Goal: Transaction & Acquisition: Book appointment/travel/reservation

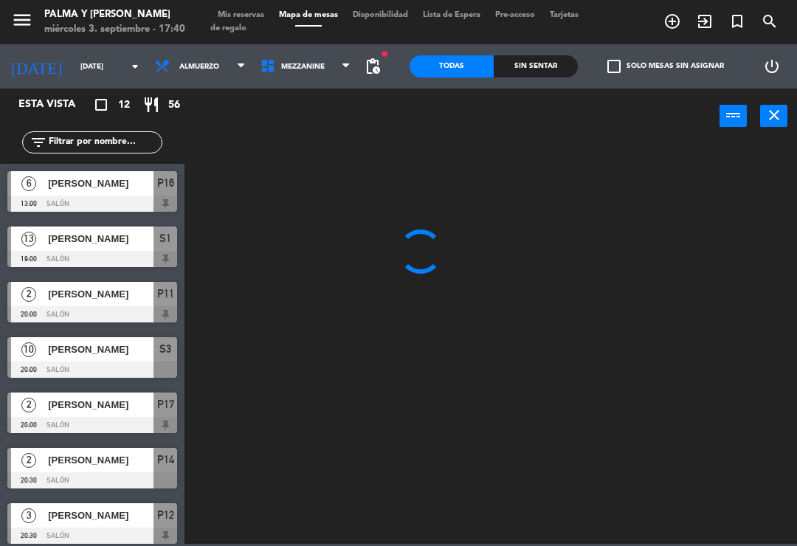
scroll to position [283, 0]
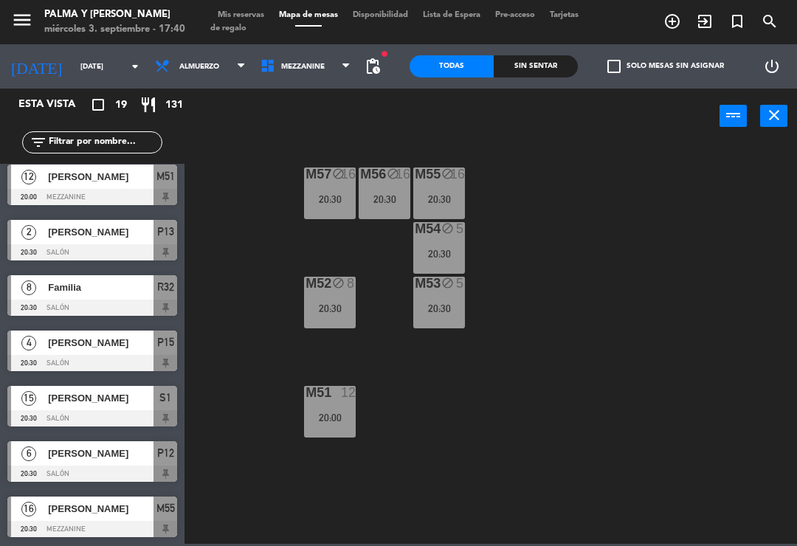
click at [567, 357] on div "M57 block 16 20:30 M56 block 16 20:30 M55 block 16 20:30 M54 block 5 20:30 M52 …" at bounding box center [495, 343] width 605 height 402
click at [317, 81] on span "Mezzanine" at bounding box center [306, 66] width 106 height 32
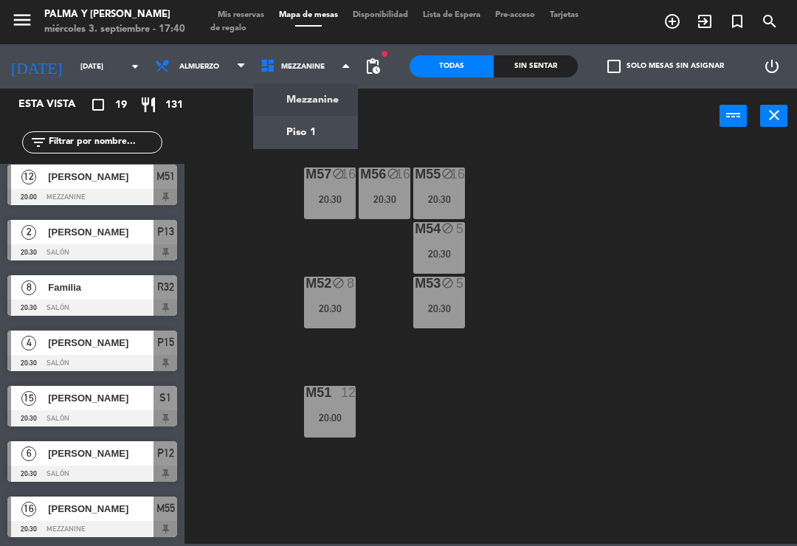
click at [291, 145] on ng-component "menu Palma y [PERSON_NAME][DATE] 3. septiembre - 17:40 Mis reservas Mapa de mes…" at bounding box center [398, 272] width 797 height 544
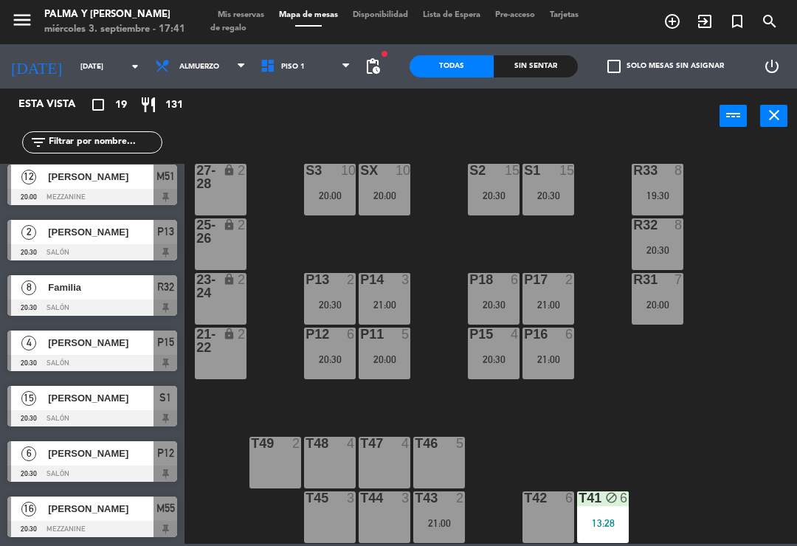
scroll to position [4, 0]
click at [557, 304] on div "21:00" at bounding box center [549, 305] width 52 height 10
click at [95, 65] on input "[DATE]" at bounding box center [123, 66] width 101 height 23
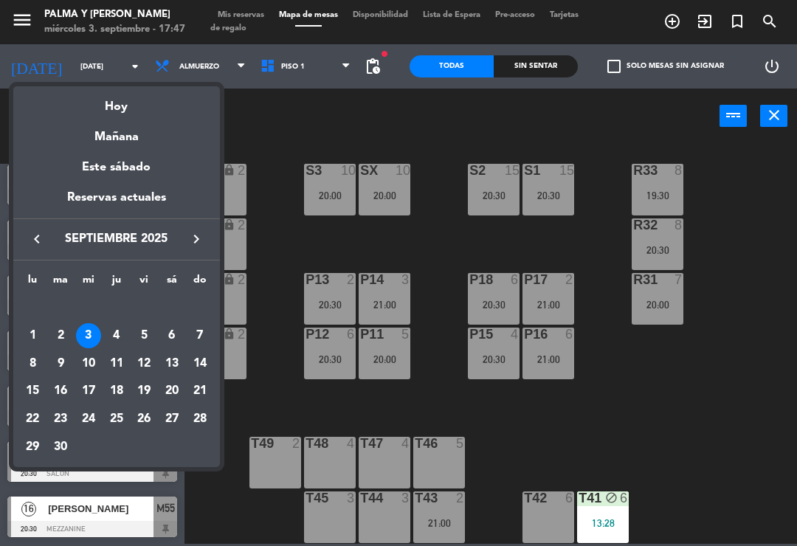
click at [137, 142] on div "Mañana" at bounding box center [116, 132] width 207 height 30
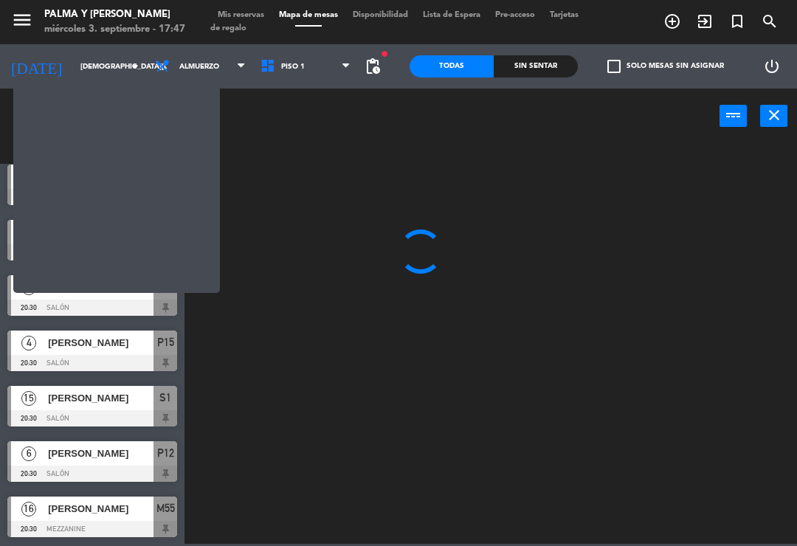
scroll to position [0, 0]
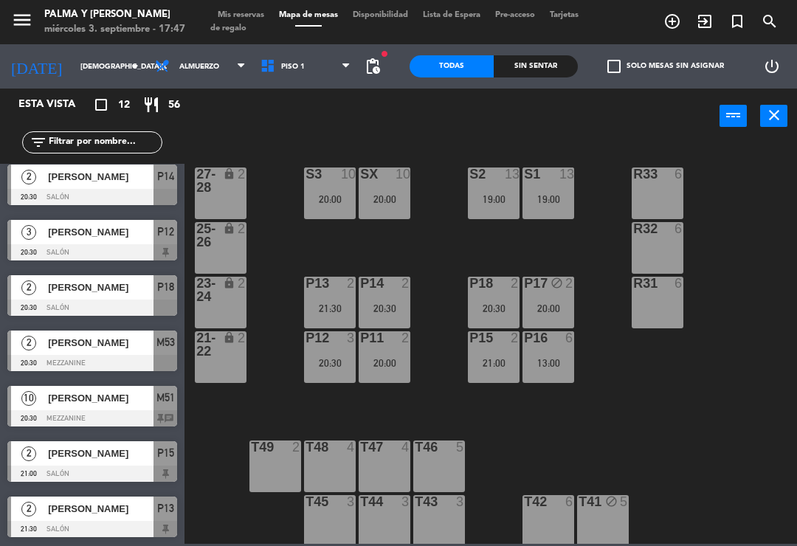
click at [323, 74] on span "Piso 1" at bounding box center [306, 66] width 106 height 32
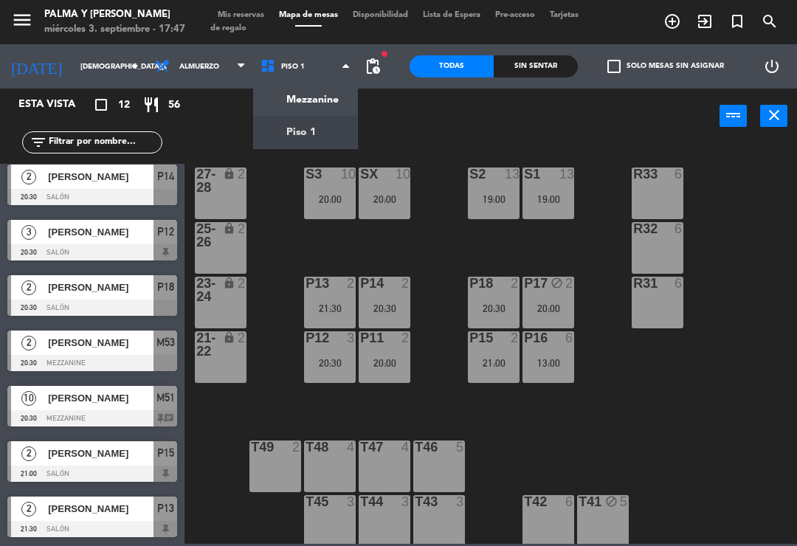
click at [320, 97] on ng-component "menu Palma y [PERSON_NAME][DATE] 3. septiembre - 17:47 Mis reservas Mapa de mes…" at bounding box center [398, 272] width 797 height 544
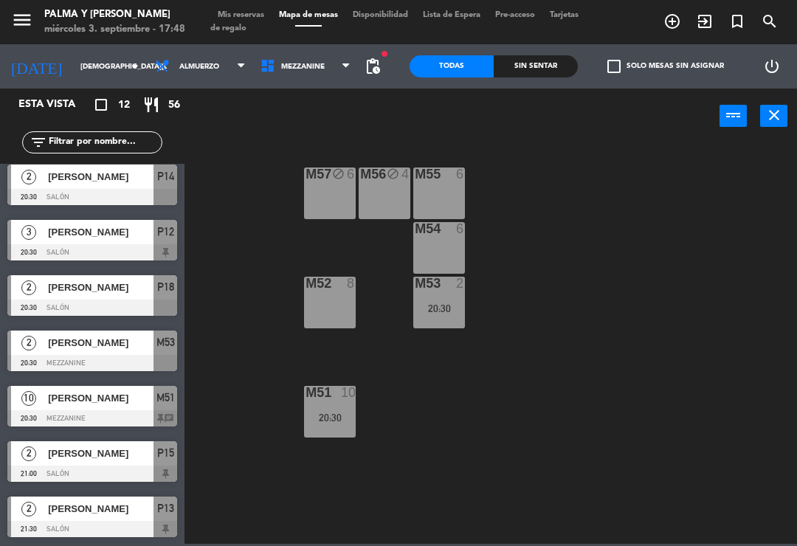
scroll to position [283, 0]
click at [212, 191] on div "M57 block 6 M56 block 4 M55 6 M54 6 M52 8 M53 2 20:30 M51 10 20:30" at bounding box center [495, 343] width 605 height 402
click at [73, 64] on input "[DEMOGRAPHIC_DATA][DATE]" at bounding box center [123, 66] width 101 height 23
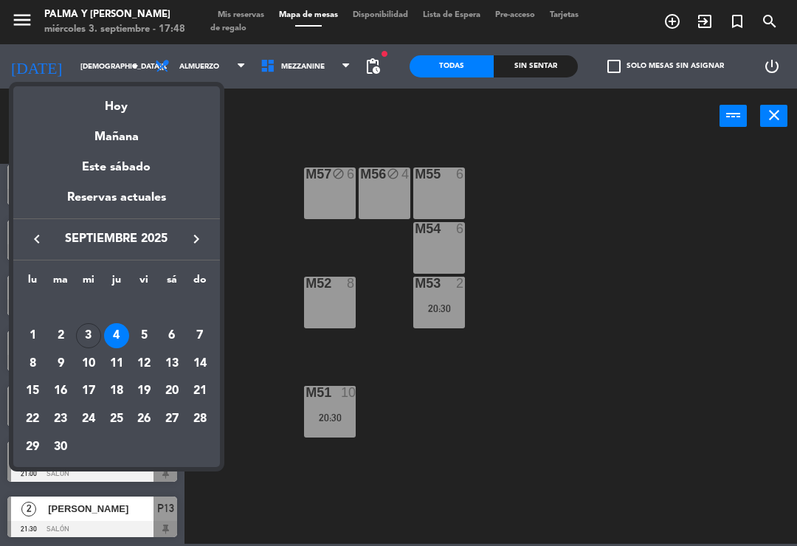
click at [143, 336] on div "5" at bounding box center [143, 335] width 25 height 25
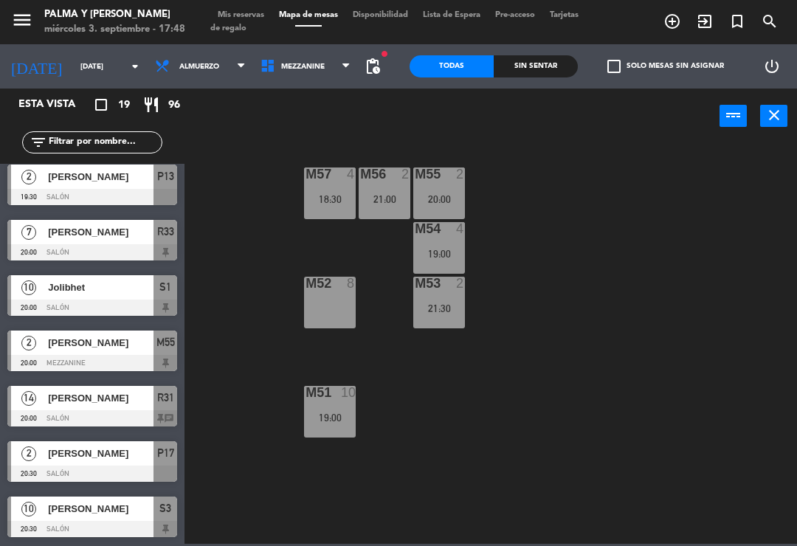
click at [330, 59] on span "Mezzanine" at bounding box center [306, 66] width 106 height 32
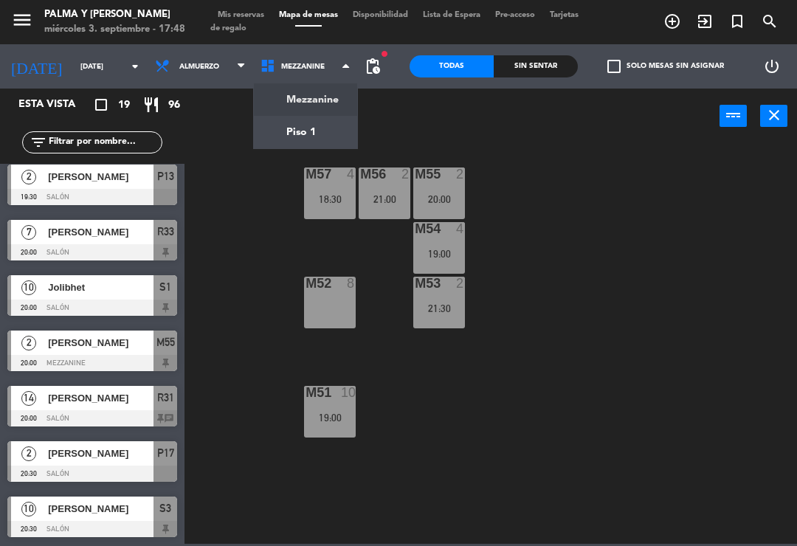
click at [328, 142] on ng-component "menu Palma y [PERSON_NAME][DATE] 3. septiembre - 17:48 Mis reservas Mapa de mes…" at bounding box center [398, 272] width 797 height 544
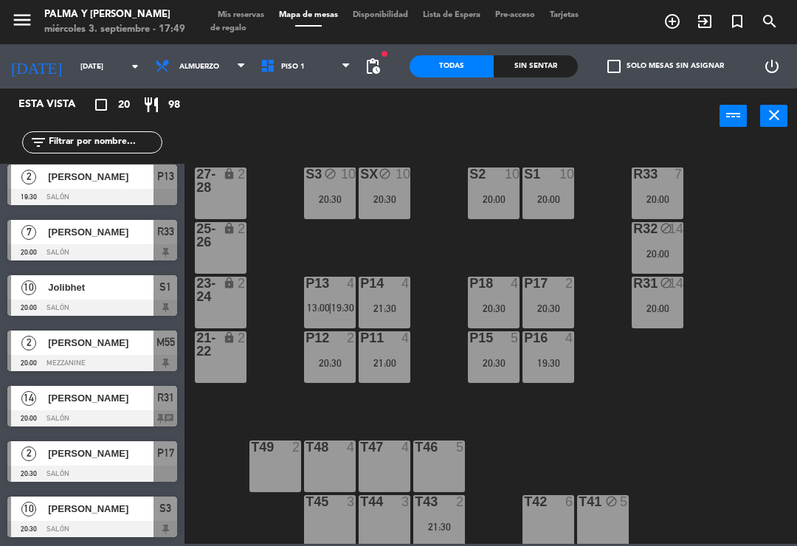
click at [744, 317] on div "R33 7 20:00 S1 10 20:00 S2 10 20:00 S3 block 10 20:30 SX block 10 20:30 27-28 l…" at bounding box center [495, 343] width 605 height 402
click at [657, 297] on div "R31 block 14 20:00" at bounding box center [658, 303] width 52 height 52
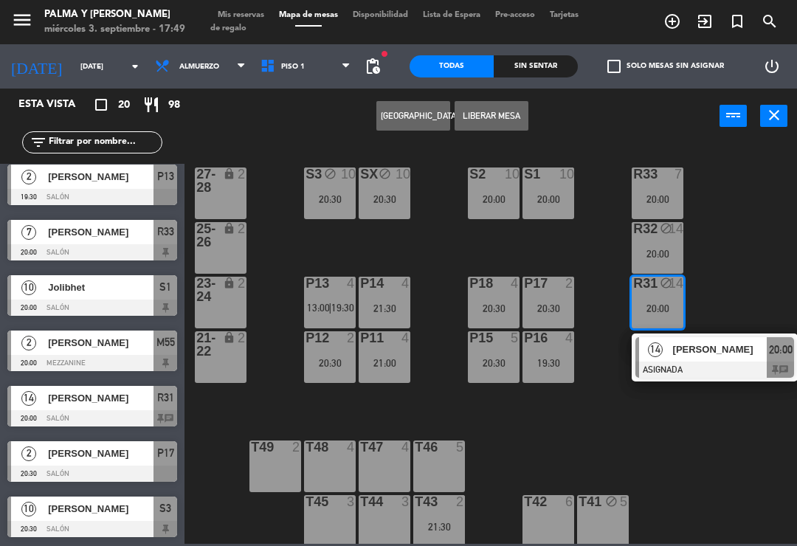
click at [746, 354] on span "[PERSON_NAME]" at bounding box center [720, 350] width 94 height 16
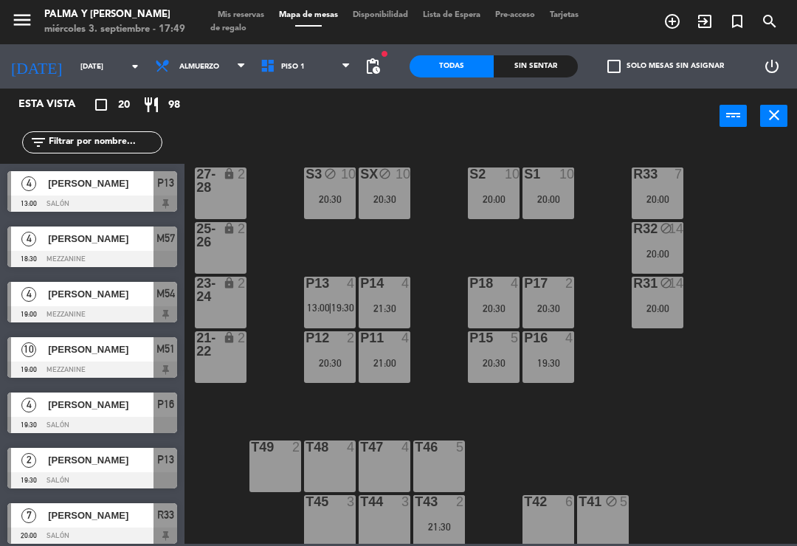
scroll to position [0, 0]
click at [517, 432] on div "R33 7 20:00 S1 10 20:00 S2 10 20:00 S3 block 10 20:30 SX block 10 20:30 27-28 l…" at bounding box center [495, 343] width 605 height 402
click at [508, 199] on div "20:00" at bounding box center [494, 199] width 52 height 10
click at [443, 247] on div "R33 7 20:00 S1 10 20:00 S2 10 20:00 S3 block 10 20:30 SX block 10 20:30 27-28 l…" at bounding box center [495, 343] width 605 height 402
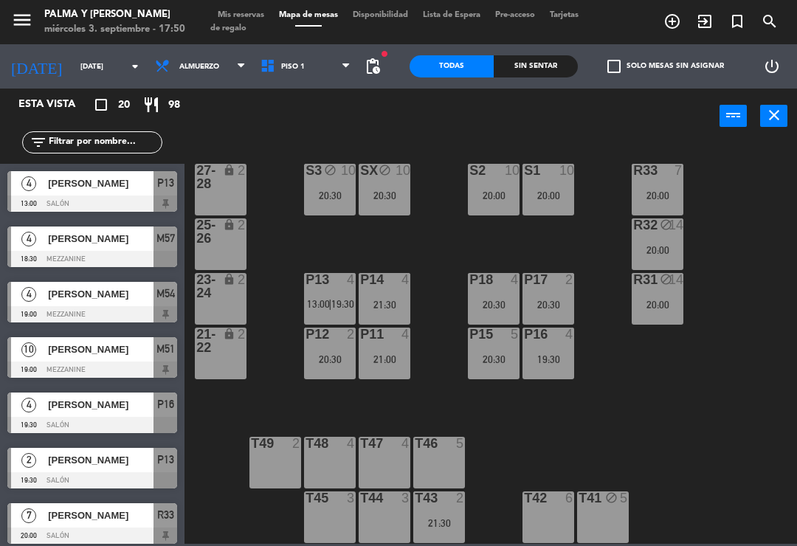
scroll to position [4, 0]
click at [448, 509] on div "T43 2 21:30" at bounding box center [439, 518] width 52 height 52
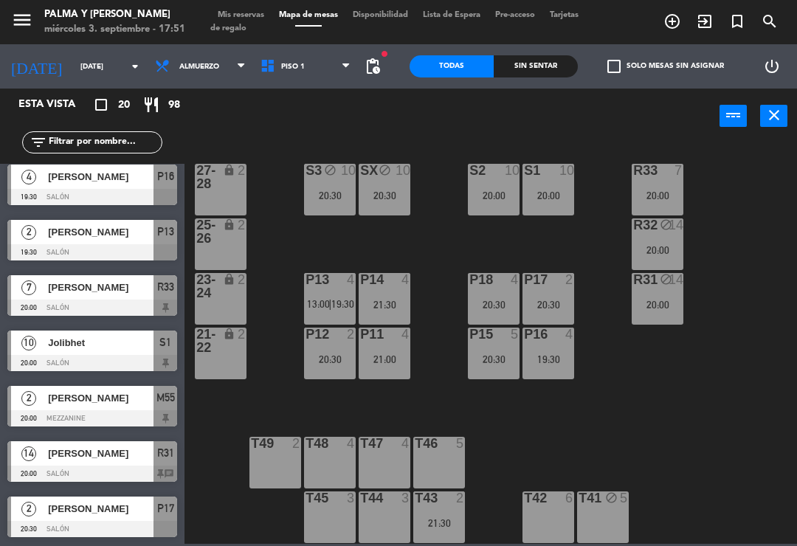
click at [416, 505] on div "T43" at bounding box center [415, 498] width 1 height 13
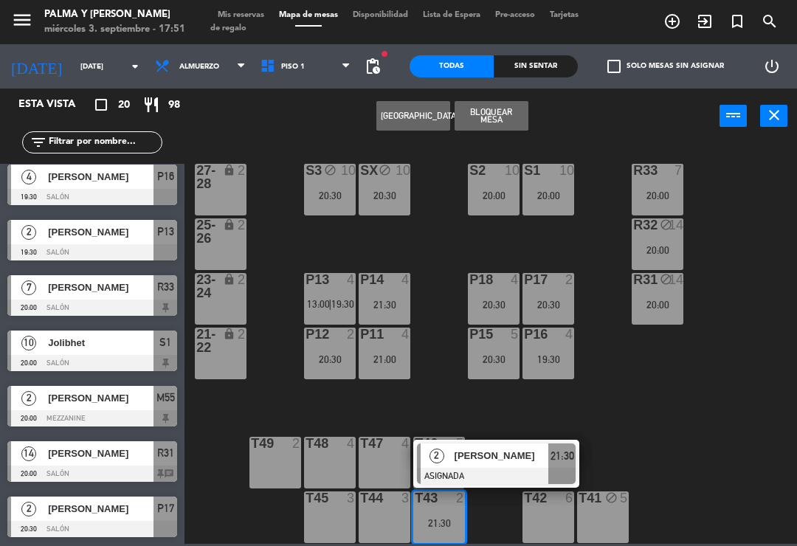
click at [230, 282] on icon "lock" at bounding box center [229, 279] width 13 height 13
click at [424, 118] on button "Mover" at bounding box center [413, 116] width 74 height 30
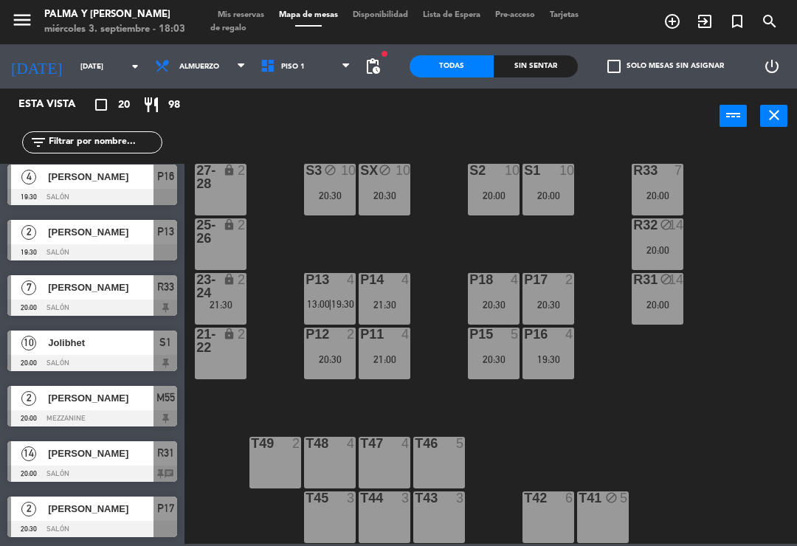
click at [73, 69] on input "[DATE]" at bounding box center [123, 66] width 101 height 23
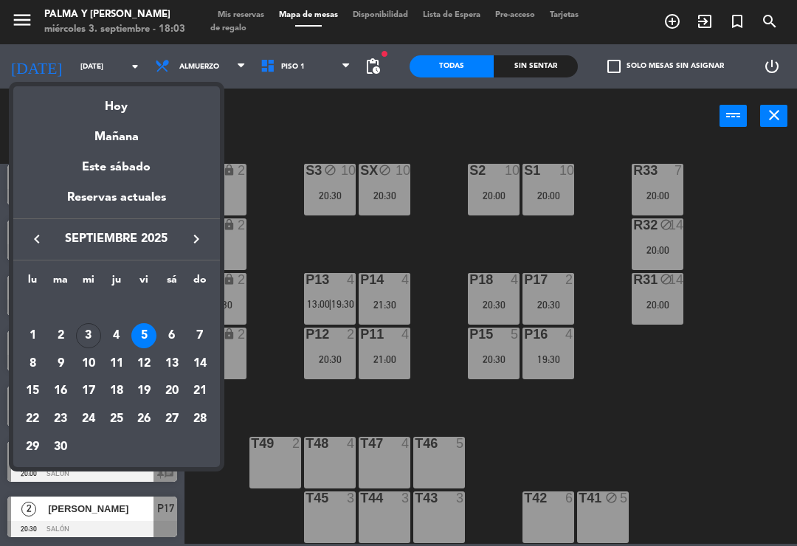
click at [143, 111] on div "Hoy" at bounding box center [116, 101] width 207 height 30
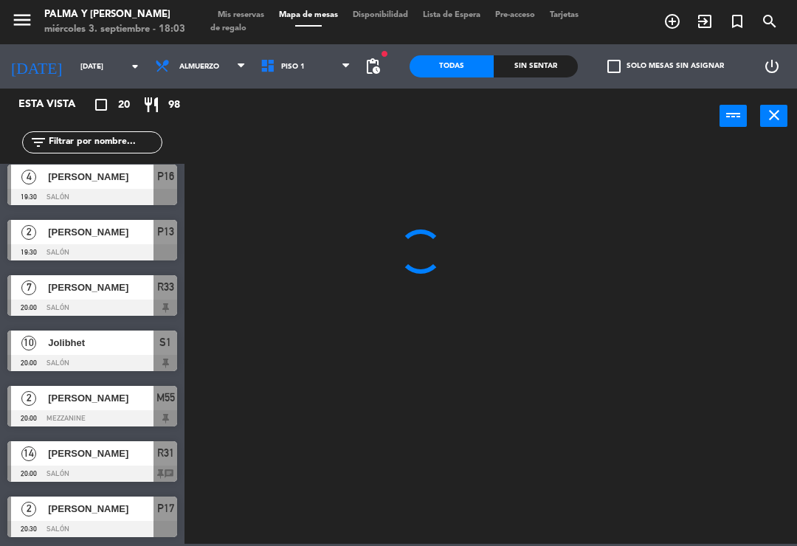
type input "[DATE]"
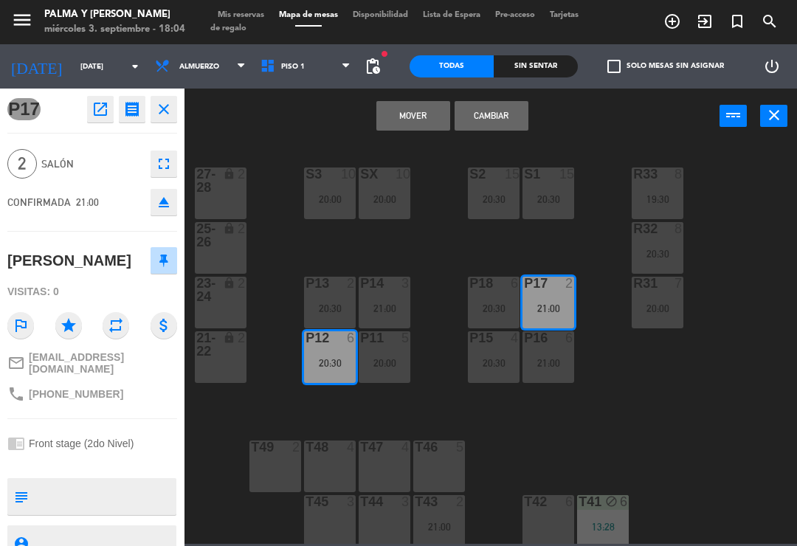
click at [416, 117] on button "Mover" at bounding box center [413, 116] width 74 height 30
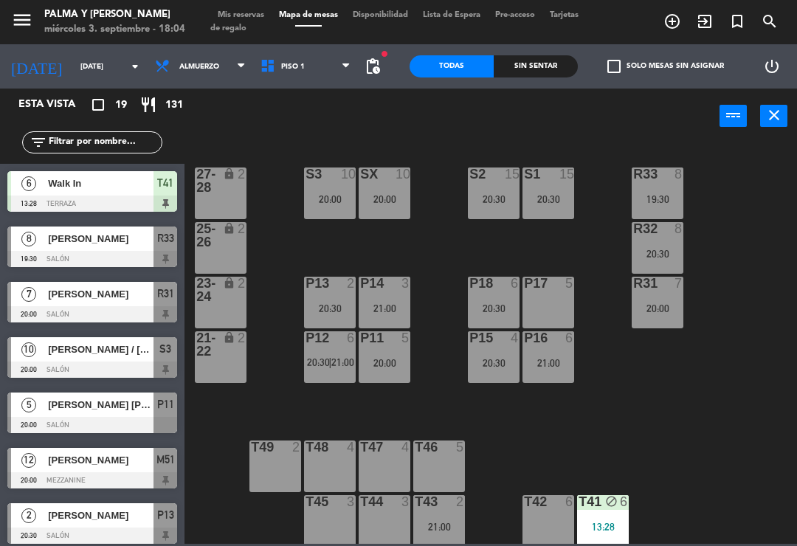
scroll to position [264, 0]
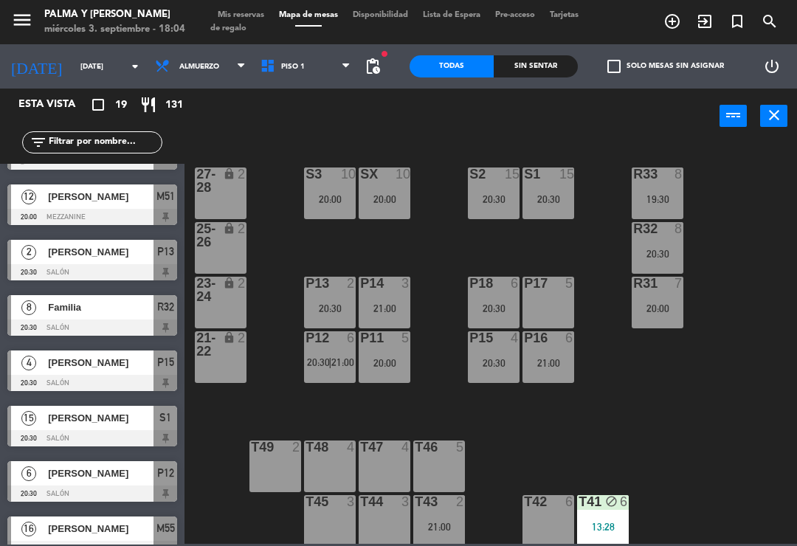
click at [328, 360] on span "20:30" at bounding box center [318, 363] width 23 height 12
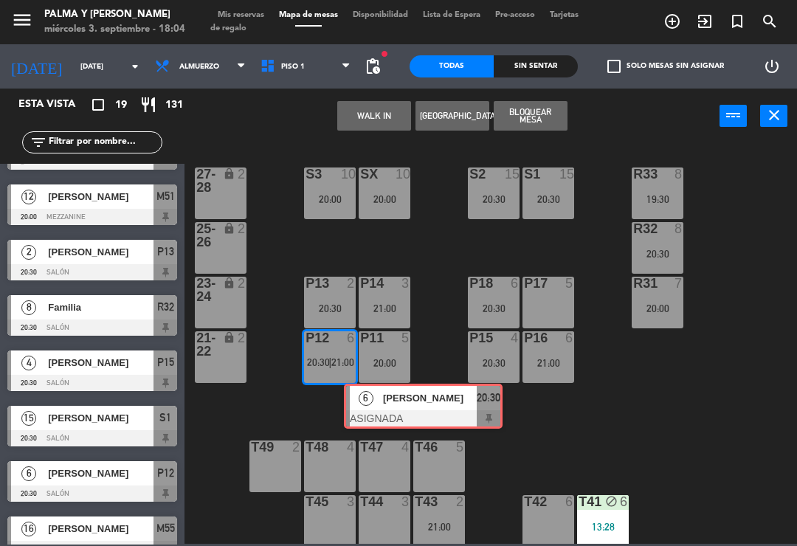
scroll to position [0, 11]
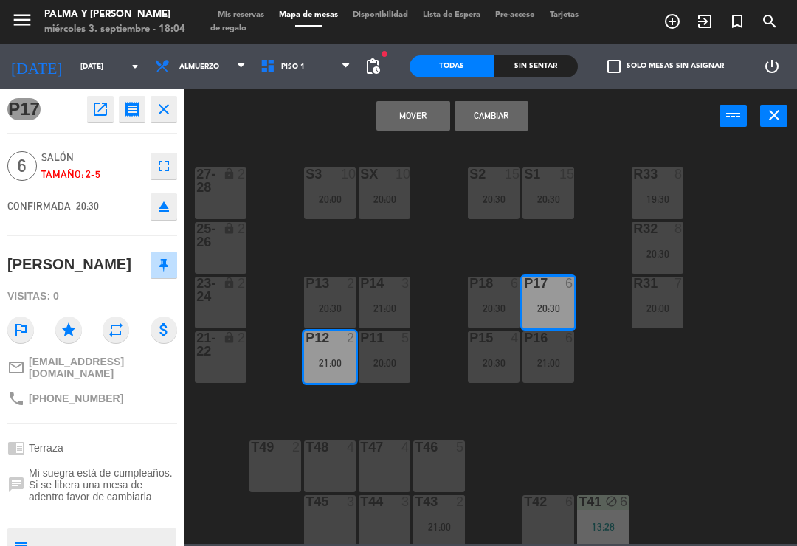
click at [497, 114] on button "Cambiar" at bounding box center [492, 116] width 74 height 30
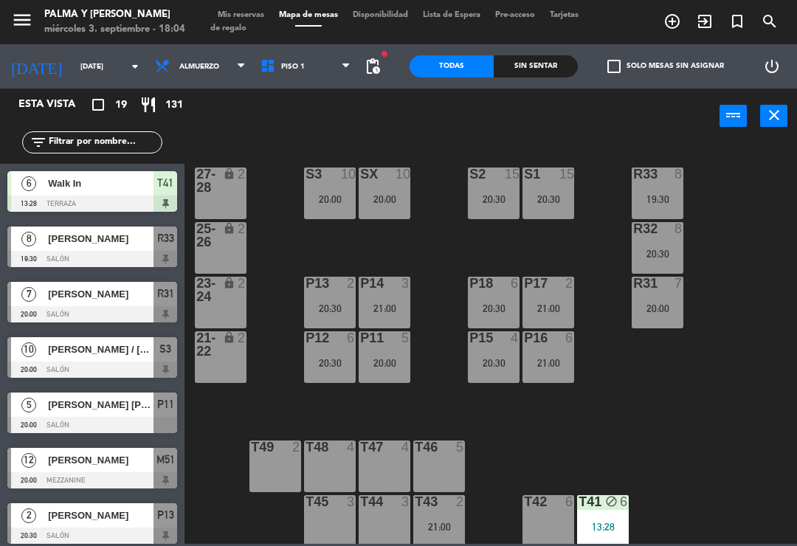
scroll to position [0, 0]
click at [735, 430] on div "R33 8 19:30 S1 15 20:30 S2 15 20:30 S3 10 20:00 SX 10 20:00 27-28 lock 2 R32 8 …" at bounding box center [495, 343] width 605 height 402
click at [514, 367] on div "20:30" at bounding box center [494, 363] width 52 height 10
click at [743, 396] on div "R33 8 19:30 S1 15 20:30 S2 15 20:30 S3 10 20:00 SX 10 20:00 27-28 lock 2 R32 8 …" at bounding box center [495, 343] width 605 height 402
click at [331, 371] on div "P12 6 20:30" at bounding box center [330, 357] width 52 height 52
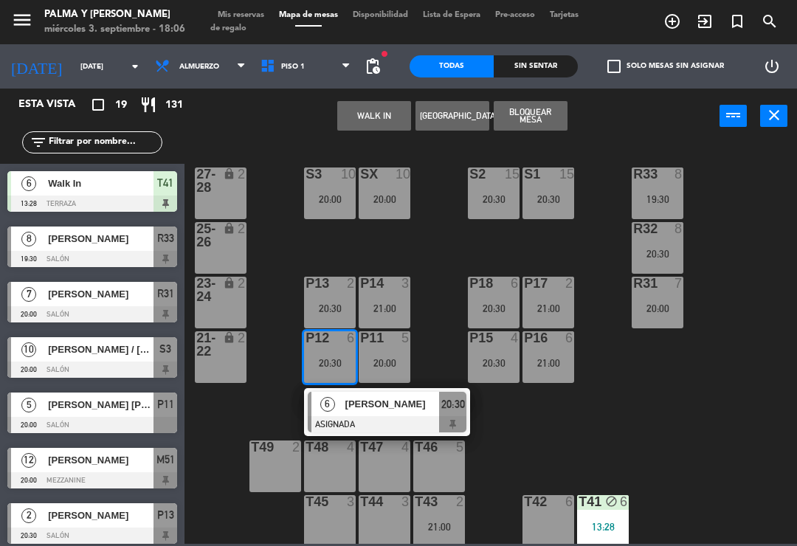
click at [519, 350] on div "P15 4 20:30" at bounding box center [494, 357] width 52 height 52
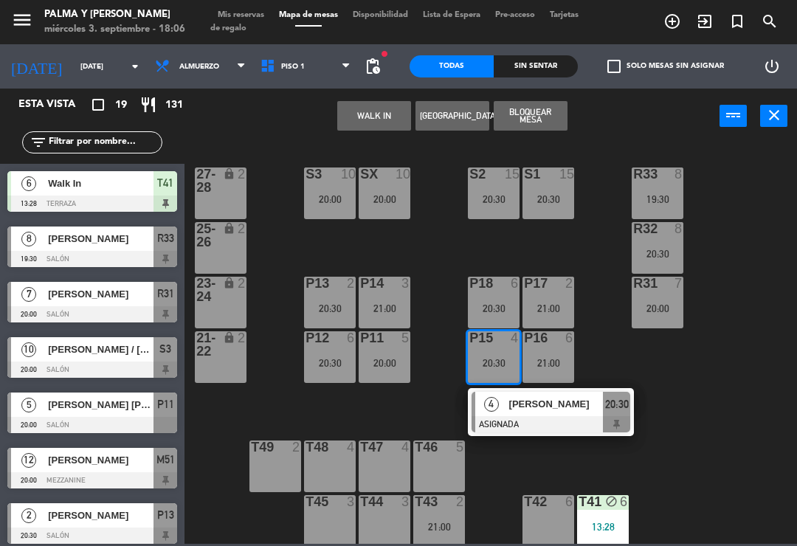
click at [325, 354] on div "P12 6 20:30" at bounding box center [330, 357] width 52 height 52
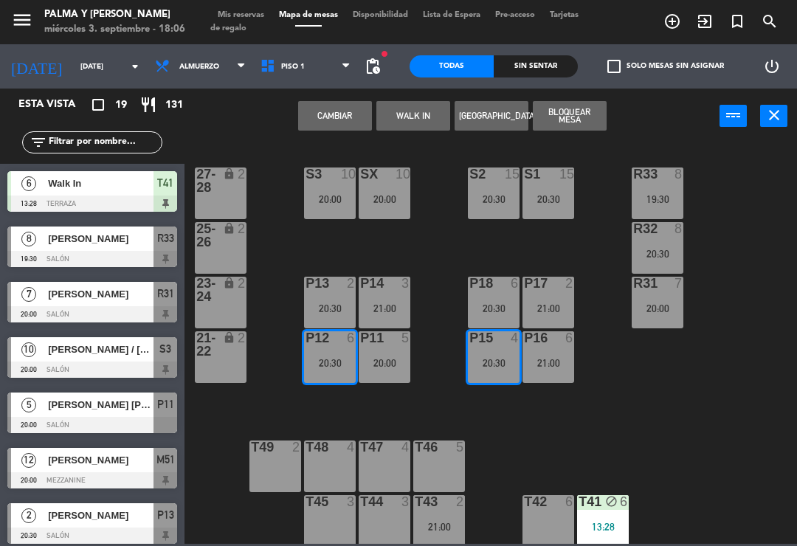
click at [340, 119] on button "Cambiar" at bounding box center [335, 116] width 74 height 30
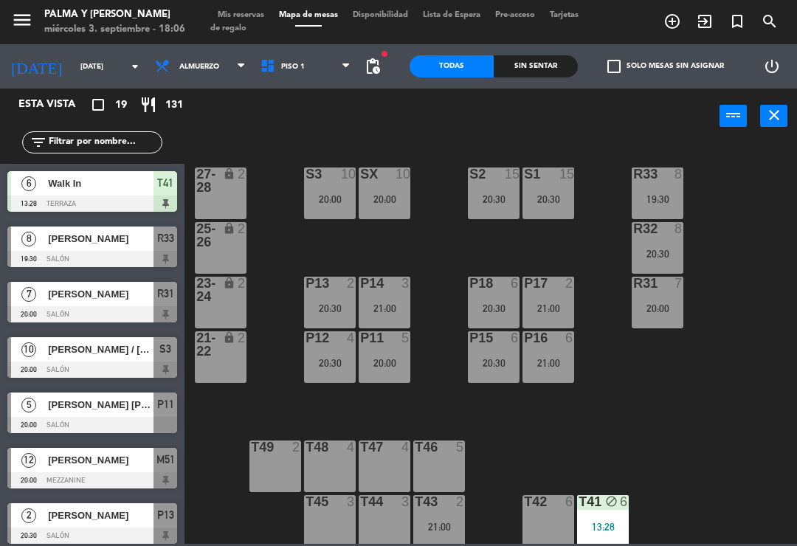
click at [670, 393] on div "R33 8 19:30 S1 15 20:30 S2 15 20:30 S3 10 20:00 SX 10 20:00 27-28 lock 2 R32 8 …" at bounding box center [495, 343] width 605 height 402
click at [517, 304] on div "20:30" at bounding box center [494, 308] width 52 height 10
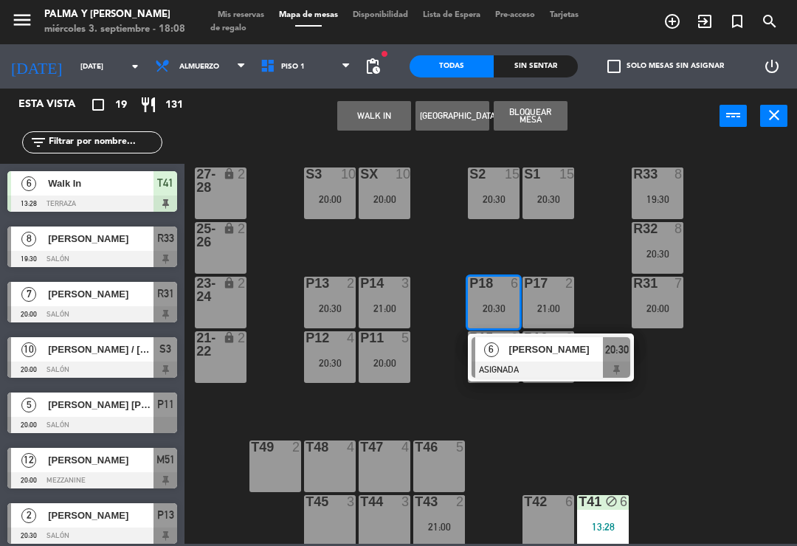
click at [339, 365] on div "20:30" at bounding box center [330, 363] width 52 height 10
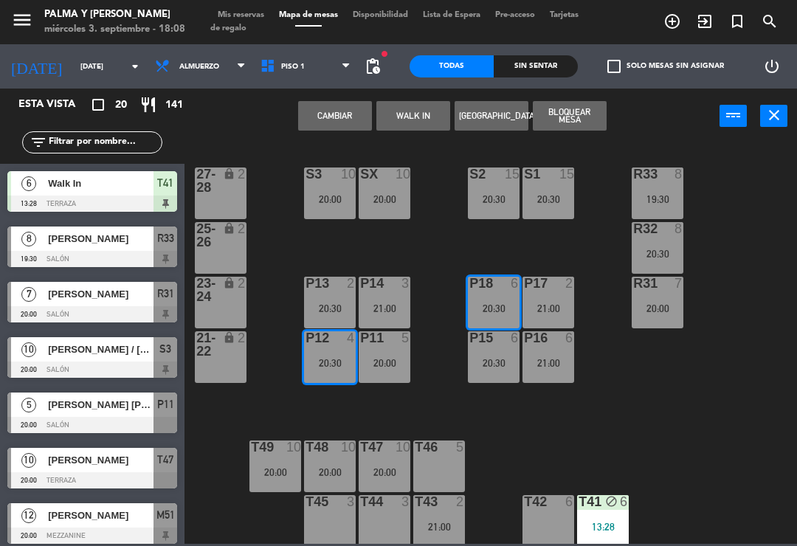
click at [348, 128] on button "Cambiar" at bounding box center [335, 116] width 74 height 30
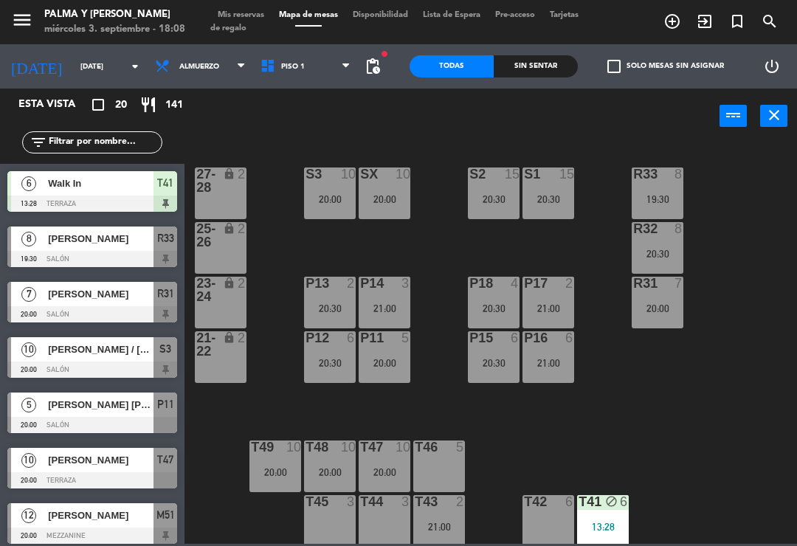
click at [796, 444] on div "R33 8 19:30 S1 15 20:30 S2 15 20:30 S3 10 20:00 SX 10 20:00 27-28 lock 2 R32 8 …" at bounding box center [495, 343] width 605 height 402
click at [498, 292] on div "P18 4 20:30" at bounding box center [494, 303] width 52 height 52
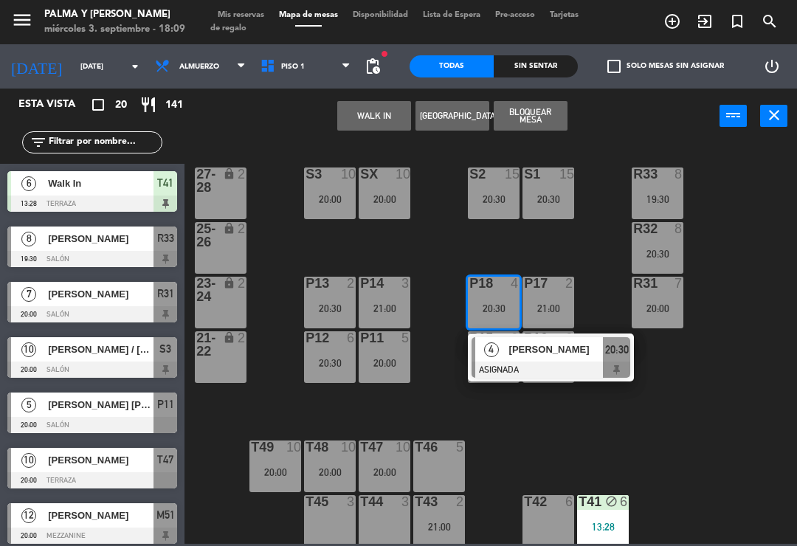
click at [383, 299] on div "P14 3 21:00" at bounding box center [385, 303] width 52 height 52
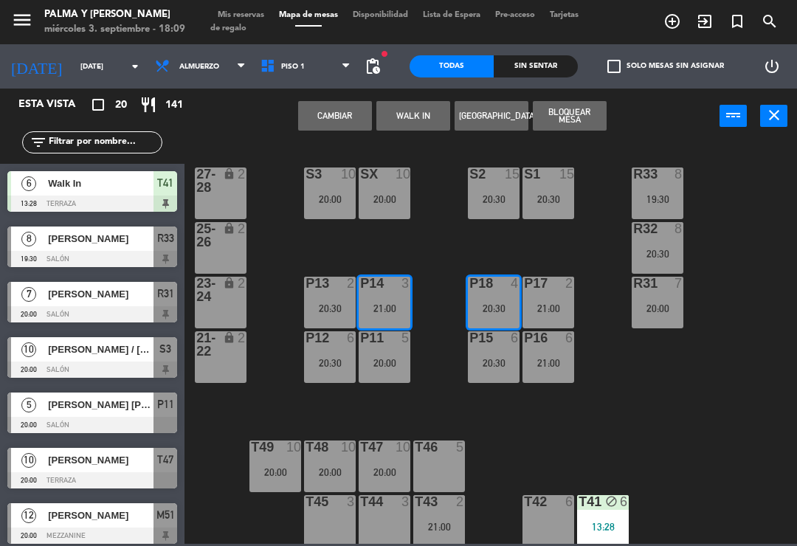
click at [343, 130] on button "Cambiar" at bounding box center [335, 116] width 74 height 30
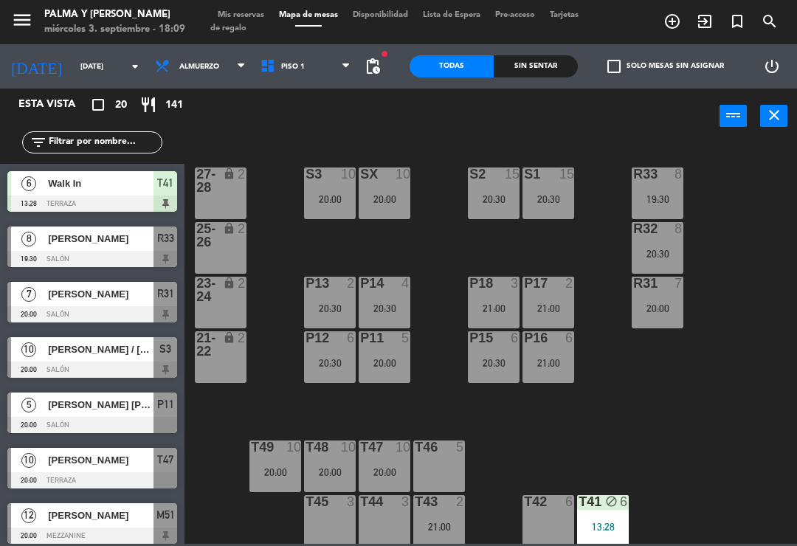
click at [543, 303] on div "21:00" at bounding box center [549, 308] width 52 height 10
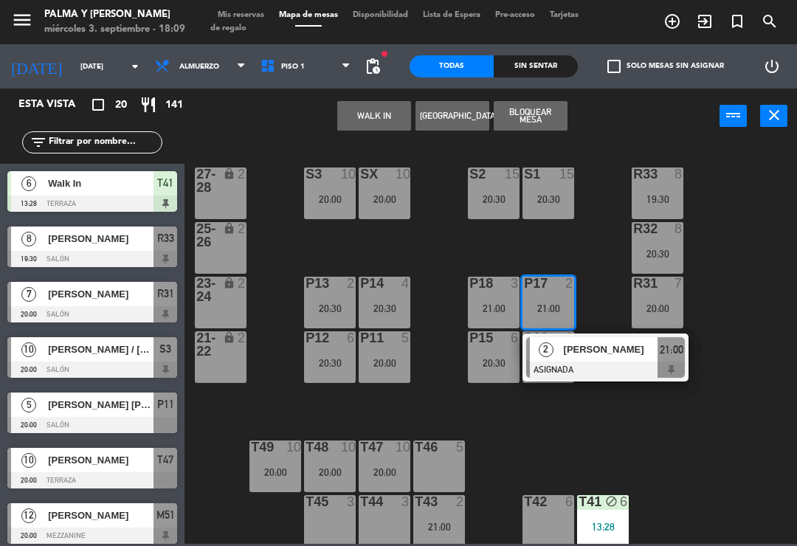
click at [496, 289] on div at bounding box center [494, 283] width 24 height 13
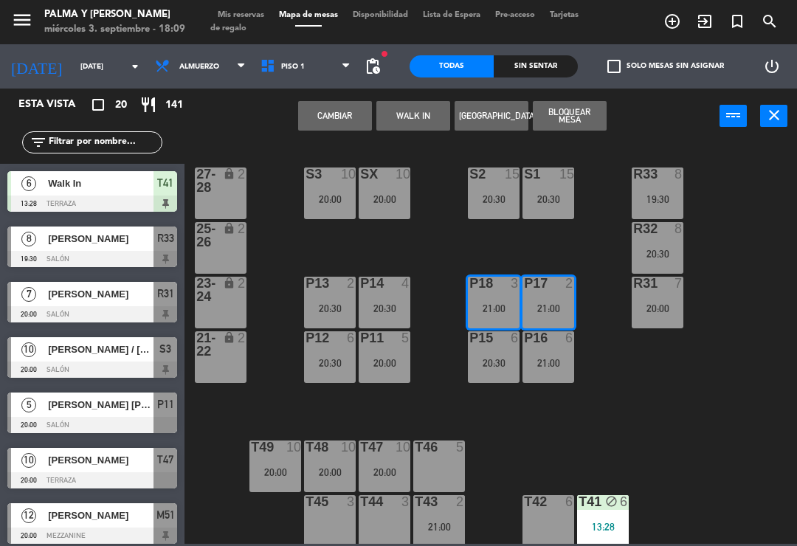
click at [332, 125] on button "Cambiar" at bounding box center [335, 116] width 74 height 30
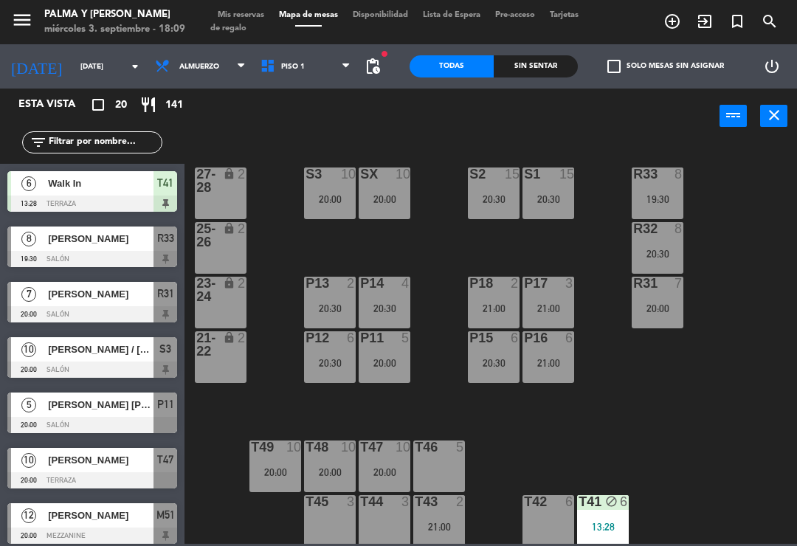
click at [732, 410] on div "R33 8 19:30 S1 15 20:30 S2 15 20:30 S3 10 20:00 SX 10 20:00 27-28 lock 2 R32 8 …" at bounding box center [495, 343] width 605 height 402
click at [295, 469] on div "20:00" at bounding box center [276, 472] width 52 height 10
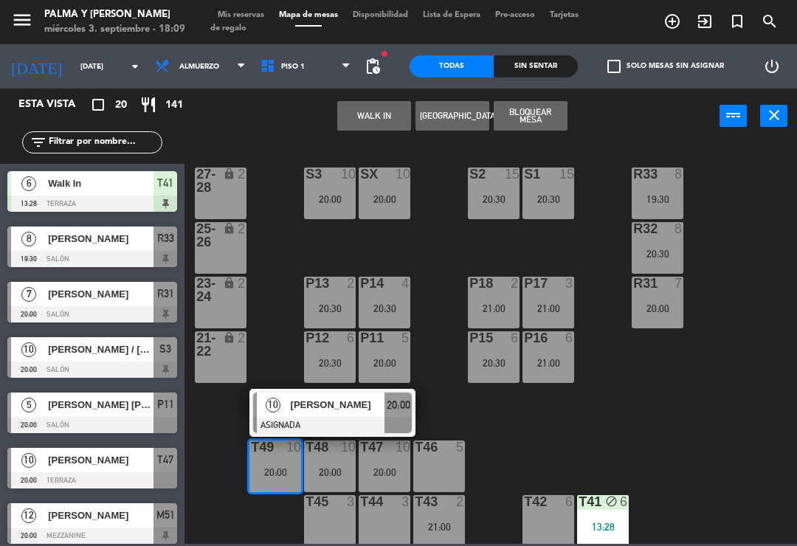
click at [284, 411] on div "10" at bounding box center [273, 405] width 32 height 24
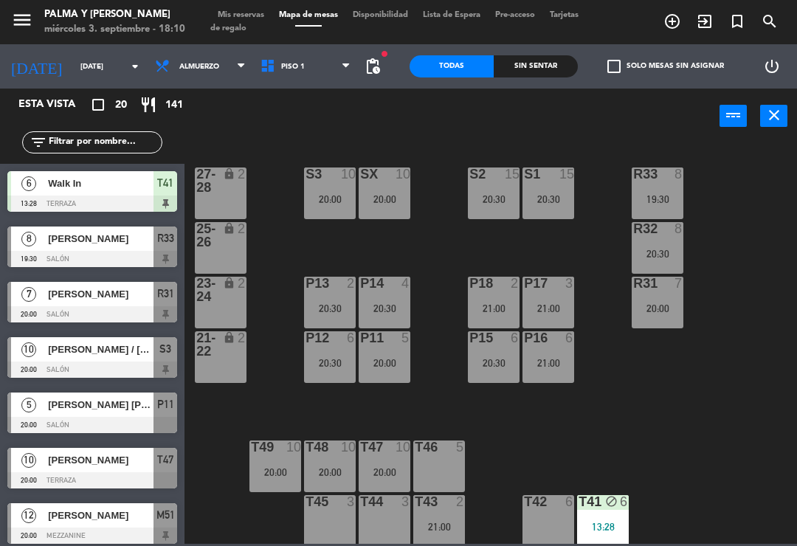
click at [664, 281] on div at bounding box center [658, 283] width 24 height 13
click at [749, 283] on div "R33 8 19:30 S1 15 20:30 S2 15 20:30 S3 10 20:00 SX 10 20:00 27-28 lock 2 R32 8 …" at bounding box center [495, 343] width 605 height 402
click at [663, 244] on div "R32 8 20:30" at bounding box center [658, 248] width 52 height 52
click at [750, 431] on div "R33 8 19:30 S1 15 20:30 S2 15 20:30 S3 10 20:00 SX 10 20:00 27-28 lock 2 R32 8 …" at bounding box center [495, 343] width 605 height 402
click at [654, 180] on div at bounding box center [658, 174] width 24 height 13
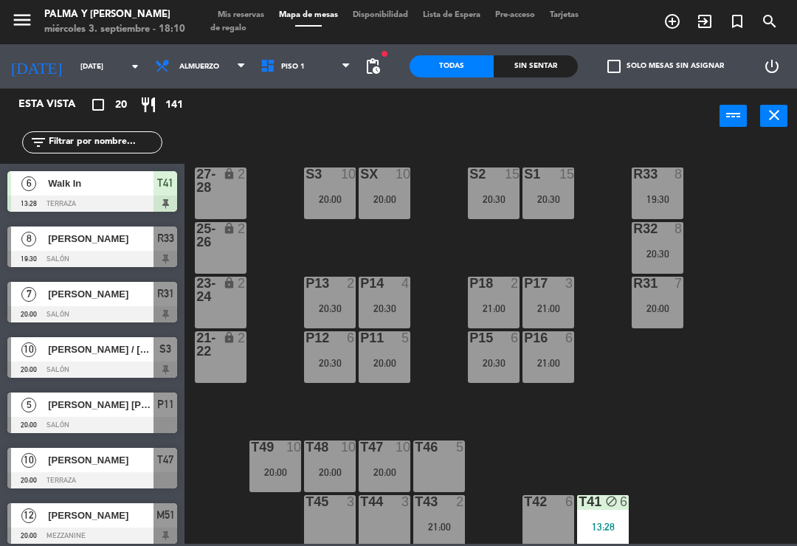
click at [737, 504] on div "R33 8 19:30 S1 15 20:30 S2 15 20:30 S3 10 20:00 SX 10 20:00 27-28 lock 2 R32 8 …" at bounding box center [495, 343] width 605 height 402
click at [385, 351] on div "P11 5 20:00" at bounding box center [385, 357] width 52 height 52
click at [427, 385] on div "R33 8 19:30 S1 15 20:30 S2 15 20:30 S3 10 20:00 SX 10 20:00 27-28 lock 2 R32 8 …" at bounding box center [495, 343] width 605 height 402
click at [405, 353] on div "P11 5 20:00" at bounding box center [385, 357] width 52 height 52
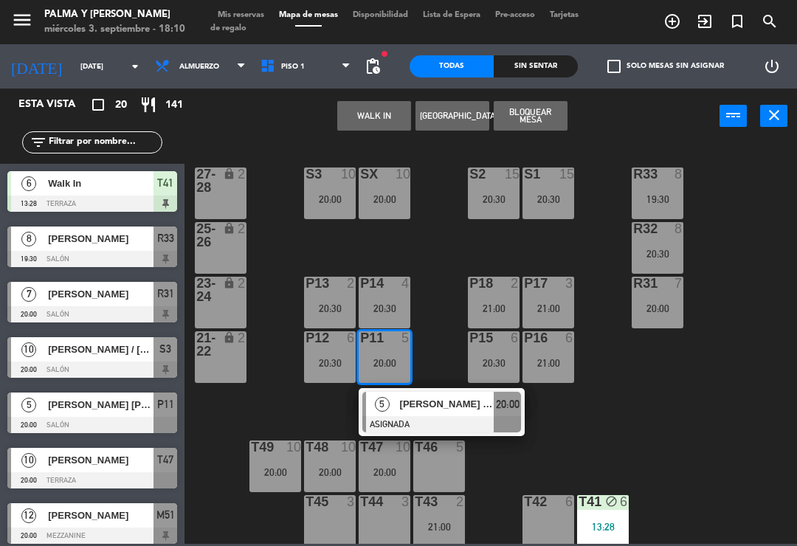
click at [430, 422] on div at bounding box center [441, 424] width 159 height 16
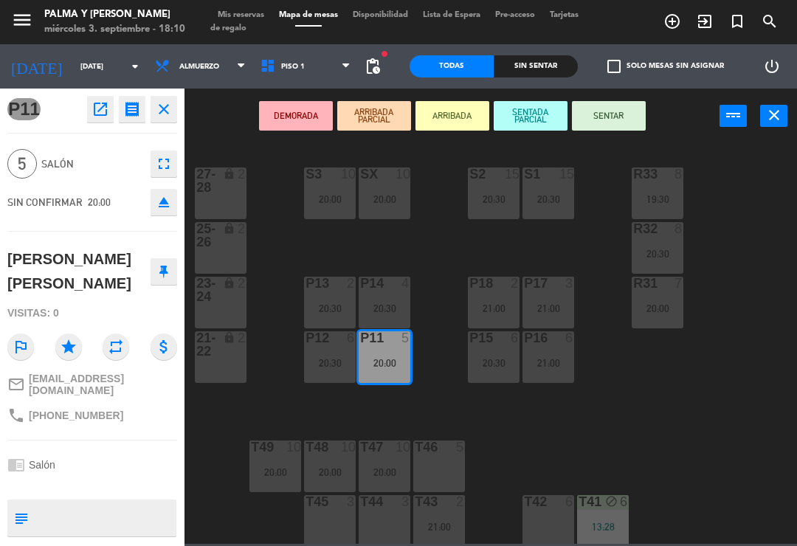
click at [385, 303] on div "20:30" at bounding box center [385, 308] width 52 height 10
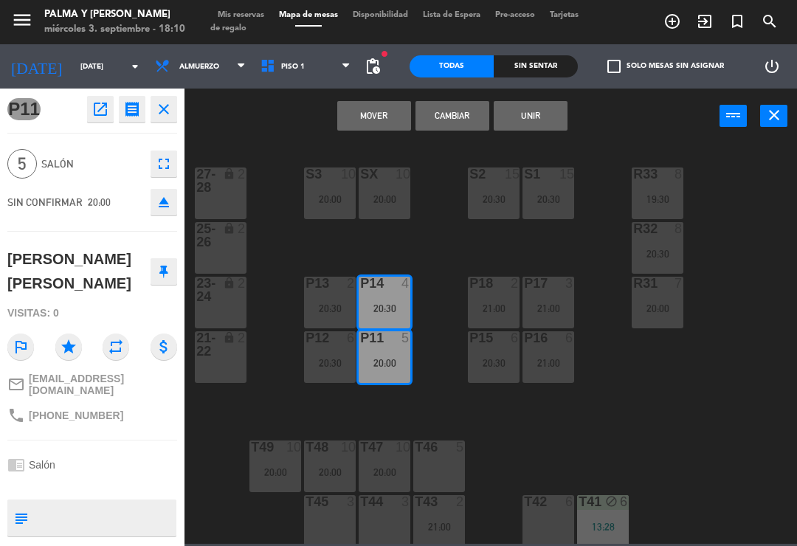
click at [455, 120] on button "Cambiar" at bounding box center [453, 116] width 74 height 30
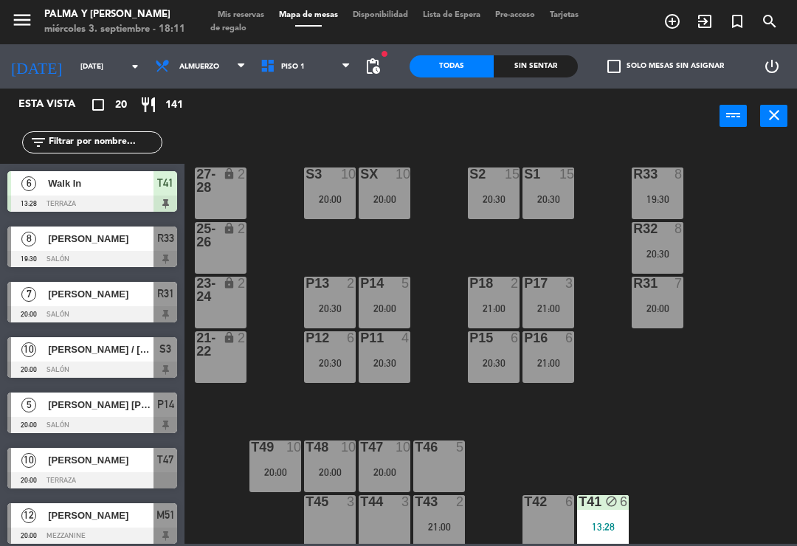
click at [669, 207] on div "R33 8 19:30" at bounding box center [658, 194] width 52 height 52
click at [721, 353] on div "R33 8 19:30 S1 15 20:30 S2 15 20:30 S3 10 20:00 SX 10 20:00 27-28 lock 2 R32 8 …" at bounding box center [495, 343] width 605 height 402
click at [741, 446] on div "R33 8 19:30 S1 15 20:30 S2 15 20:30 S3 10 20:00 SX 10 20:00 27-28 lock 2 R32 8 …" at bounding box center [495, 343] width 605 height 402
click at [647, 195] on div "19:30" at bounding box center [658, 199] width 52 height 10
click at [758, 426] on div "R33 8 19:30 S1 15 20:30 S2 15 20:30 S3 10 20:00 SX 10 20:00 27-28 lock 2 R32 8 …" at bounding box center [495, 343] width 605 height 402
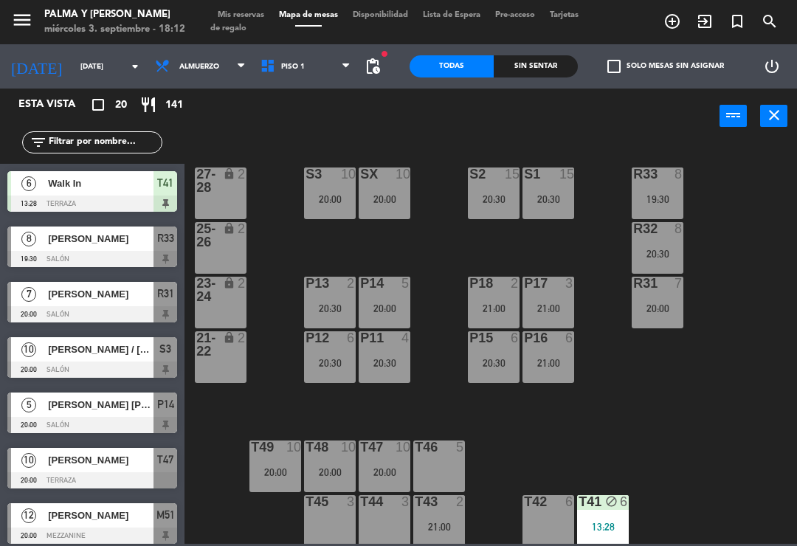
click at [667, 436] on div "R33 8 19:30 S1 15 20:30 S2 15 20:30 S3 10 20:00 SX 10 20:00 27-28 lock 2 R32 8 …" at bounding box center [495, 343] width 605 height 402
click at [373, 176] on div at bounding box center [385, 174] width 24 height 13
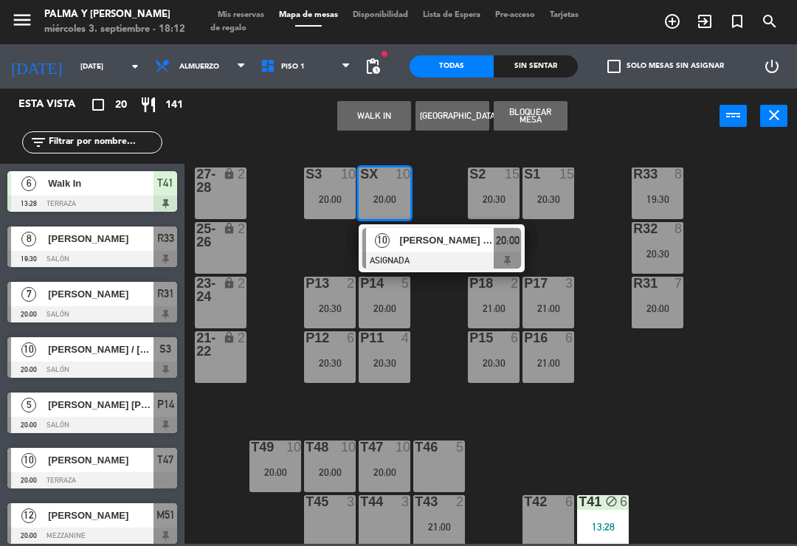
click at [424, 242] on span "[PERSON_NAME] / [PERSON_NAME]" at bounding box center [447, 241] width 94 height 16
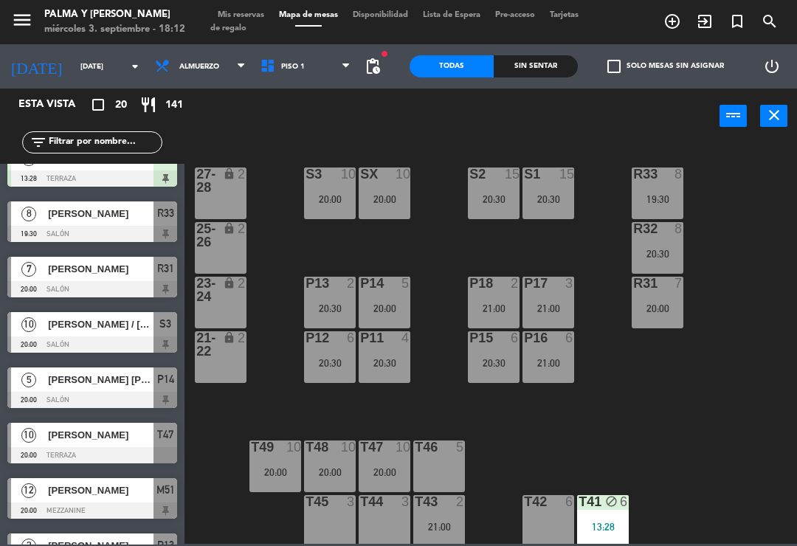
scroll to position [26, 0]
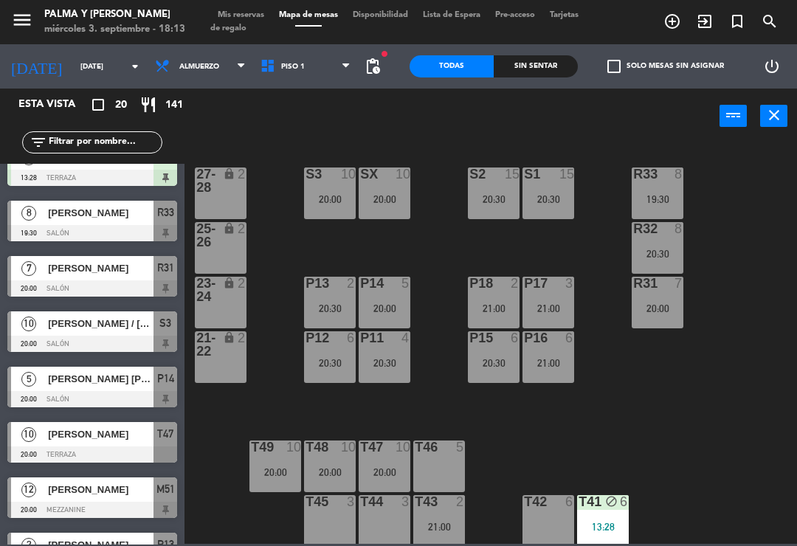
click at [403, 450] on div "T46" at bounding box center [414, 447] width 24 height 13
click at [605, 441] on div "R33 8 19:30 S1 15 20:30 S2 15 20:30 S3 10 20:00 SX 10 20:00 27-28 lock 2 R32 8 …" at bounding box center [495, 343] width 605 height 402
click at [387, 469] on div "20:00" at bounding box center [385, 472] width 52 height 10
click at [597, 430] on div "R33 8 19:30 S1 15 20:30 S2 15 20:30 S3 10 20:00 SX 10 20:00 27-28 lock 2 R32 8 …" at bounding box center [495, 343] width 605 height 402
click at [385, 470] on div "20:00" at bounding box center [385, 472] width 52 height 10
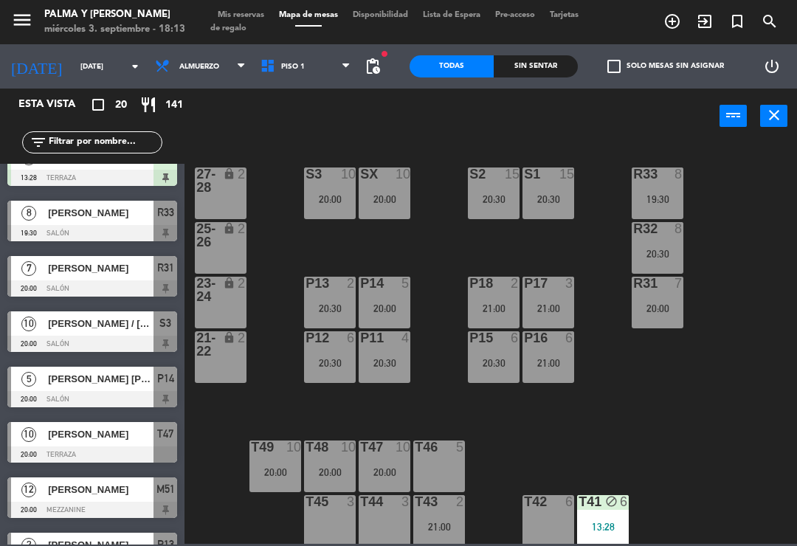
click at [756, 410] on div "R33 8 19:30 S1 15 20:30 S2 15 20:30 S3 10 20:00 SX 10 20:00 27-28 lock 2 R32 8 …" at bounding box center [495, 343] width 605 height 402
click at [656, 204] on div "19:30" at bounding box center [658, 199] width 52 height 10
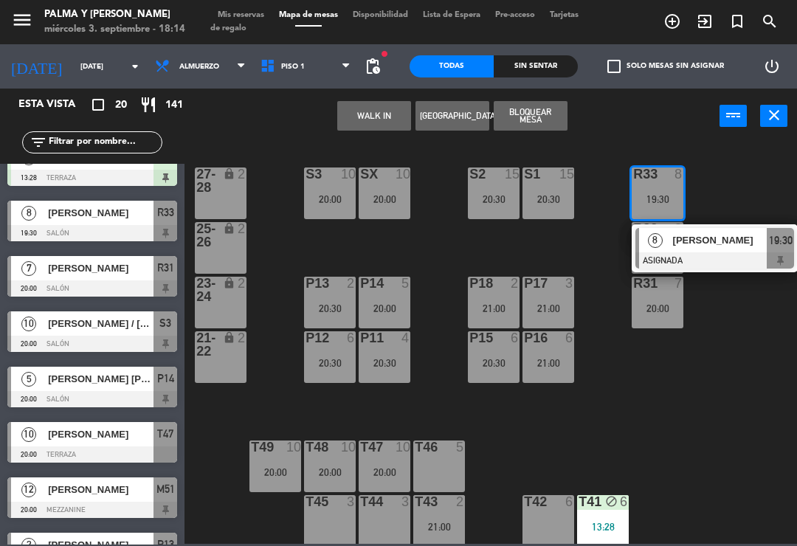
click at [688, 241] on span "[PERSON_NAME]" at bounding box center [720, 241] width 94 height 16
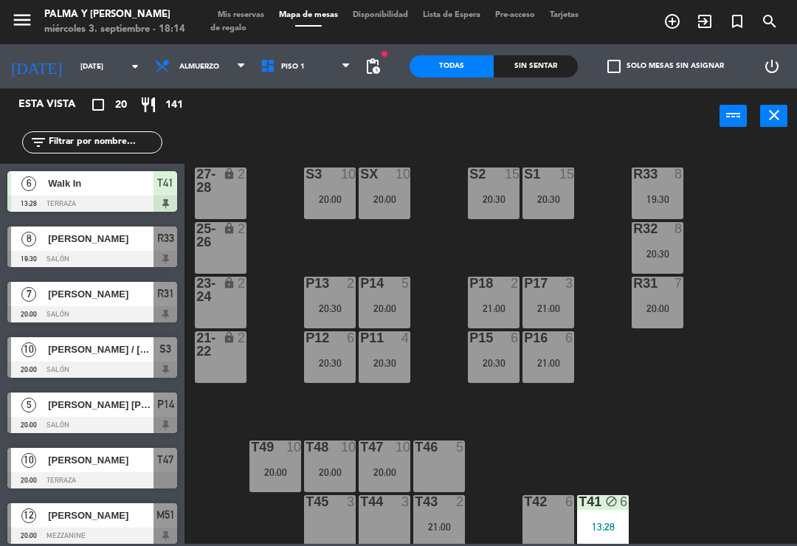
click at [645, 192] on div "R33 8 19:30" at bounding box center [658, 194] width 52 height 52
click at [662, 408] on div "R33 8 19:30 S1 15 20:30 S2 15 20:30 S3 10 20:00 SX 10 20:00 27-28 lock 2 R32 8 …" at bounding box center [495, 343] width 605 height 402
click at [670, 237] on div "R32 8" at bounding box center [658, 229] width 52 height 15
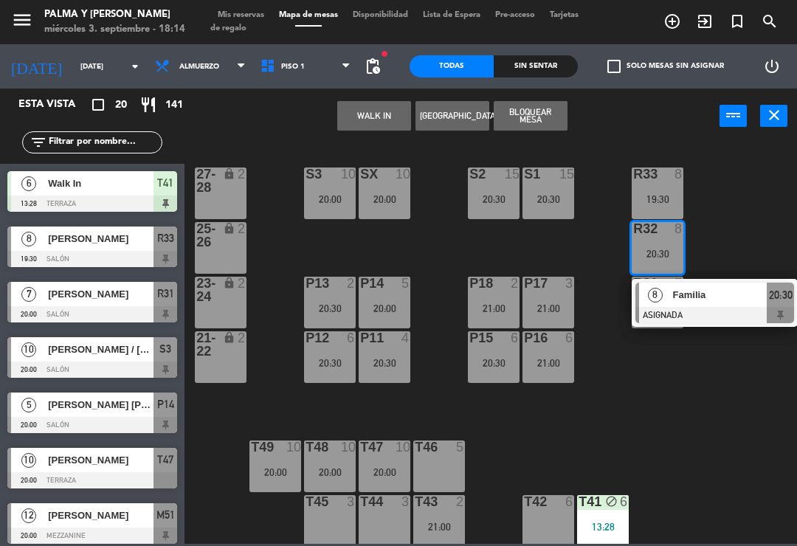
click at [649, 184] on div "R33 8 19:30" at bounding box center [658, 194] width 52 height 52
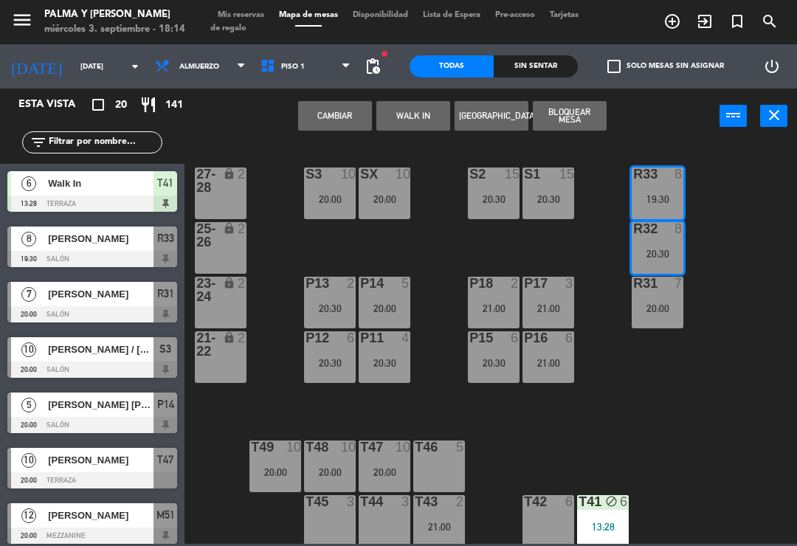
click at [329, 112] on button "Cambiar" at bounding box center [335, 116] width 74 height 30
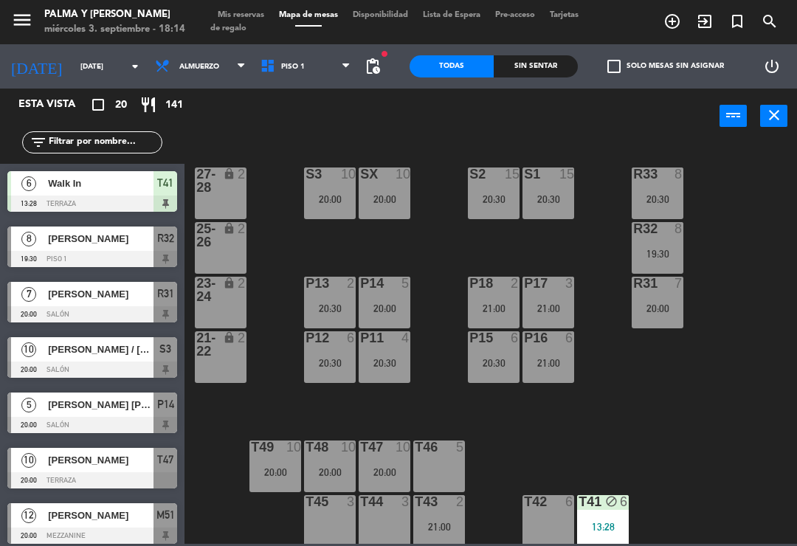
click at [620, 333] on div "R33 8 20:30 S1 15 20:30 S2 15 20:30 S3 10 20:00 SX 10 20:00 27-28 lock 2 R32 8 …" at bounding box center [495, 343] width 605 height 402
click at [312, 461] on div "T48 10 20:00" at bounding box center [330, 467] width 52 height 52
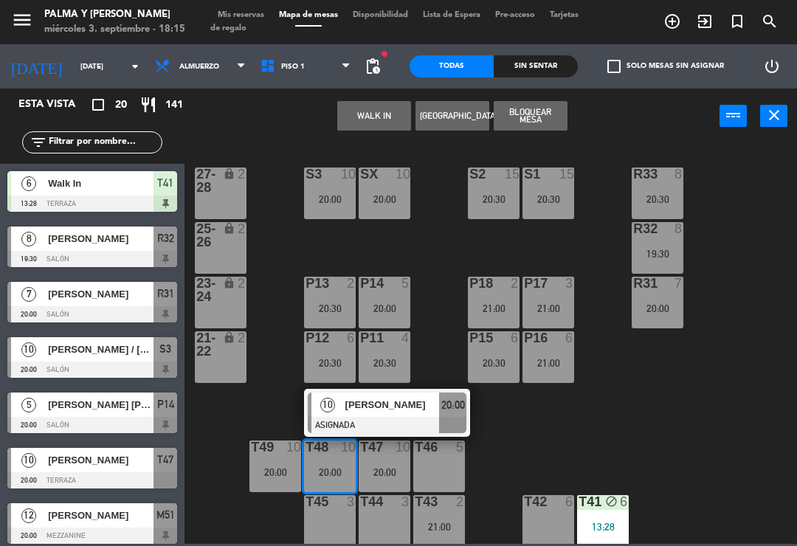
click at [355, 412] on span "[PERSON_NAME]" at bounding box center [392, 405] width 94 height 16
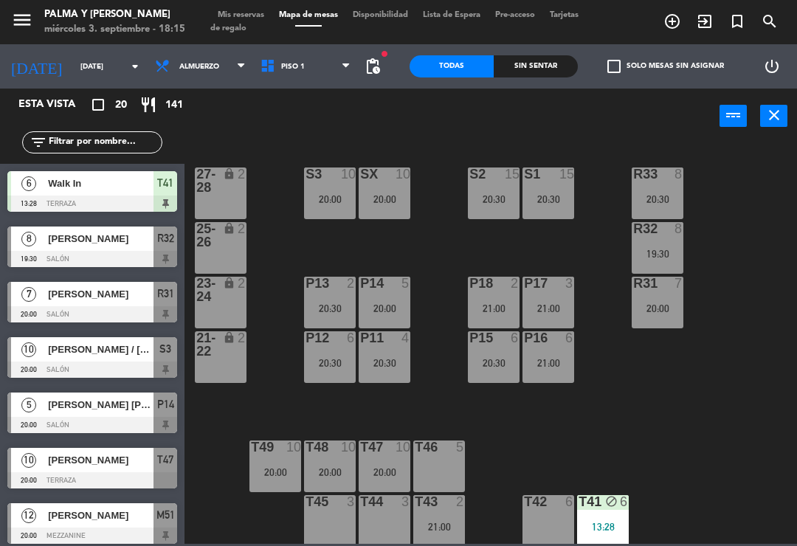
click at [309, 456] on div "T48 10 20:00" at bounding box center [330, 467] width 52 height 52
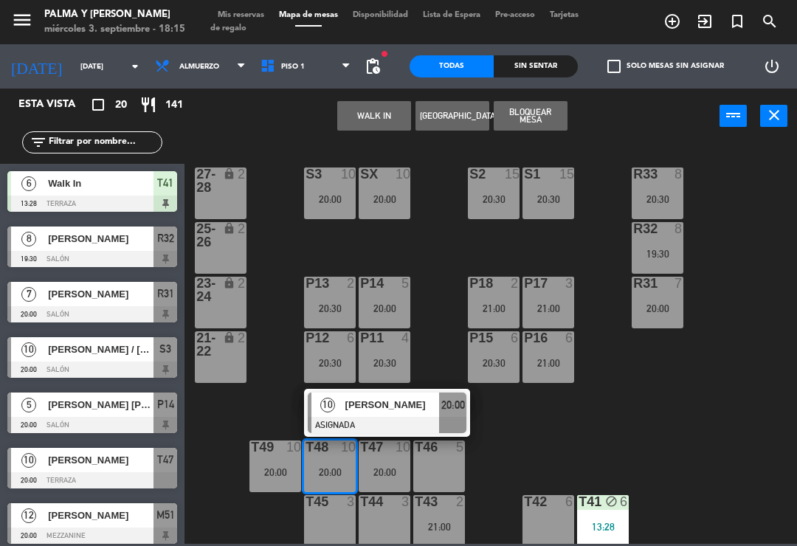
click at [328, 430] on div at bounding box center [387, 425] width 159 height 16
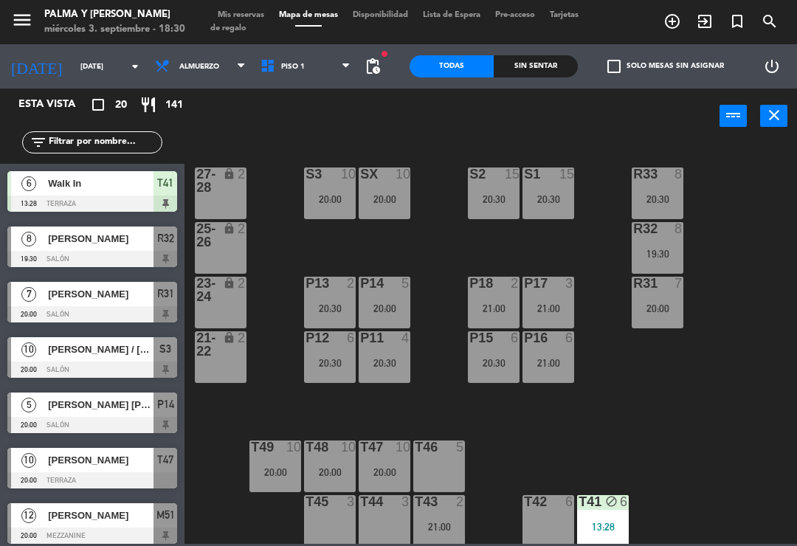
click at [763, 439] on div "R33 8 20:30 S1 15 20:30 S2 15 20:30 S3 10 20:00 SX 10 20:00 27-28 lock 2 R32 8 …" at bounding box center [495, 343] width 605 height 402
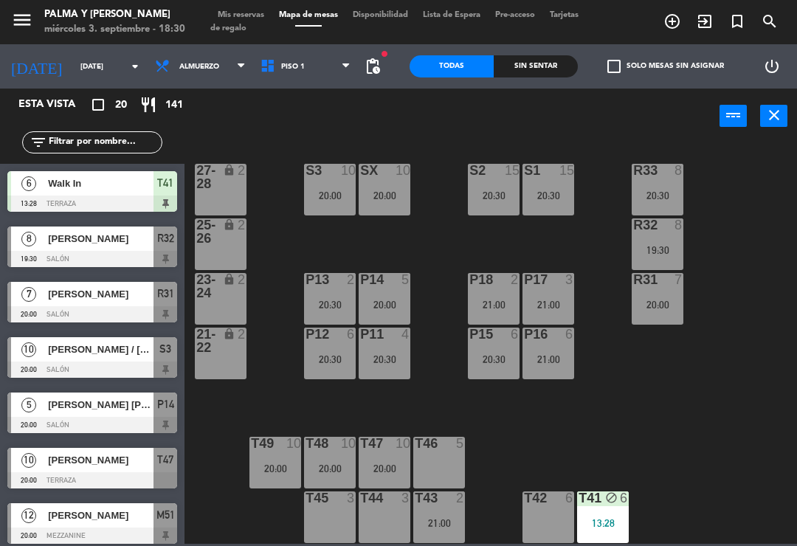
scroll to position [4, 0]
click at [719, 414] on div "R33 8 20:30 S1 15 20:30 S2 15 20:30 S3 10 20:00 SX 10 20:00 27-28 lock 2 R32 8 …" at bounding box center [495, 343] width 605 height 402
click at [500, 293] on div "P18 2 21:00" at bounding box center [494, 299] width 52 height 52
click at [533, 442] on div "R33 8 20:30 S1 15 20:30 S2 15 20:30 S3 10 20:00 SX 10 20:00 27-28 lock 2 R32 8 …" at bounding box center [495, 343] width 605 height 402
click at [334, 307] on div "20:30" at bounding box center [330, 305] width 52 height 10
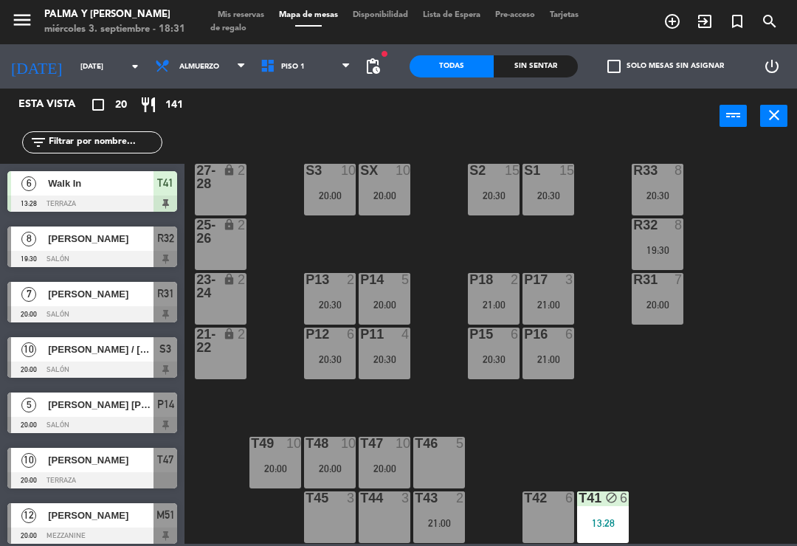
click at [756, 385] on div "R33 8 20:30 S1 15 20:30 S2 15 20:30 S3 10 20:00 SX 10 20:00 27-28 lock 2 R32 8 …" at bounding box center [495, 343] width 605 height 402
click at [695, 407] on div "R33 8 20:30 S1 15 20:30 S2 15 20:30 S3 10 20:00 SX 10 20:00 27-28 lock 2 R32 8 …" at bounding box center [495, 343] width 605 height 402
click at [549, 75] on div "Sin sentar" at bounding box center [536, 66] width 84 height 22
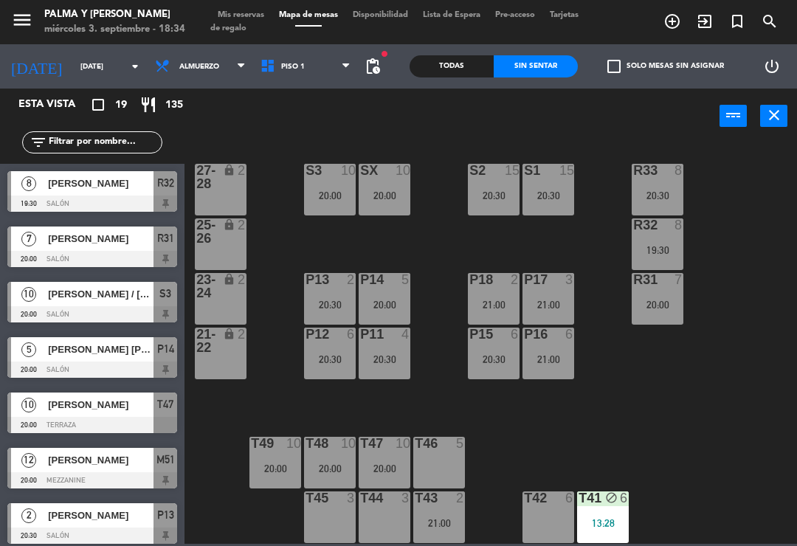
click at [548, 67] on div "Sin sentar" at bounding box center [536, 66] width 84 height 22
click at [476, 75] on div "Todas" at bounding box center [452, 66] width 84 height 22
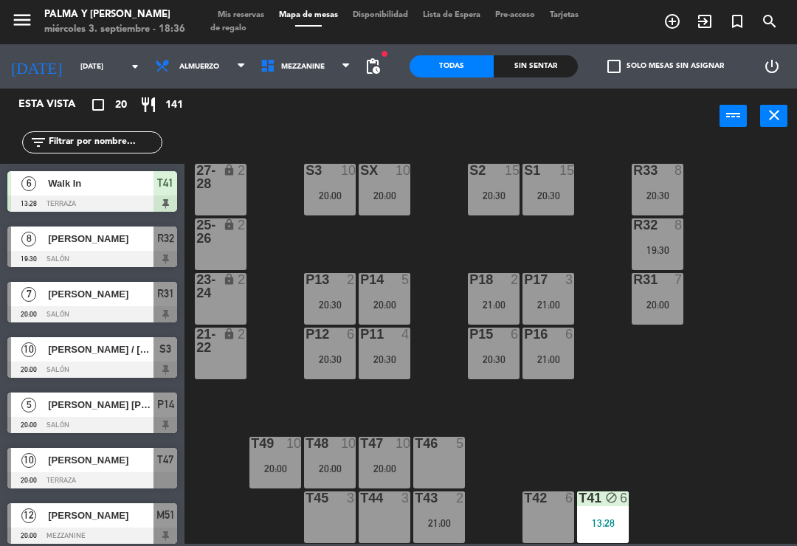
click at [728, 441] on div "R33 8 20:30 S1 15 20:30 S2 15 20:30 S3 10 20:00 SX 10 20:00 27-28 lock 2 R32 8 …" at bounding box center [495, 343] width 605 height 402
click at [786, 472] on div "R33 8 20:30 S1 15 20:30 S2 15 20:30 S3 10 20:00 SX 10 20:00 27-28 lock 2 R32 8 …" at bounding box center [495, 343] width 605 height 402
click at [771, 489] on div "R33 8 20:30 S1 15 20:30 S2 15 20:30 S3 10 20:00 SX 10 20:00 27-28 lock 2 R32 8 …" at bounding box center [495, 343] width 605 height 402
click at [82, 69] on input "[DATE]" at bounding box center [123, 66] width 101 height 23
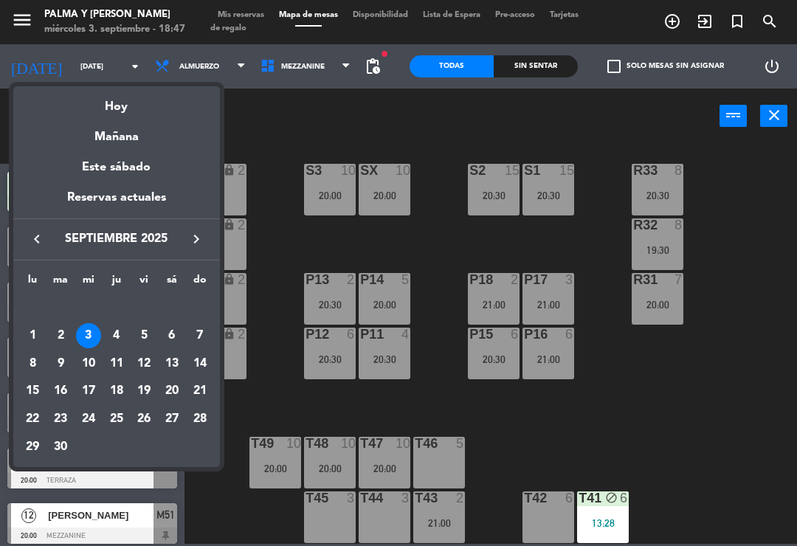
click at [148, 135] on div "Mañana" at bounding box center [116, 132] width 207 height 30
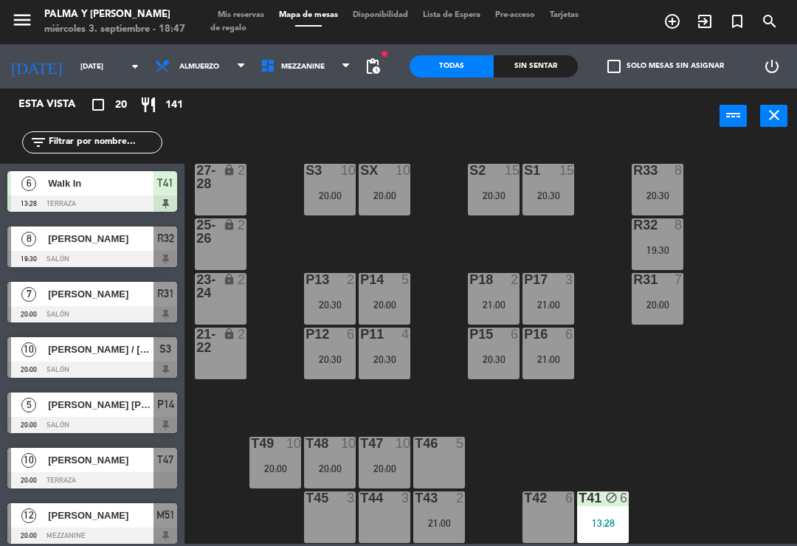
type input "[DEMOGRAPHIC_DATA][DATE]"
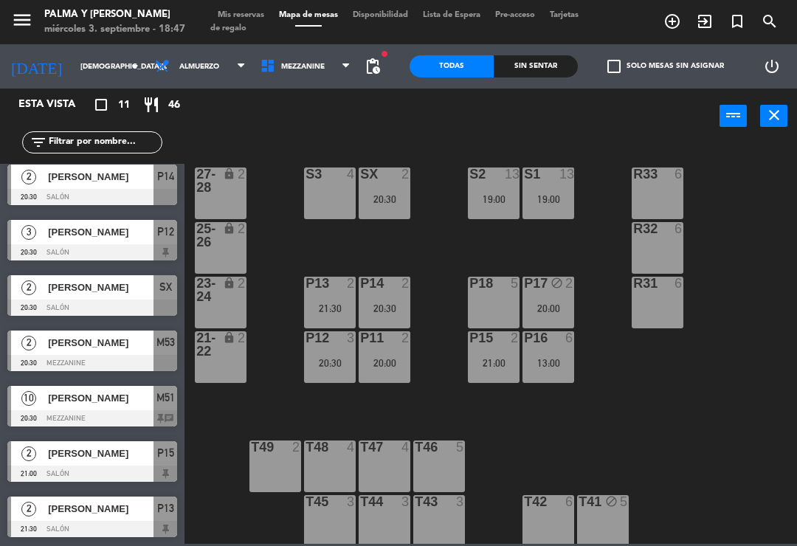
scroll to position [228, 0]
click at [133, 408] on div "[PERSON_NAME]" at bounding box center [100, 398] width 107 height 24
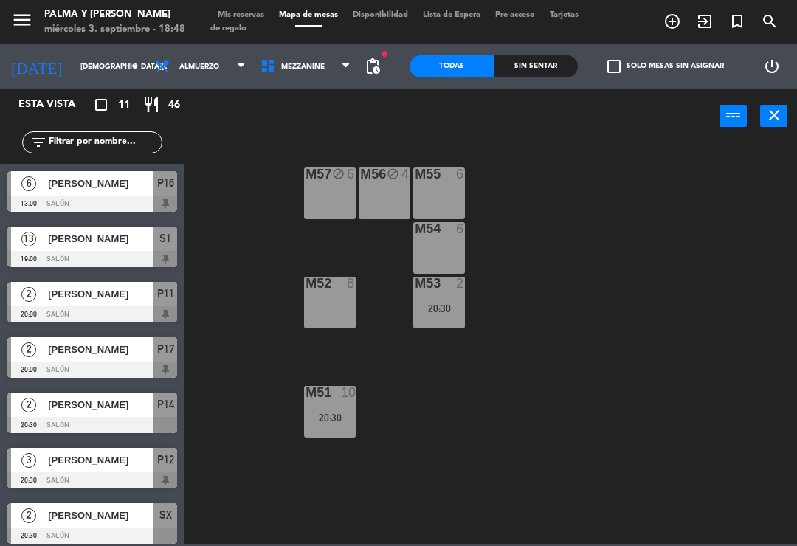
scroll to position [53, 0]
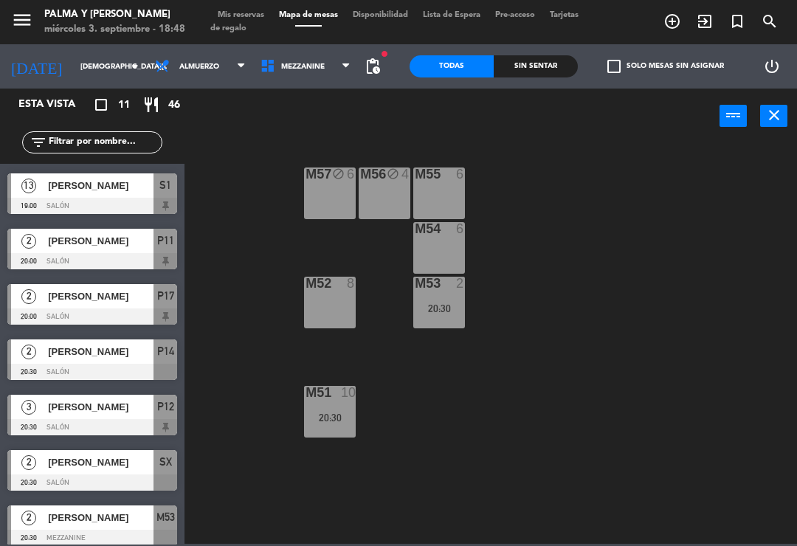
click at [311, 50] on span "Mezzanine" at bounding box center [306, 66] width 106 height 32
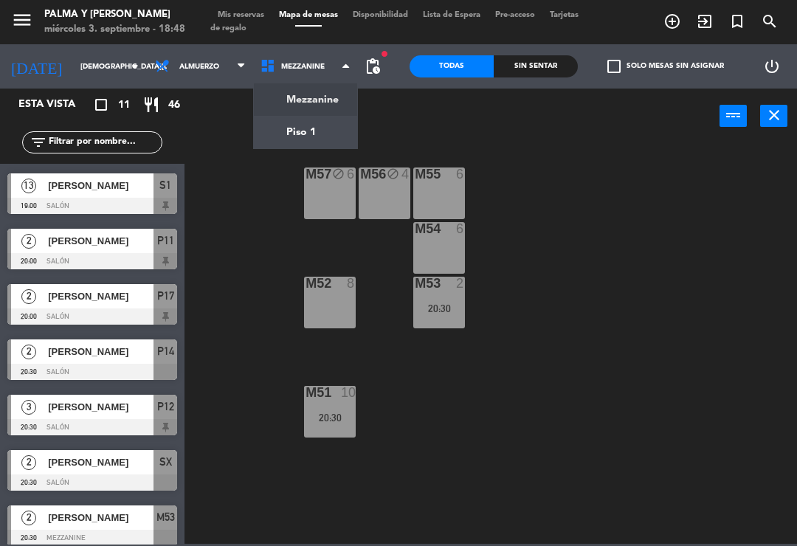
click at [302, 142] on ng-component "menu Palma y [PERSON_NAME][DATE] 3. septiembre - 18:48 Mis reservas Mapa de mes…" at bounding box center [398, 272] width 797 height 544
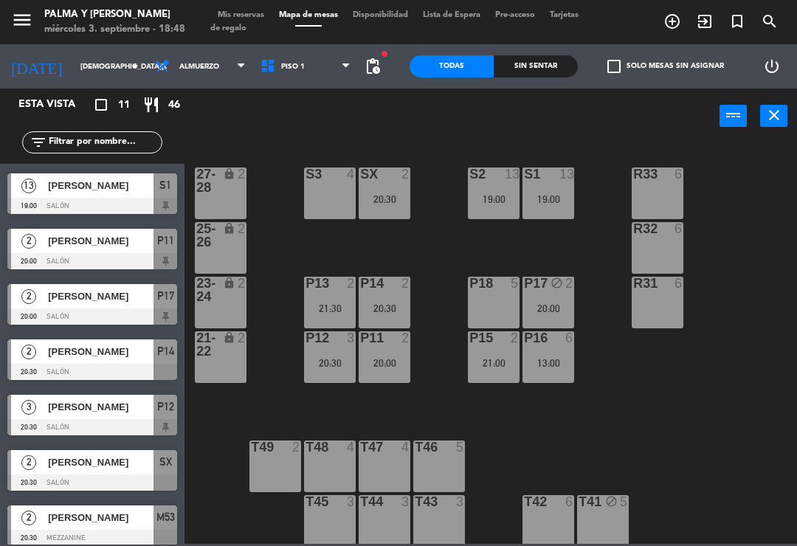
click at [410, 145] on div "R33 6 S1 13 19:00 S2 13 19:00 S3 4 SX 2 20:30 27-28 lock 2 R32 6 25-26 lock 2 P…" at bounding box center [495, 343] width 605 height 402
click at [263, 57] on span "Piso 1" at bounding box center [306, 66] width 106 height 32
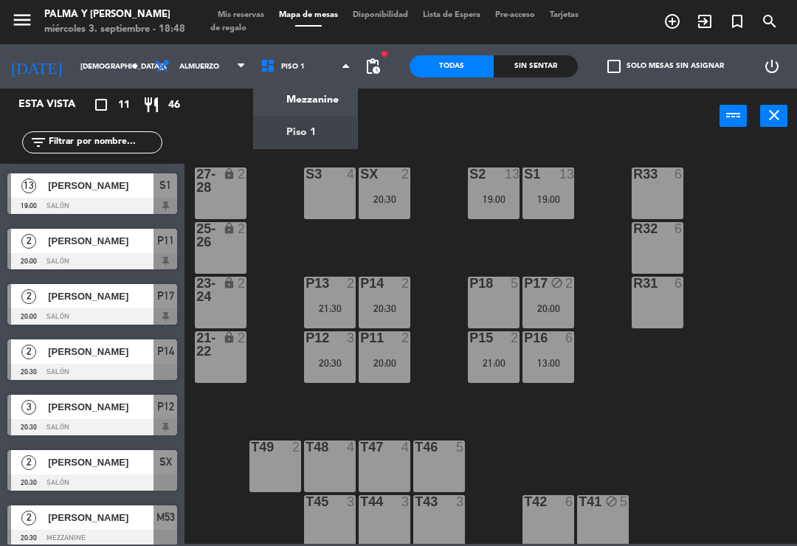
click at [318, 75] on span "Piso 1" at bounding box center [306, 66] width 106 height 32
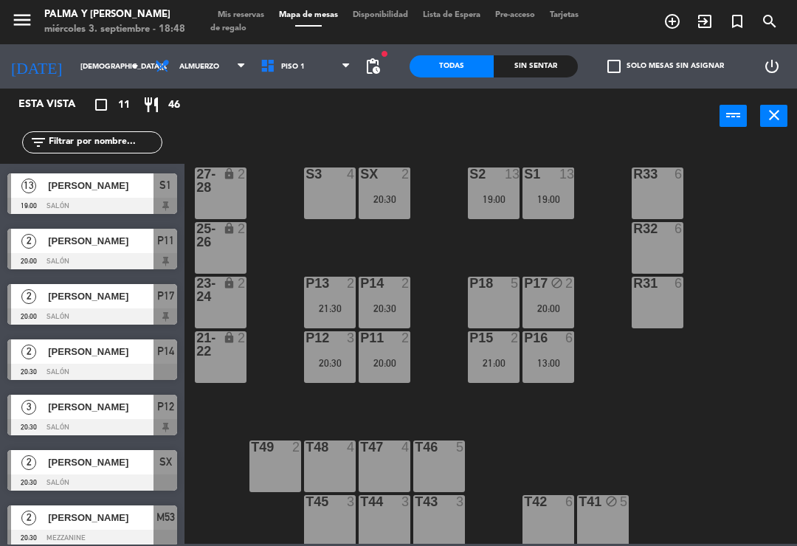
click at [309, 98] on div "power_input close" at bounding box center [452, 117] width 535 height 56
click at [320, 70] on span "Piso 1" at bounding box center [306, 66] width 106 height 32
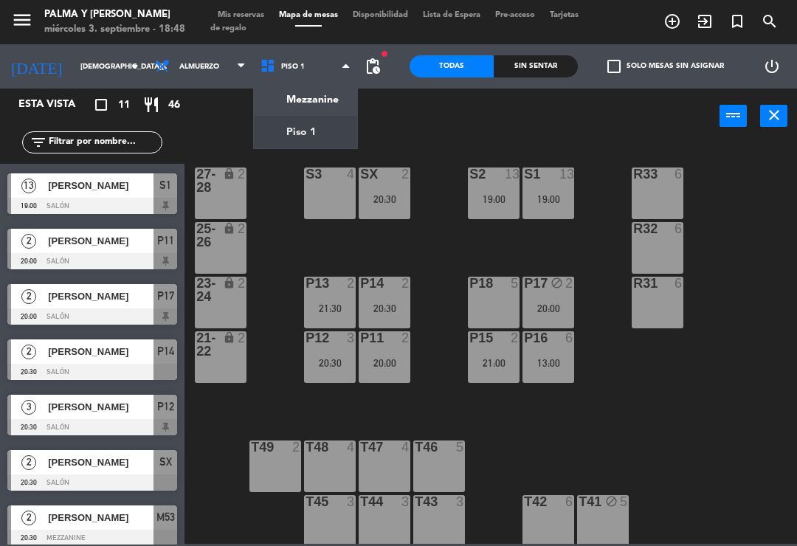
click at [316, 97] on ng-component "menu Palma y [PERSON_NAME][DATE] 3. septiembre - 18:48 Mis reservas Mapa de mes…" at bounding box center [398, 272] width 797 height 544
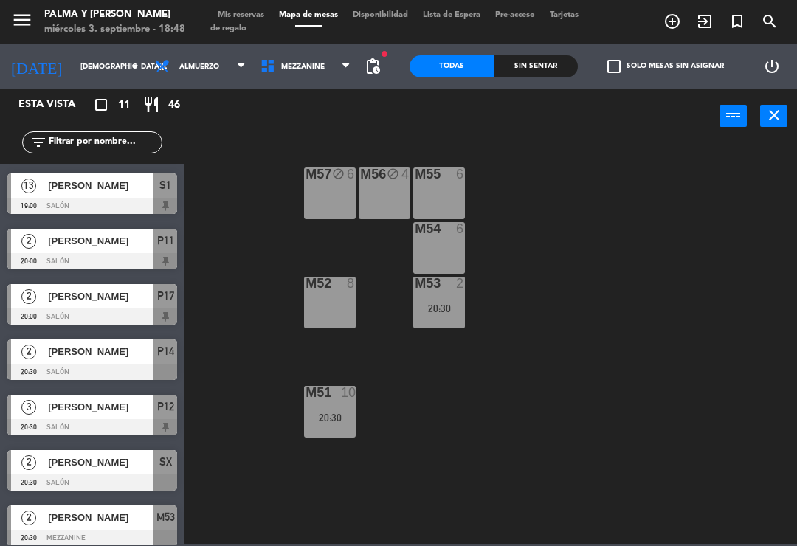
click at [380, 185] on div "M56 block 4" at bounding box center [385, 194] width 52 height 52
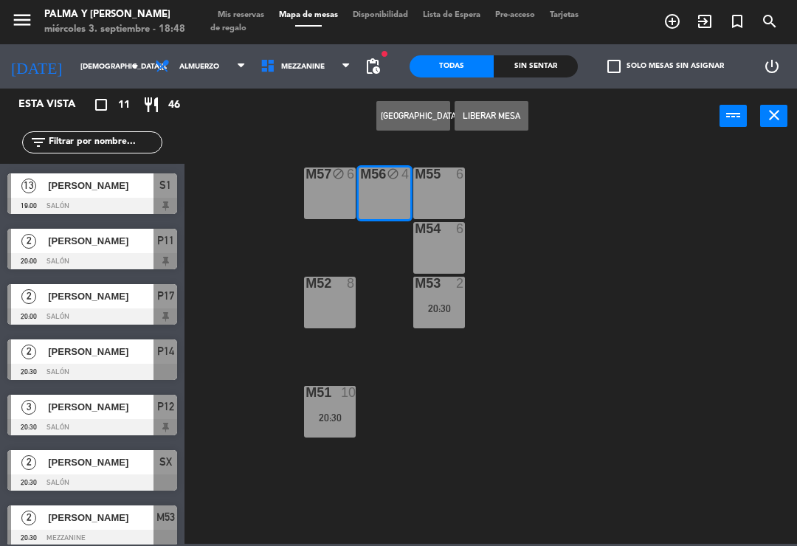
click at [323, 193] on div "M57 block 6" at bounding box center [330, 194] width 52 height 52
click at [410, 110] on button "[GEOGRAPHIC_DATA]" at bounding box center [413, 116] width 74 height 30
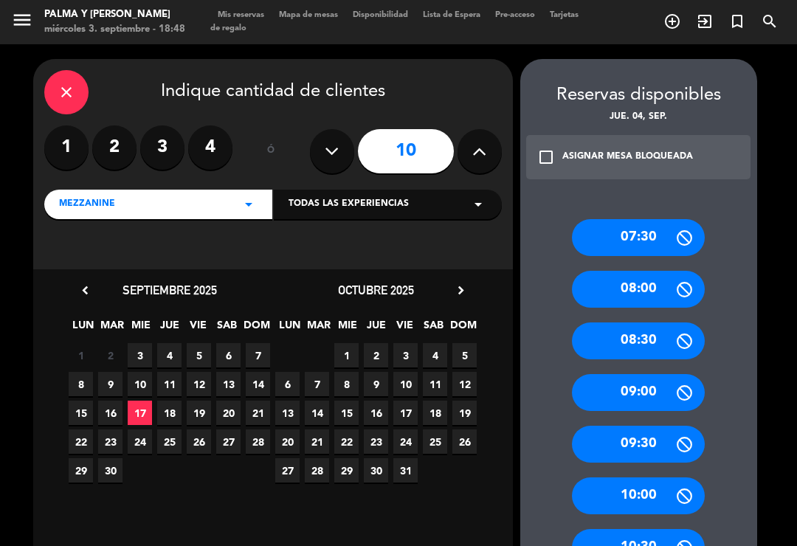
click at [483, 153] on icon at bounding box center [479, 151] width 14 height 22
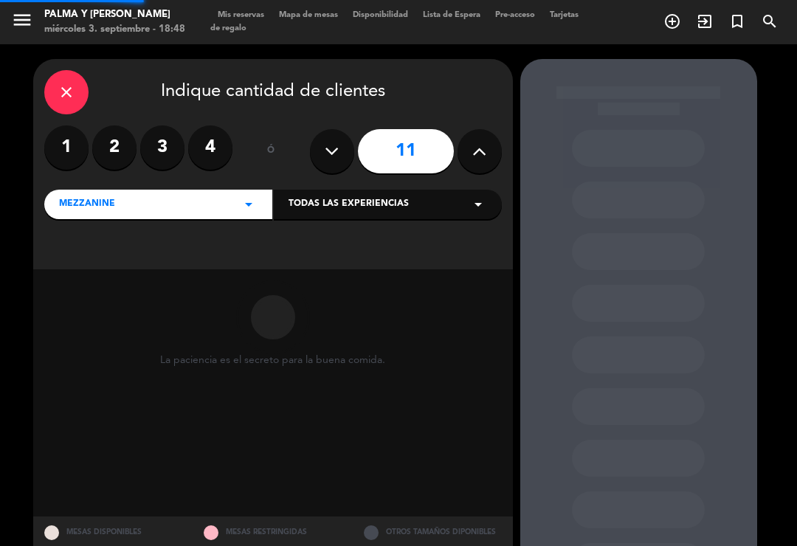
click at [484, 151] on icon at bounding box center [479, 151] width 14 height 22
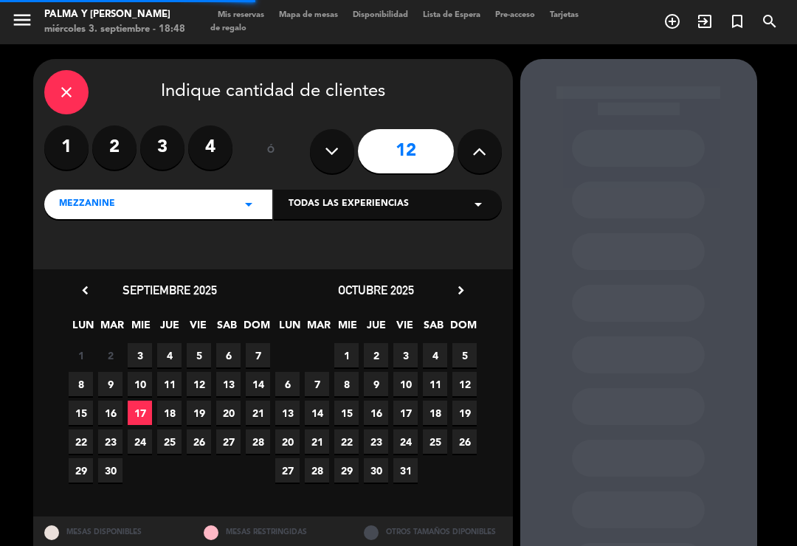
click at [488, 149] on button at bounding box center [480, 151] width 44 height 44
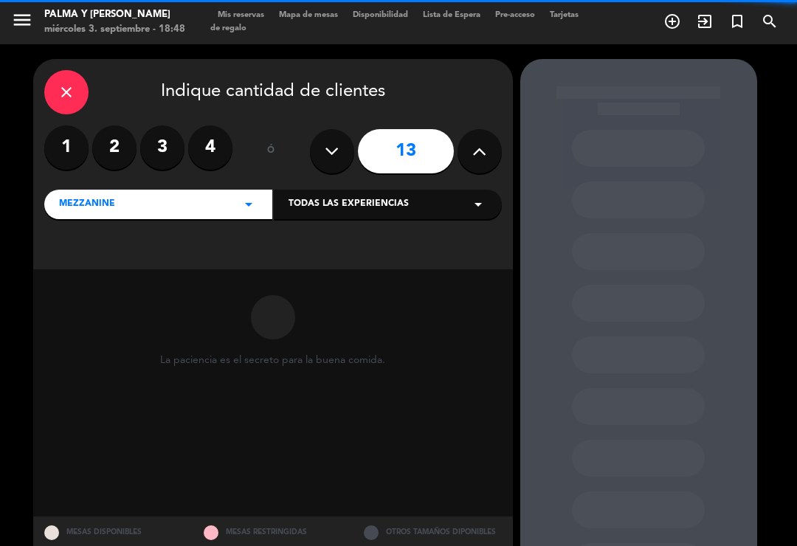
click at [492, 150] on button at bounding box center [480, 151] width 44 height 44
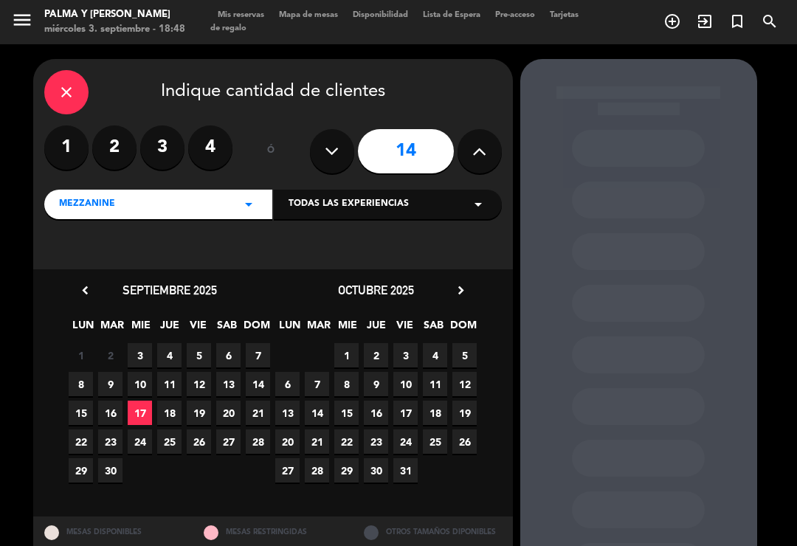
click at [491, 145] on button at bounding box center [480, 151] width 44 height 44
type input "15"
click at [171, 357] on span "4" at bounding box center [169, 355] width 24 height 24
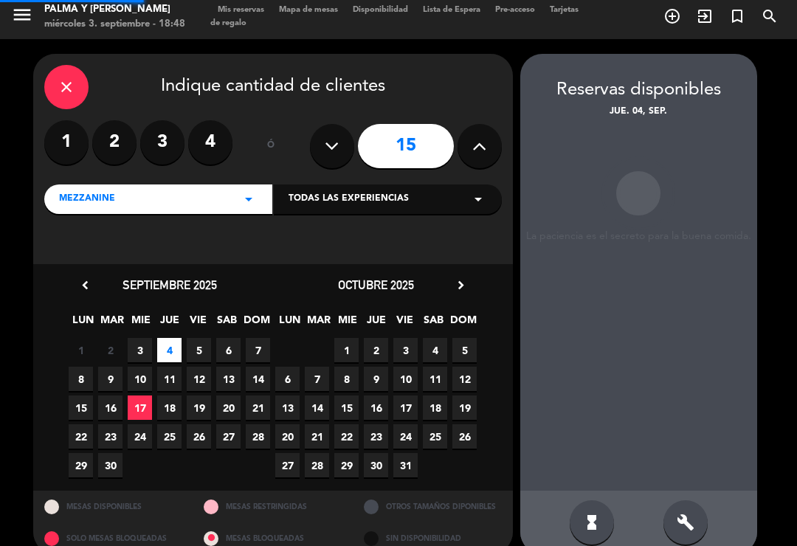
scroll to position [23, 0]
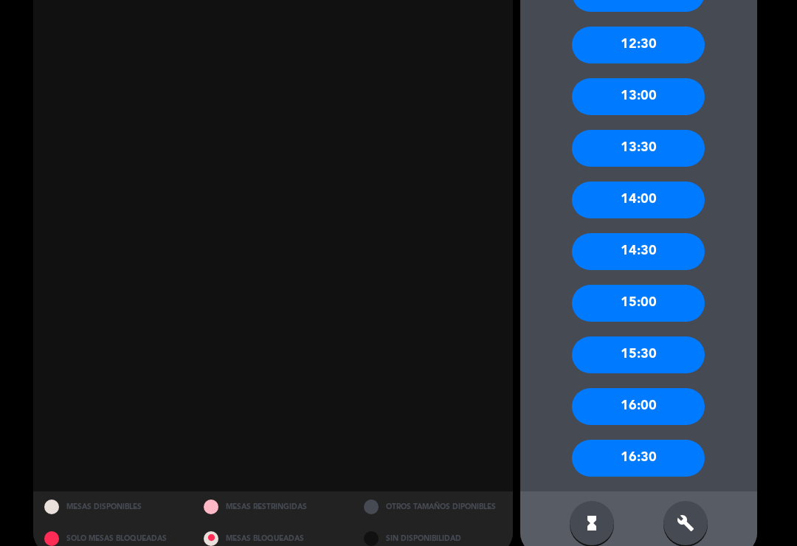
click at [679, 515] on icon "build" at bounding box center [686, 524] width 18 height 18
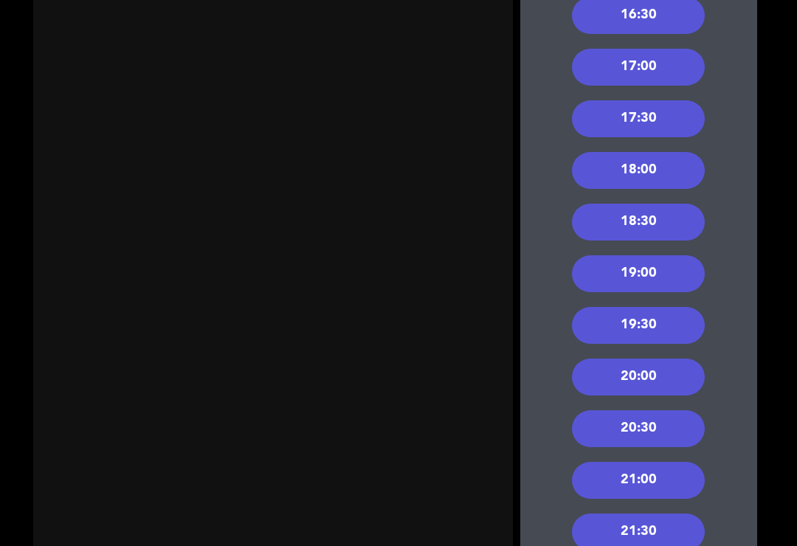
scroll to position [1156, 0]
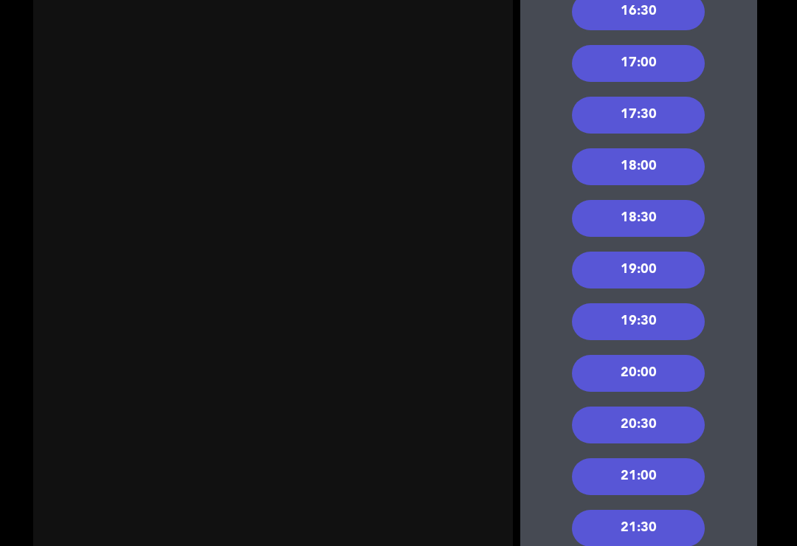
click at [636, 458] on div "21:00" at bounding box center [638, 476] width 133 height 37
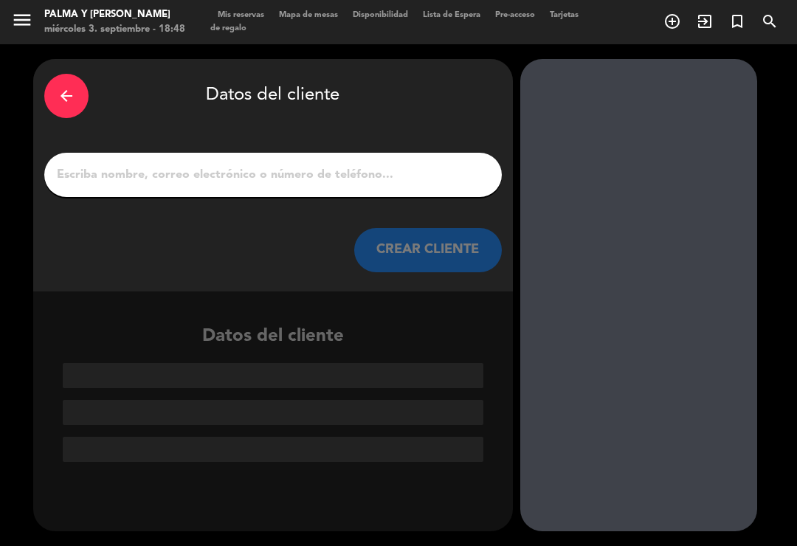
click at [331, 165] on input "1" at bounding box center [273, 175] width 436 height 21
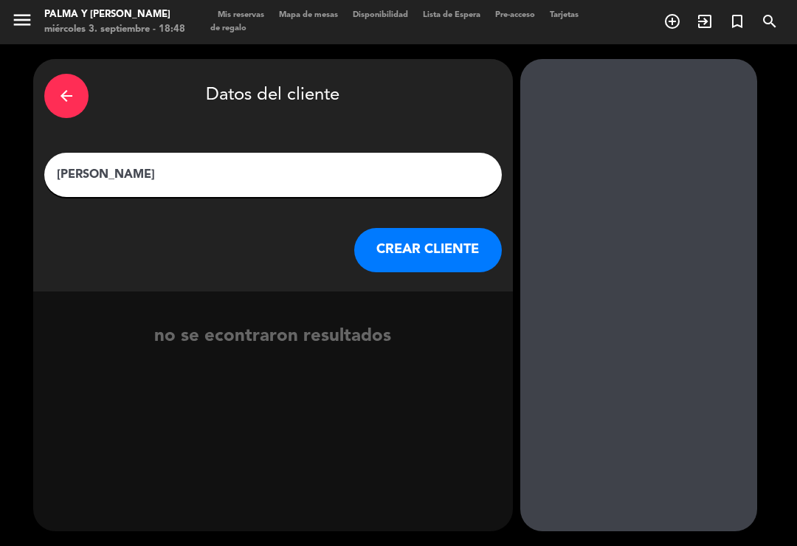
type input "[PERSON_NAME]"
click at [407, 228] on button "CREAR CLIENTE" at bounding box center [428, 250] width 148 height 44
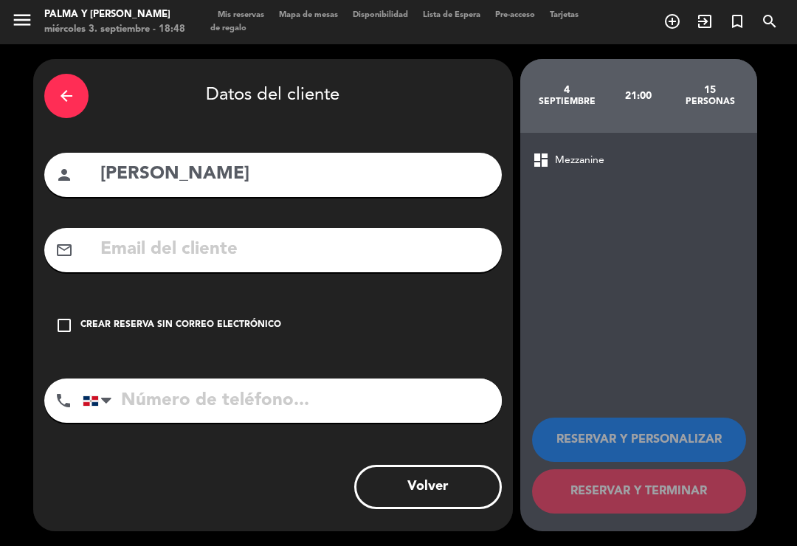
click at [348, 235] on input "text" at bounding box center [295, 250] width 392 height 30
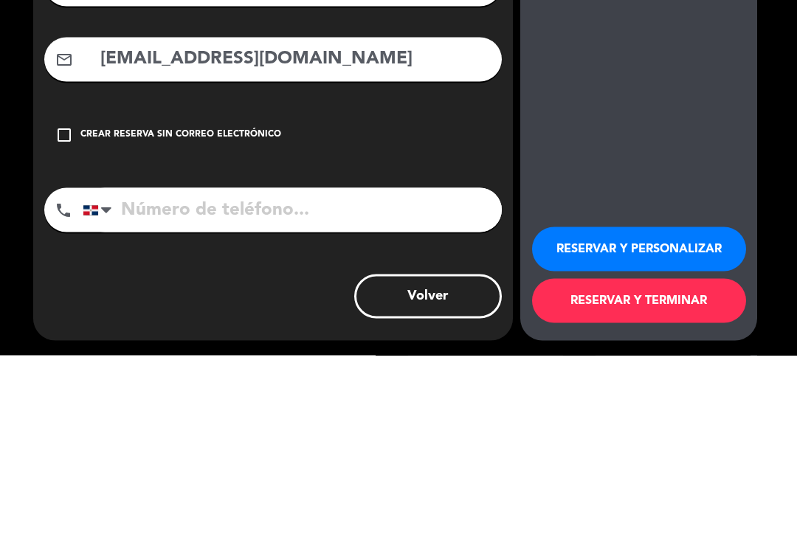
type input "[EMAIL_ADDRESS][DOMAIN_NAME]"
click at [337, 379] on input "tel" at bounding box center [292, 401] width 419 height 44
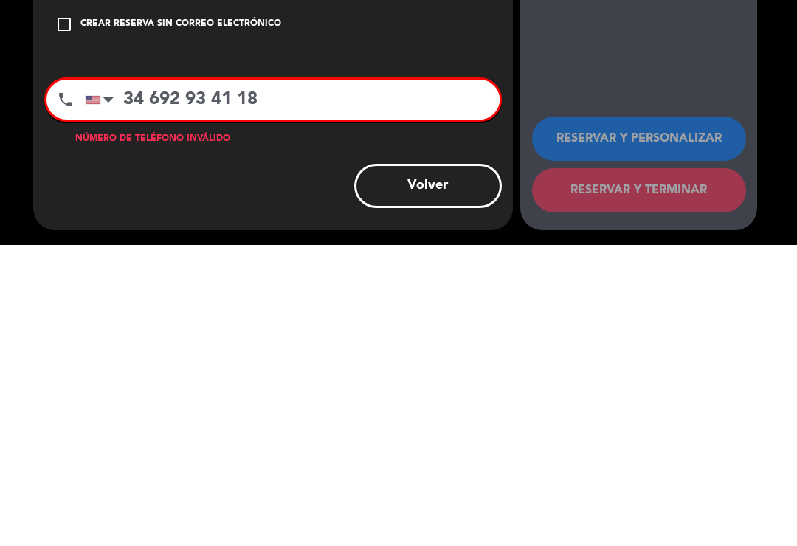
scroll to position [2, 0]
click at [241, 381] on input "34 692 93 41 18" at bounding box center [292, 401] width 415 height 40
click at [218, 381] on input "34 692 93 4118" at bounding box center [292, 401] width 415 height 40
click at [192, 381] on input "34 692 934118" at bounding box center [292, 401] width 415 height 40
click at [156, 381] on input "34 692934118" at bounding box center [292, 401] width 415 height 40
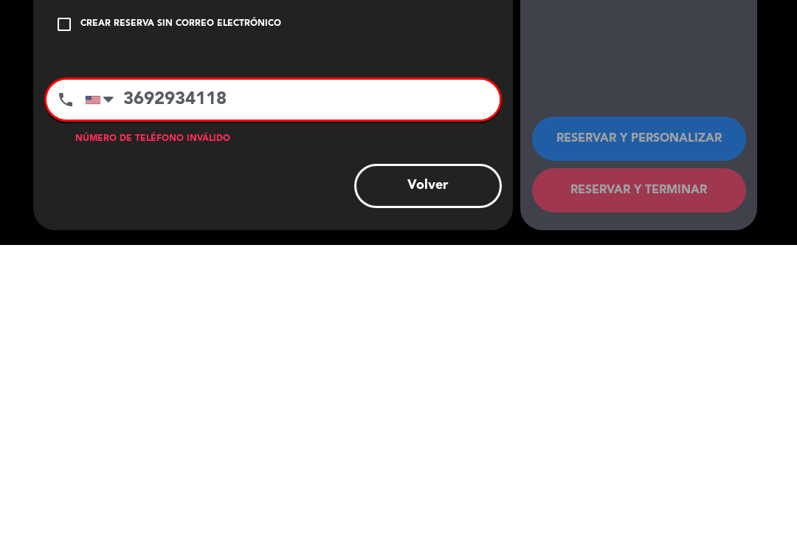
type input "34692934118"
click at [126, 381] on input "34692934118" at bounding box center [292, 401] width 415 height 40
click at [134, 381] on input "34692934118" at bounding box center [292, 401] width 415 height 40
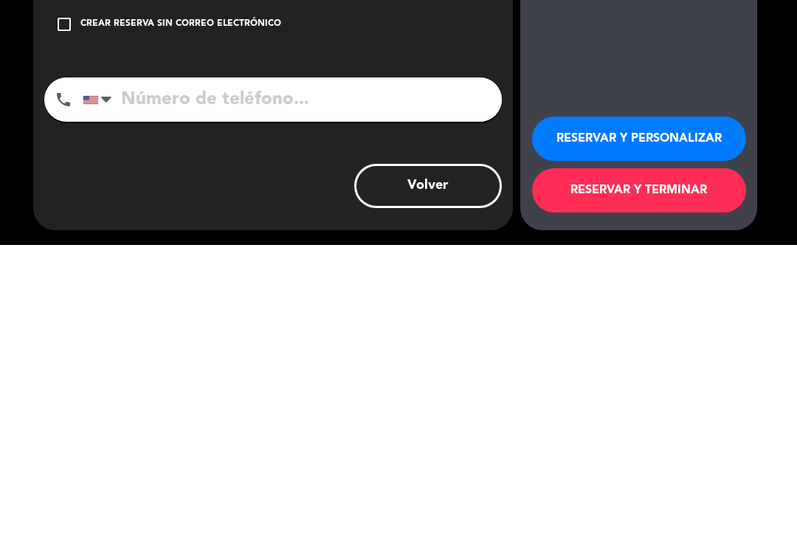
click at [144, 318] on div "Crear reserva sin correo electrónico" at bounding box center [180, 325] width 201 height 15
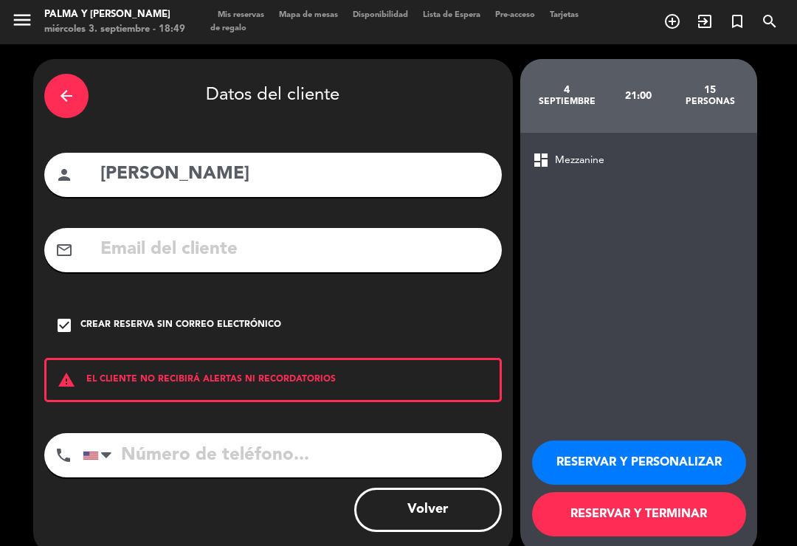
click at [652, 507] on button "RESERVAR Y TERMINAR" at bounding box center [639, 514] width 214 height 44
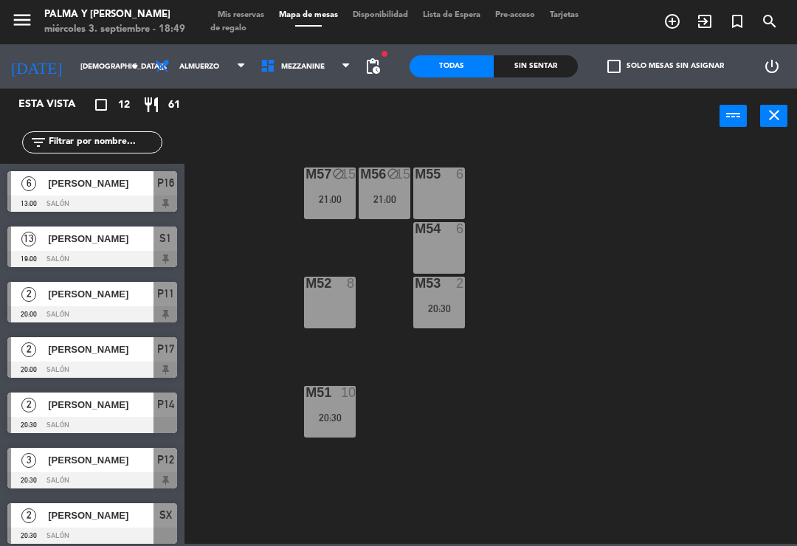
click at [329, 194] on div "21:00" at bounding box center [330, 199] width 52 height 10
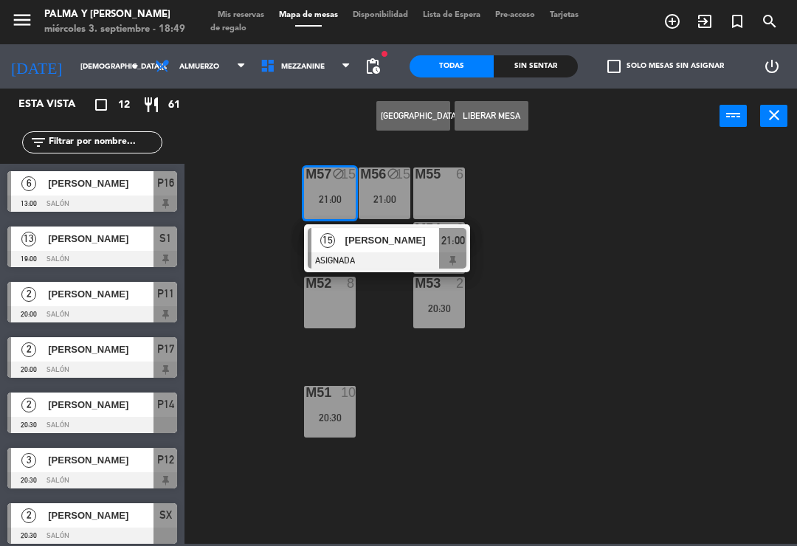
click at [405, 247] on span "[PERSON_NAME]" at bounding box center [392, 241] width 94 height 16
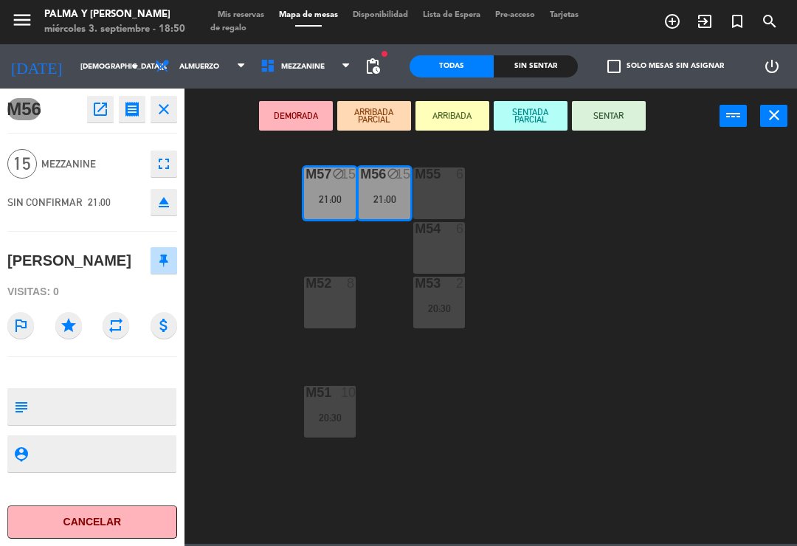
click at [98, 106] on icon "open_in_new" at bounding box center [101, 109] width 18 height 18
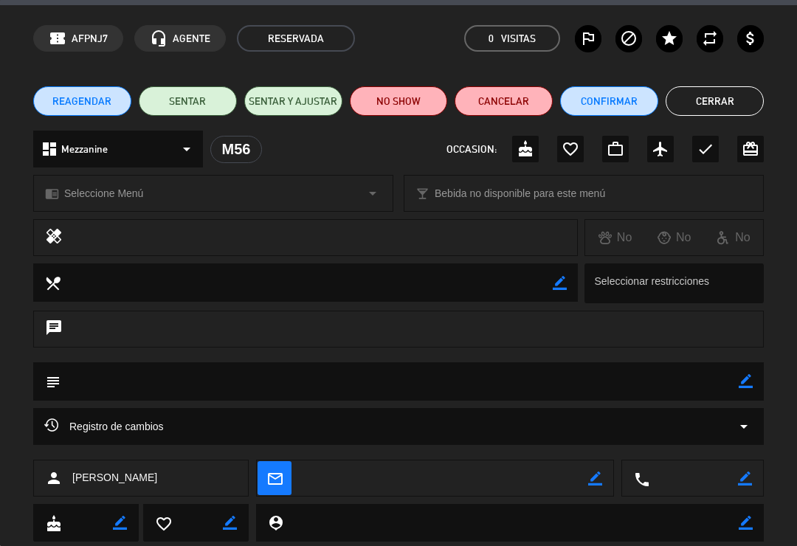
scroll to position [47, 0]
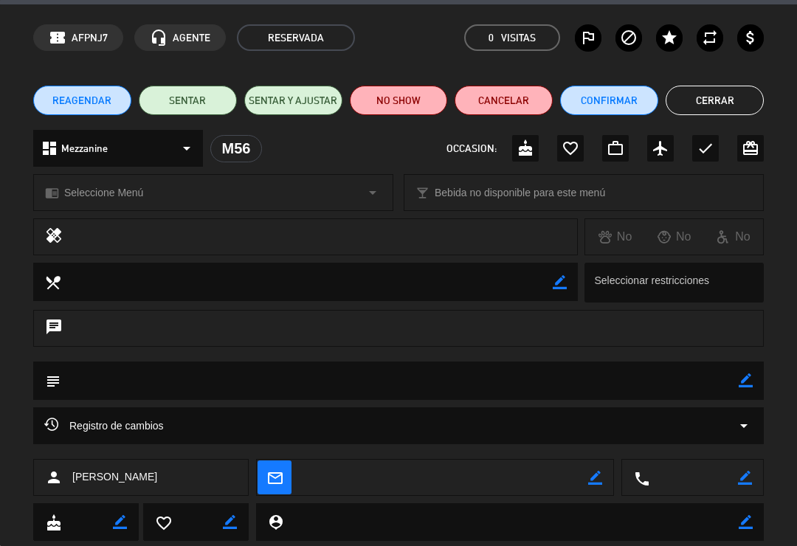
click at [593, 474] on icon "border_color" at bounding box center [595, 478] width 14 height 14
click at [510, 482] on textarea at bounding box center [445, 478] width 286 height 37
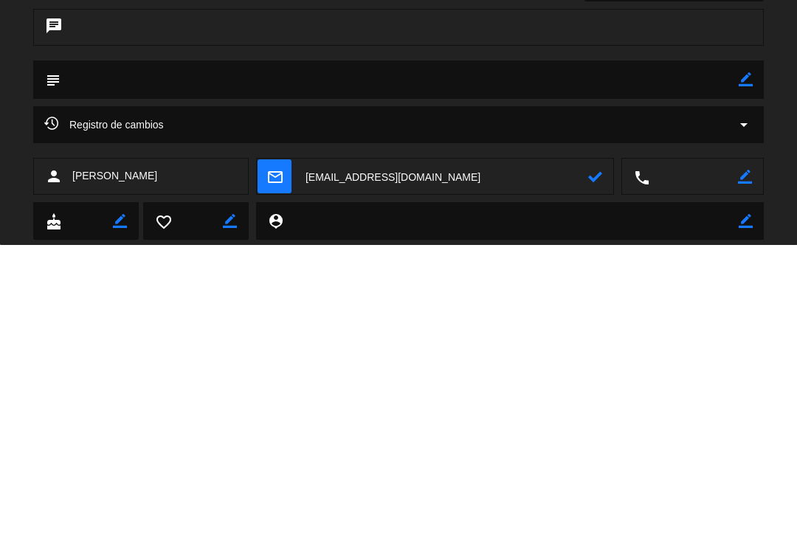
click at [579, 460] on textarea at bounding box center [445, 478] width 286 height 37
type textarea "[EMAIL_ADDRESS][DOMAIN_NAME]"
click at [590, 471] on icon at bounding box center [595, 478] width 14 height 14
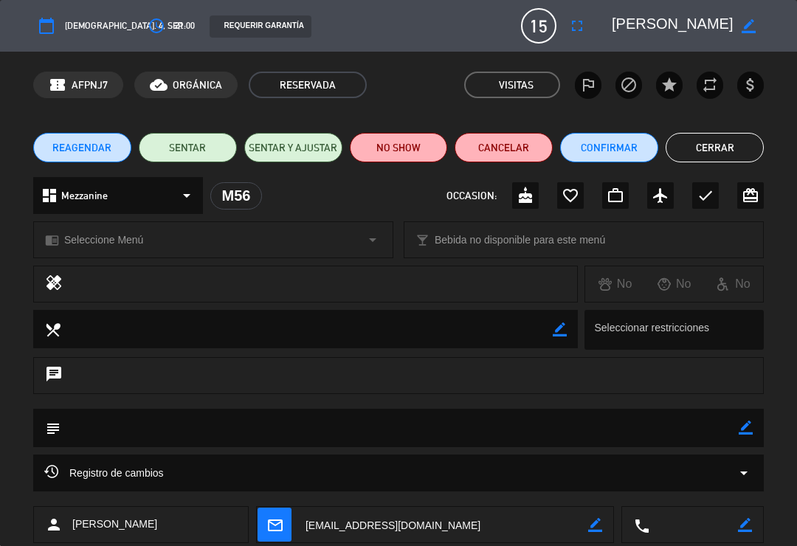
scroll to position [0, 0]
click at [729, 151] on button "Cerrar" at bounding box center [715, 148] width 98 height 30
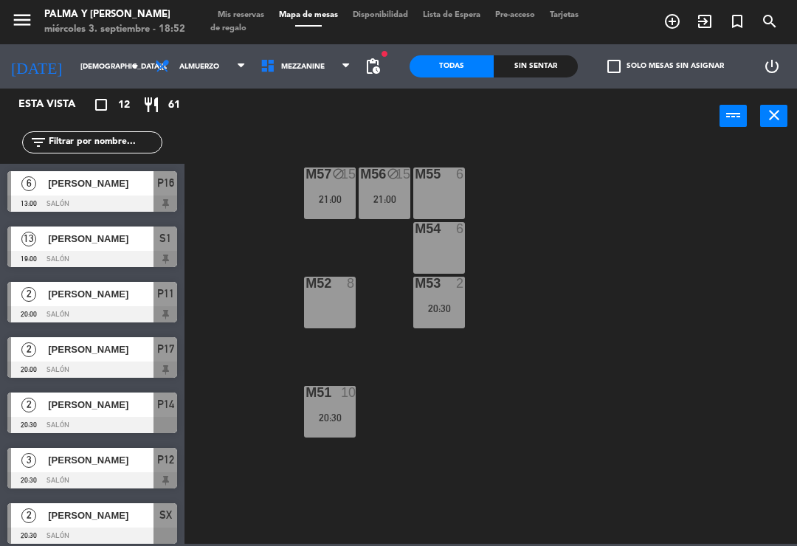
scroll to position [128, 0]
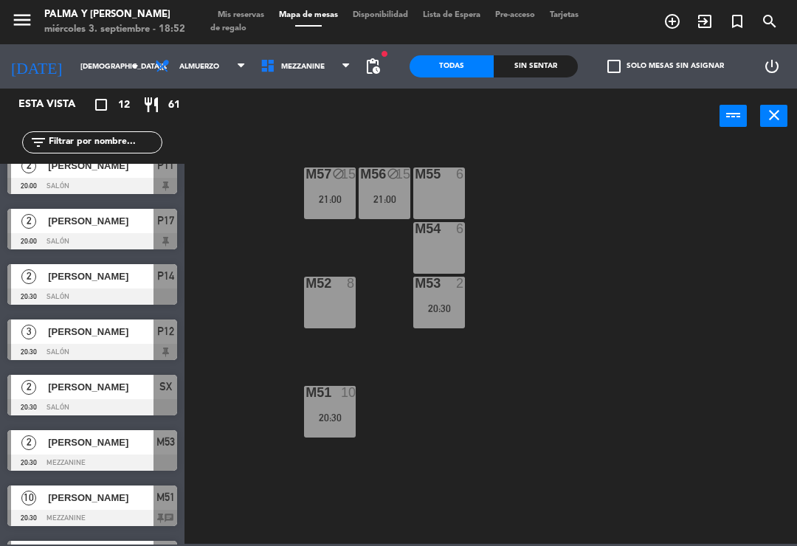
click at [335, 77] on span "Mezzanine" at bounding box center [306, 66] width 106 height 32
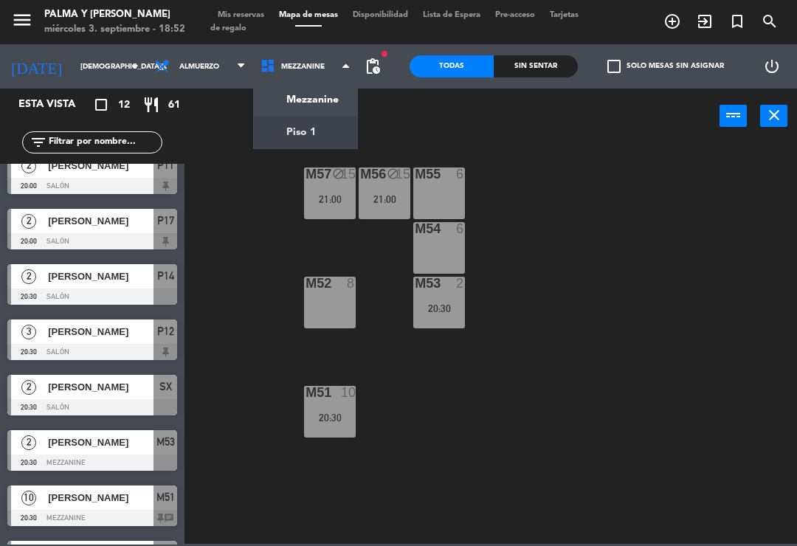
click at [340, 122] on ng-component "menu Palma y [PERSON_NAME][DATE] 3. septiembre - 18:52 Mis reservas Mapa de mes…" at bounding box center [398, 272] width 797 height 544
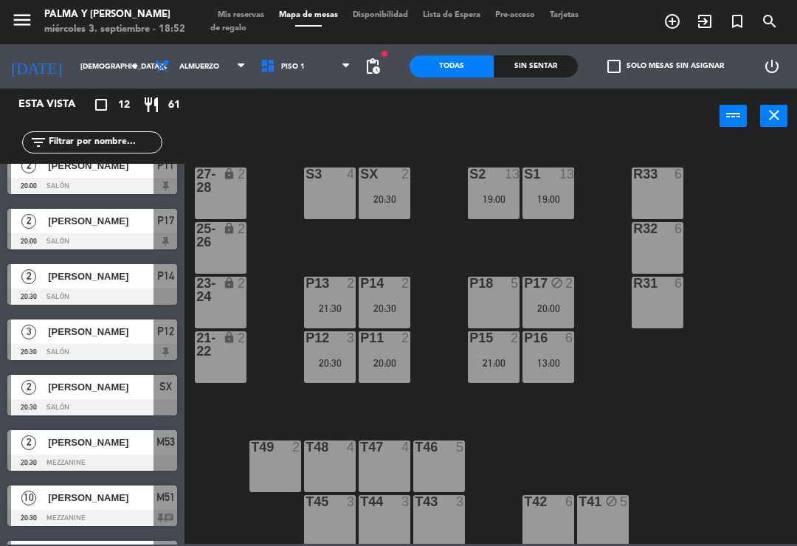
click at [647, 408] on div "R33 6 S1 13 19:00 S2 13 19:00 S3 4 SX 2 20:30 27-28 lock 2 R32 6 25-26 lock 2 P…" at bounding box center [495, 343] width 605 height 402
click at [630, 415] on div "R33 6 S1 13 19:00 S2 13 19:00 S3 4 SX 2 20:30 27-28 lock 2 R32 6 25-26 lock 2 P…" at bounding box center [495, 343] width 605 height 402
click at [597, 405] on div "R33 6 S1 13 19:00 S2 13 19:00 S3 4 SX 2 20:30 27-28 lock 2 R32 6 25-26 lock 2 P…" at bounding box center [495, 343] width 605 height 402
click at [492, 201] on div "19:00" at bounding box center [494, 199] width 52 height 10
click at [738, 216] on div "R33 6 S1 13 19:00 S2 13 19:00 S3 4 SX 2 20:30 27-28 lock 2 R32 6 25-26 lock 2 P…" at bounding box center [495, 343] width 605 height 402
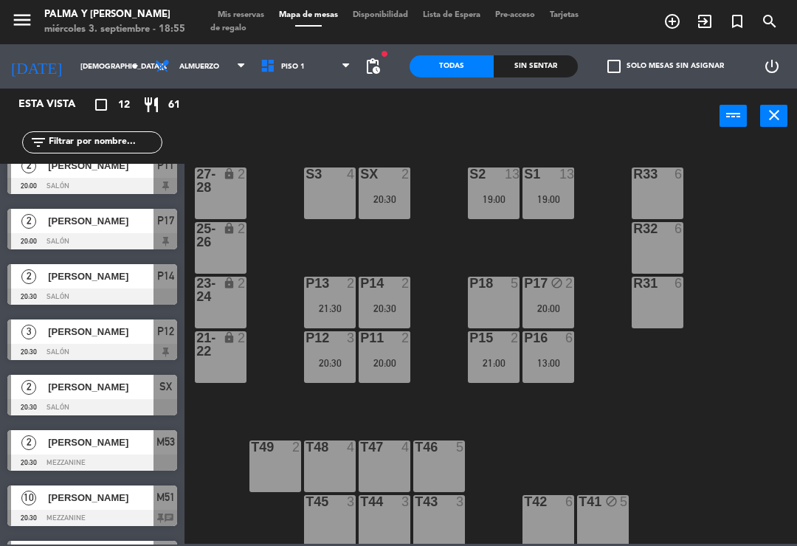
click at [751, 427] on div "R33 6 S1 13 19:00 S2 13 19:00 S3 4 SX 2 20:30 27-28 lock 2 R32 6 25-26 lock 2 P…" at bounding box center [495, 343] width 605 height 402
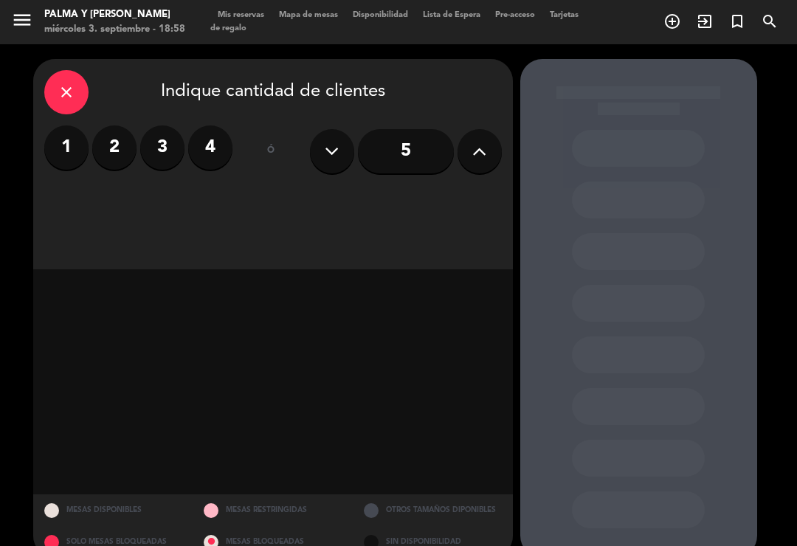
click at [61, 61] on div "close Indique cantidad de clientes 1 2 3 4 ó 5" at bounding box center [273, 164] width 480 height 210
click at [69, 87] on icon "close" at bounding box center [67, 92] width 18 height 18
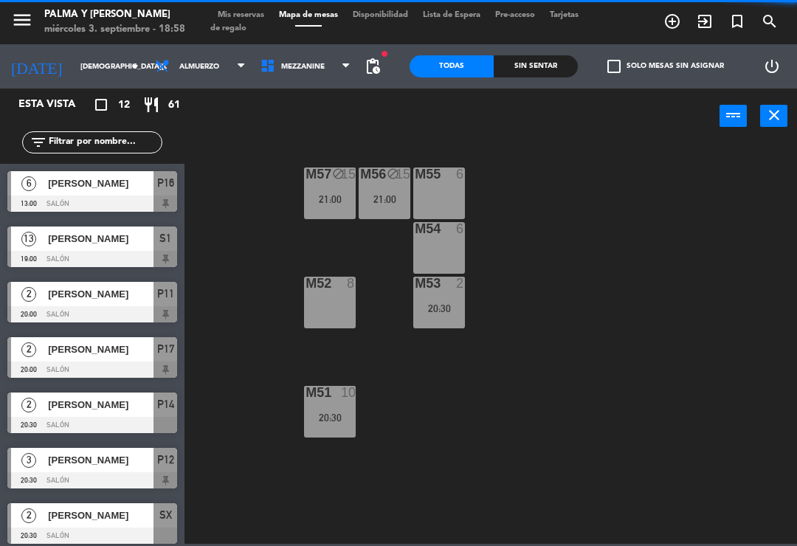
click at [715, 378] on div "M57 block 15 21:00 M56 block 15 21:00 M55 6 M54 6 M52 8 M53 2 20:30 M51 10 20:30" at bounding box center [495, 343] width 605 height 402
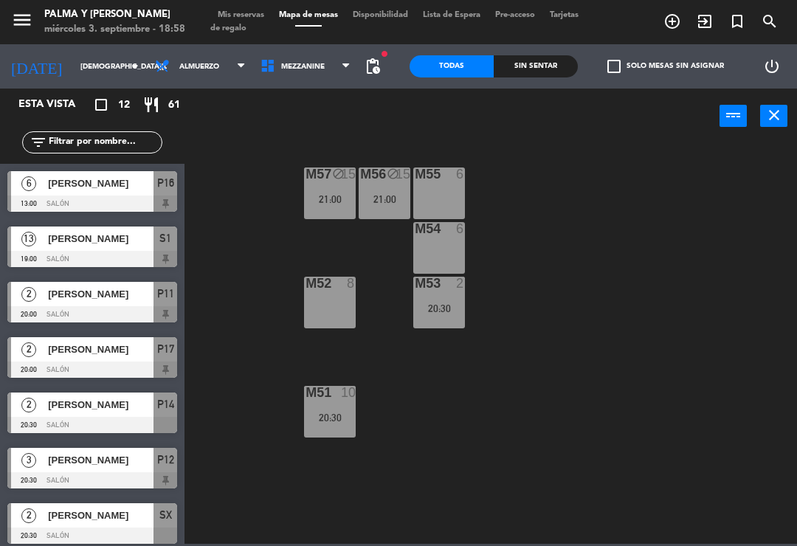
click at [306, 393] on div "M51" at bounding box center [306, 392] width 1 height 13
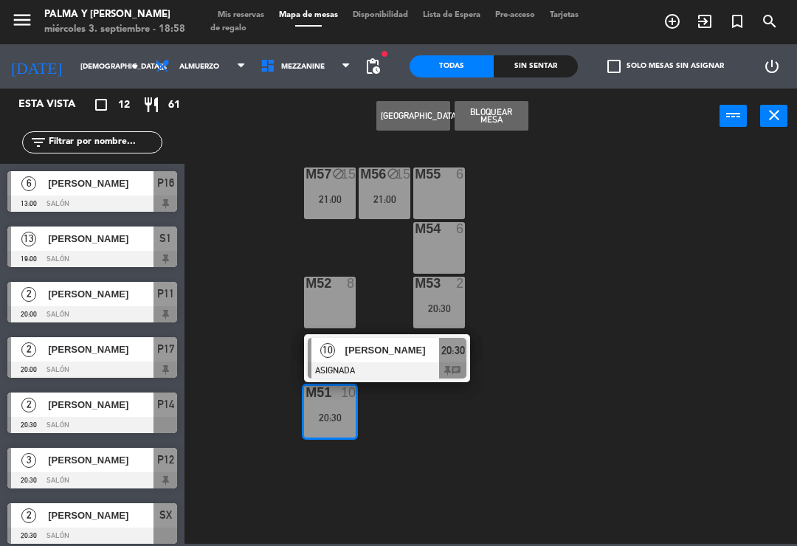
click at [193, 81] on span "Almuerzo" at bounding box center [201, 66] width 106 height 32
click at [220, 160] on div "M57 block 15 21:00 M56 block 15 21:00 M55 6 M54 6 M52 8 M53 2 20:30 M51 10 20:3…" at bounding box center [495, 343] width 605 height 402
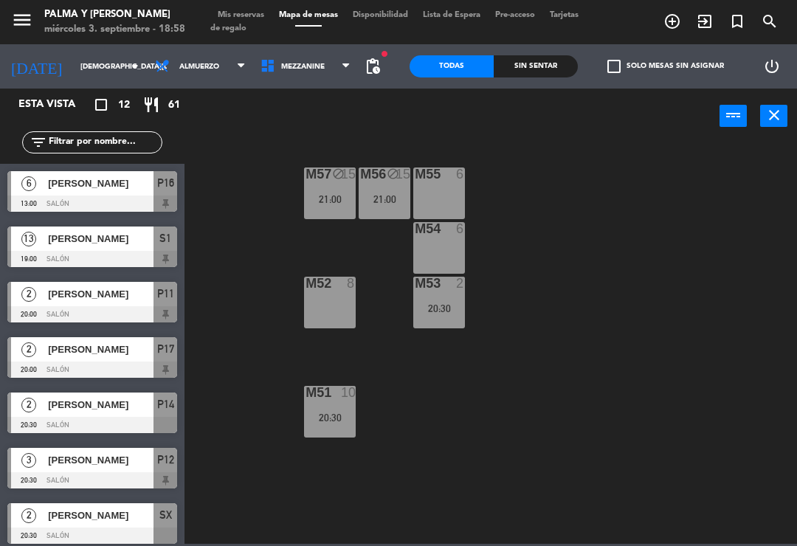
click at [308, 58] on span "Mezzanine" at bounding box center [306, 66] width 106 height 32
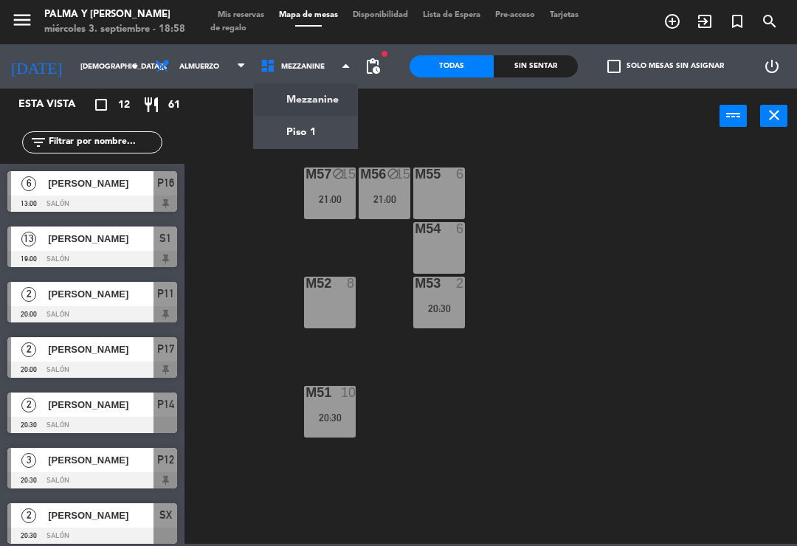
click at [326, 133] on ng-component "menu Palma y [PERSON_NAME][DATE] 3. septiembre - 18:58 Mis reservas Mapa de mes…" at bounding box center [398, 272] width 797 height 544
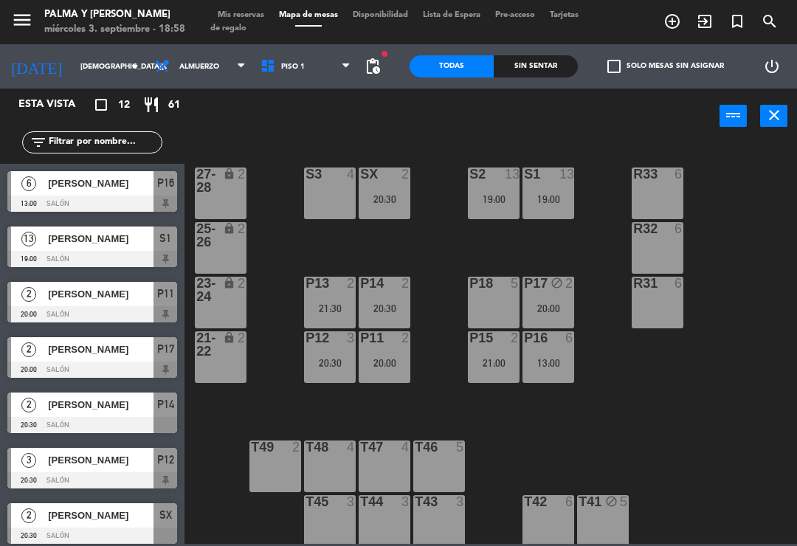
click at [270, 80] on span "Piso 1" at bounding box center [306, 66] width 106 height 32
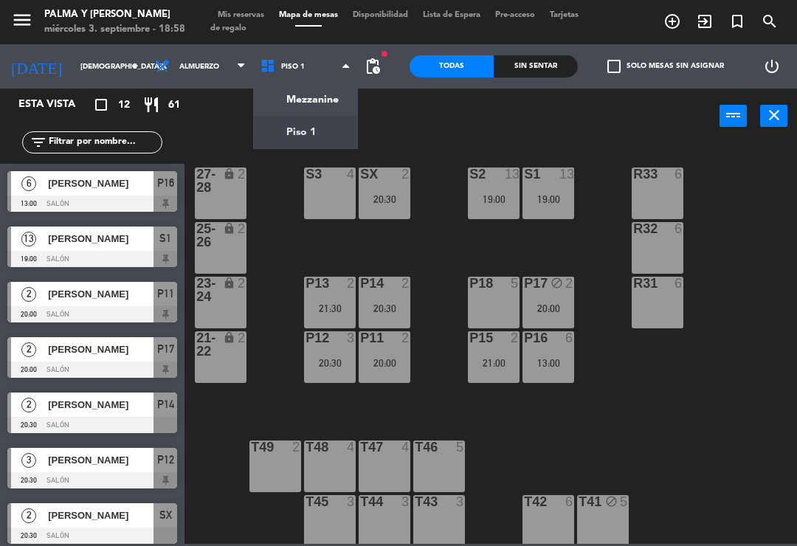
click at [297, 62] on span "Piso 1" at bounding box center [306, 66] width 106 height 32
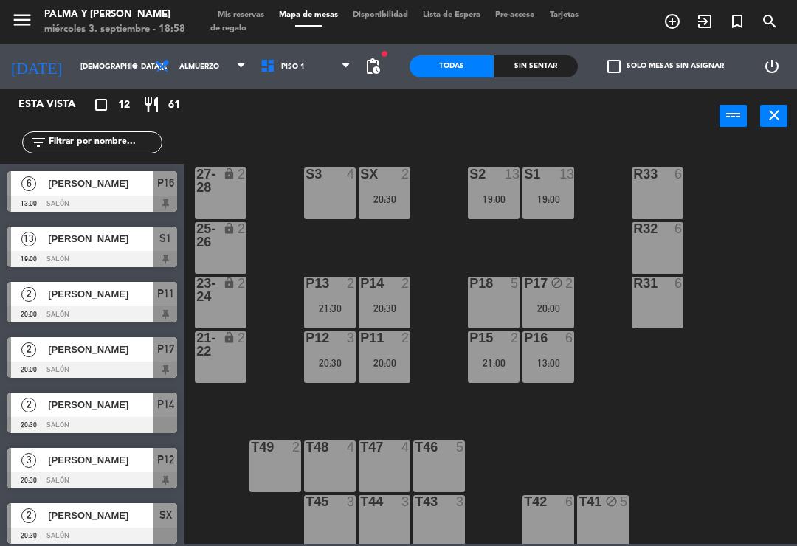
click at [305, 61] on span "Piso 1" at bounding box center [306, 66] width 106 height 32
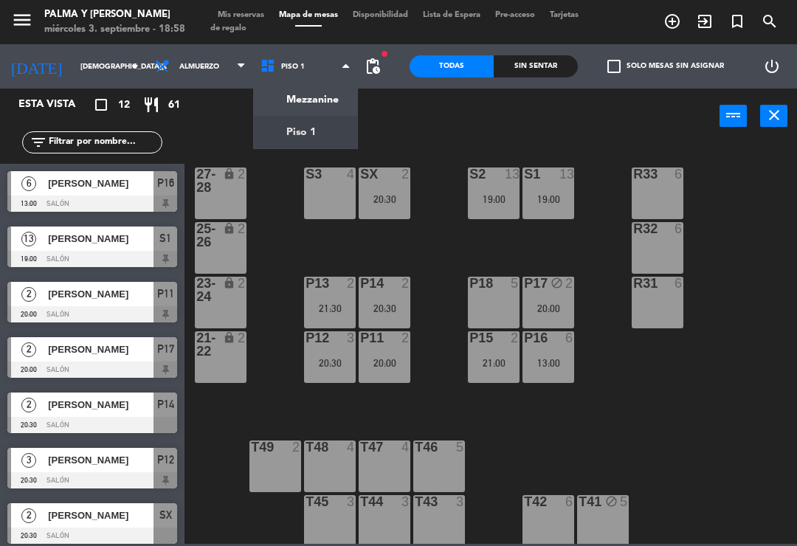
click at [328, 91] on ng-component "menu Palma y [PERSON_NAME][DATE] 3. septiembre - 18:58 Mis reservas Mapa de mes…" at bounding box center [398, 272] width 797 height 544
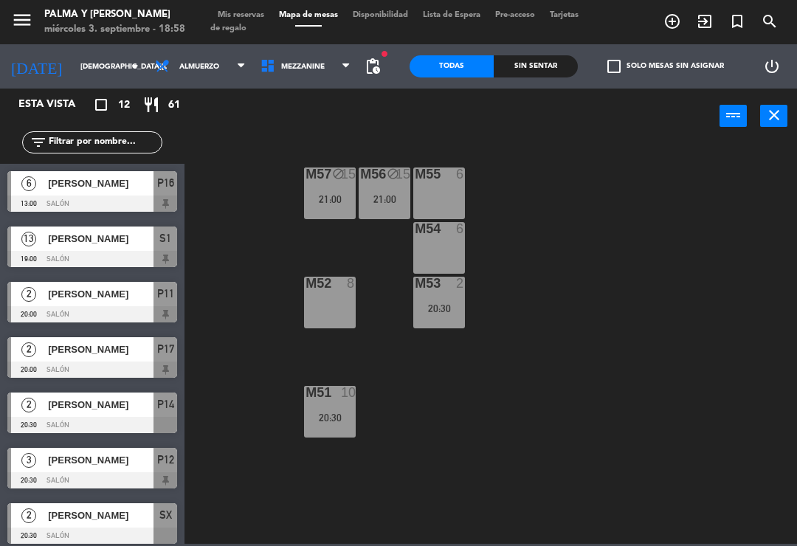
click at [320, 58] on span "Mezzanine" at bounding box center [306, 66] width 106 height 32
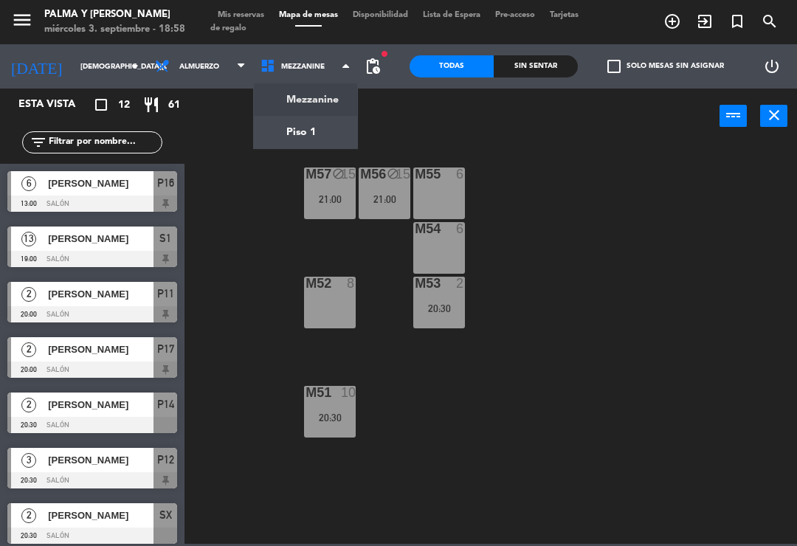
click at [309, 138] on ng-component "menu Palma y [PERSON_NAME][DATE] 3. septiembre - 18:58 Mis reservas Mapa de mes…" at bounding box center [398, 272] width 797 height 544
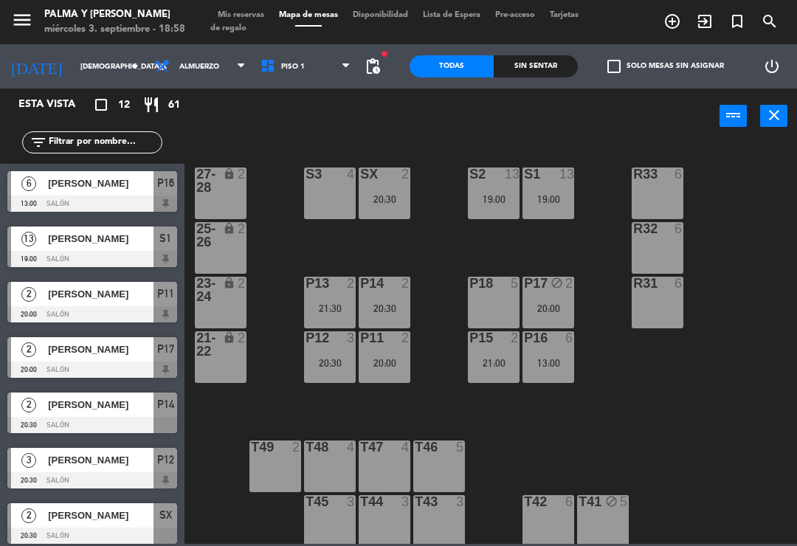
click at [376, 202] on div "20:30" at bounding box center [385, 199] width 52 height 10
click at [622, 357] on div "R33 6 S1 13 19:00 S2 13 19:00 S3 4 SX 2 20:30 27-28 lock 2 R32 6 25-26 lock 2 P…" at bounding box center [495, 343] width 605 height 402
click at [340, 193] on div "S3 4" at bounding box center [330, 194] width 52 height 52
click at [691, 427] on div "R33 6 S1 13 19:00 S2 13 19:00 S3 4 SX 2 20:30 27-28 lock 2 R32 6 25-26 lock 2 P…" at bounding box center [495, 343] width 605 height 402
click at [572, 196] on div "19:00" at bounding box center [549, 199] width 52 height 10
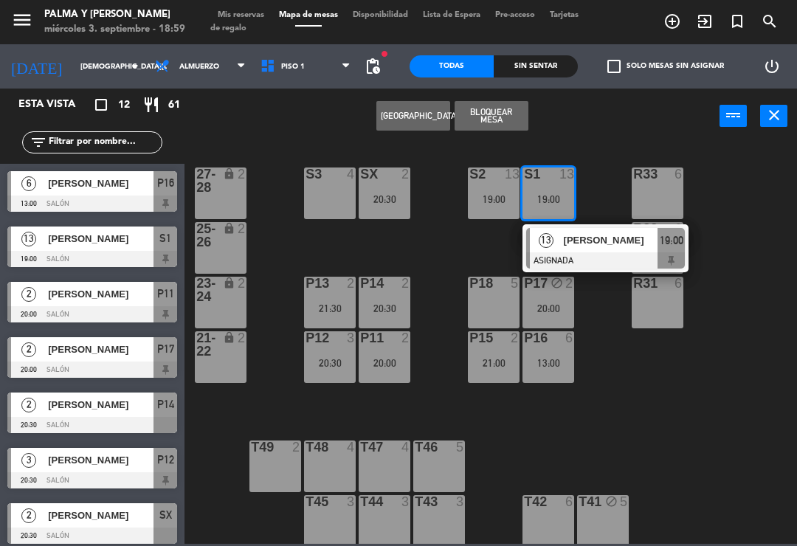
click at [756, 423] on div "R33 6 S1 13 19:00 13 [PERSON_NAME] ASIGNADA 19:00 S2 13 19:00 S3 4 SX 2 20:30 2…" at bounding box center [495, 343] width 605 height 402
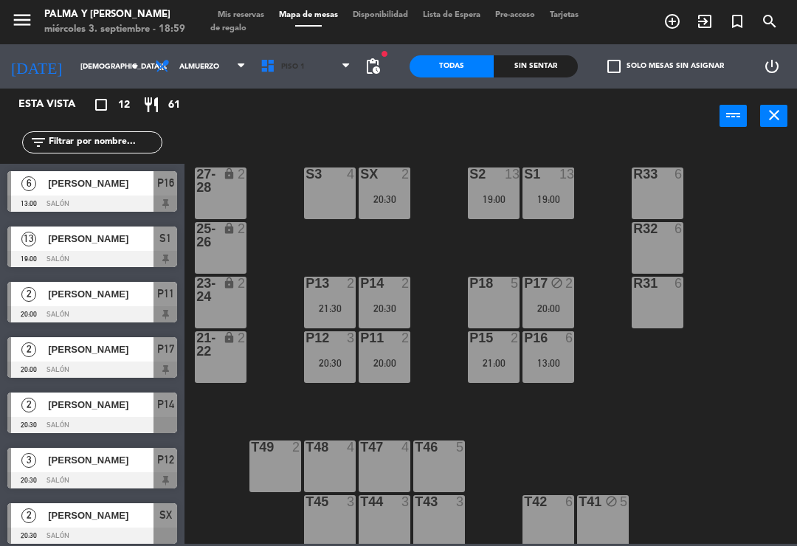
click at [314, 69] on span "Piso 1" at bounding box center [306, 66] width 106 height 32
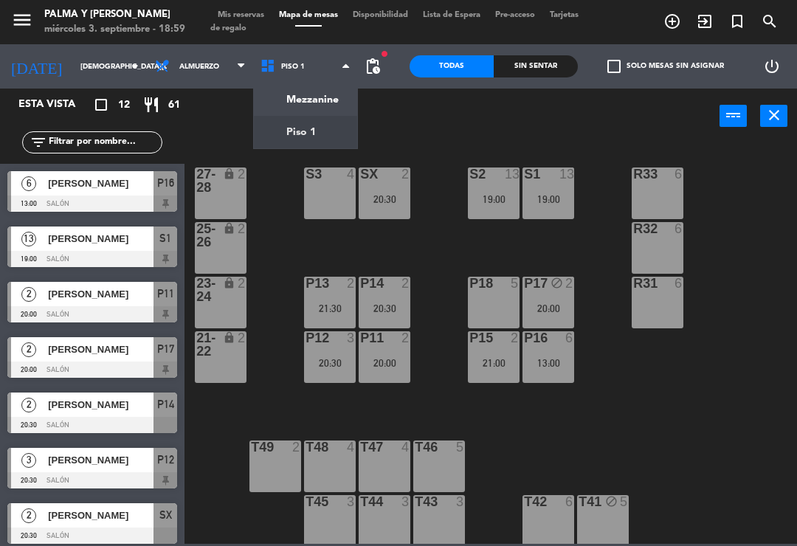
click at [319, 99] on ng-component "menu Palma y [PERSON_NAME][DATE] 3. septiembre - 18:59 Mis reservas Mapa de mes…" at bounding box center [398, 272] width 797 height 544
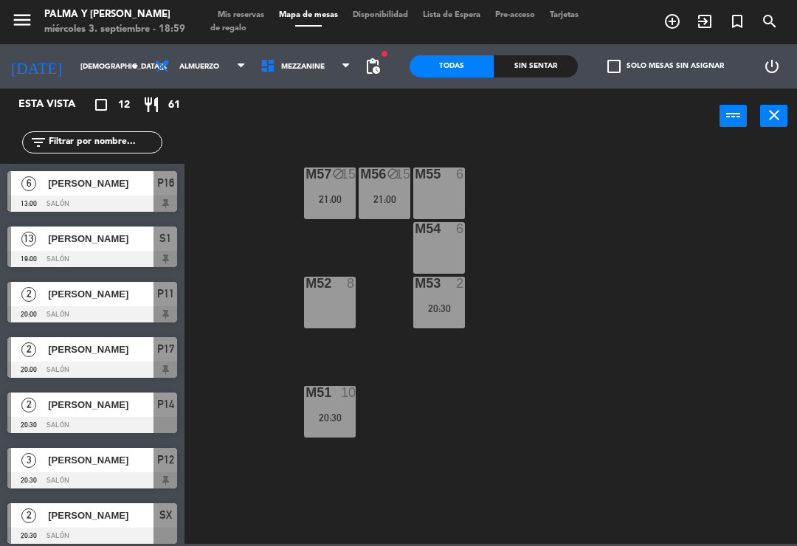
click at [111, 431] on div at bounding box center [92, 425] width 170 height 16
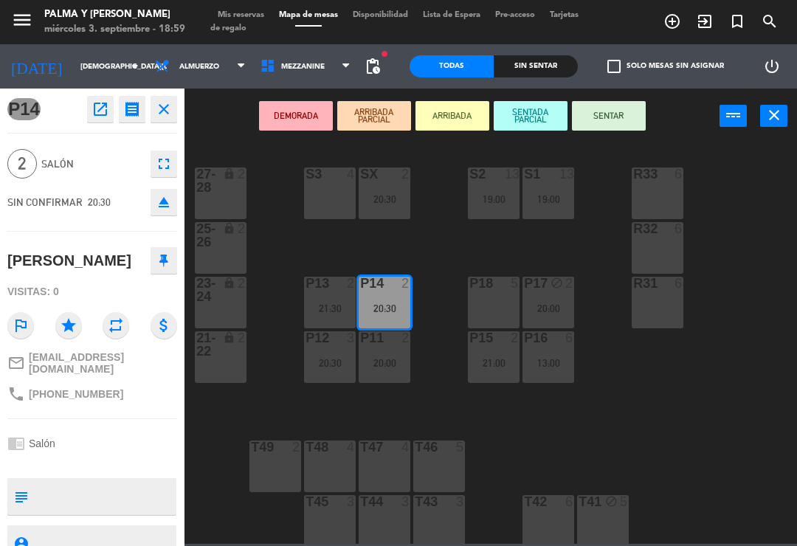
click at [487, 94] on div "DEMORADA ARRIBADA PARCIAL ARRIBADA SENTADA PARCIAL SENTAR power_input close" at bounding box center [452, 117] width 535 height 56
click at [482, 75] on div "Todas" at bounding box center [452, 66] width 84 height 22
click at [494, 75] on div "Sin sentar" at bounding box center [536, 66] width 84 height 22
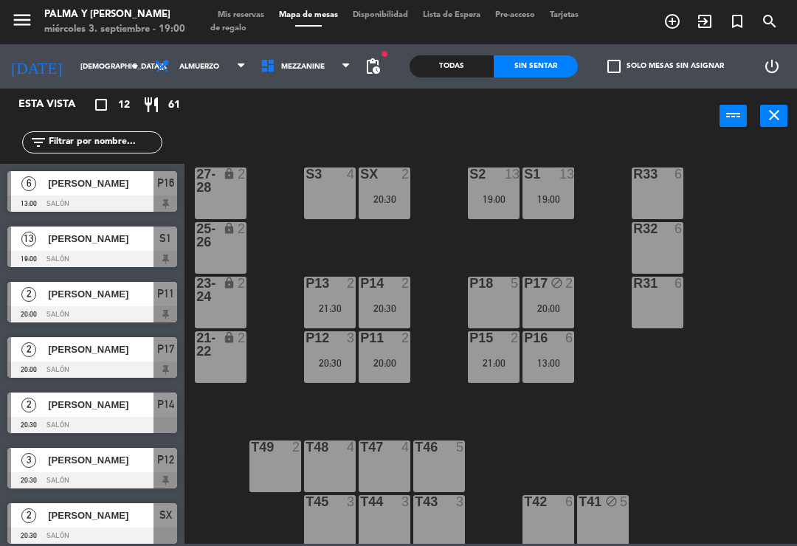
click at [73, 75] on input "[DEMOGRAPHIC_DATA][DATE]" at bounding box center [123, 66] width 101 height 23
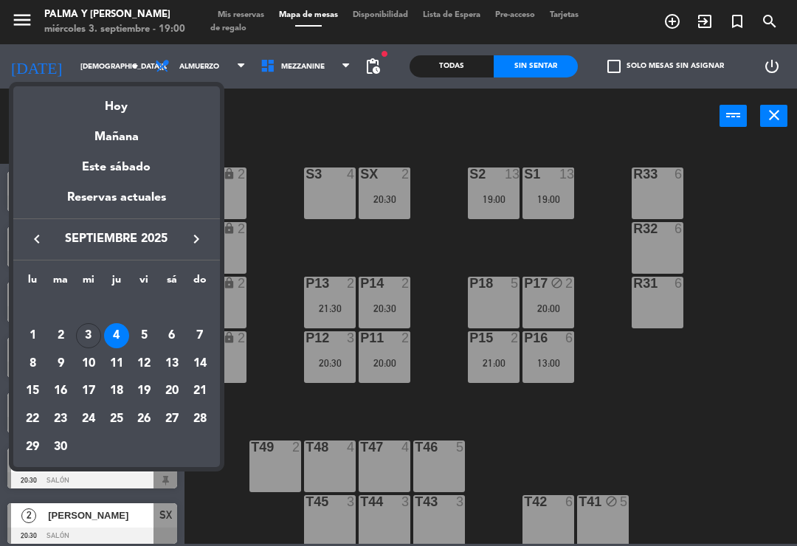
click at [106, 109] on div "Hoy" at bounding box center [116, 101] width 207 height 30
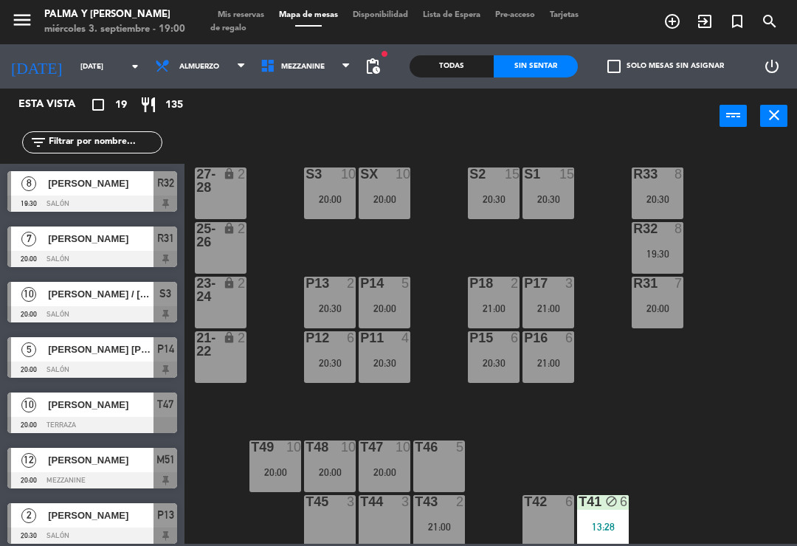
click at [73, 63] on input "[DATE]" at bounding box center [123, 66] width 101 height 23
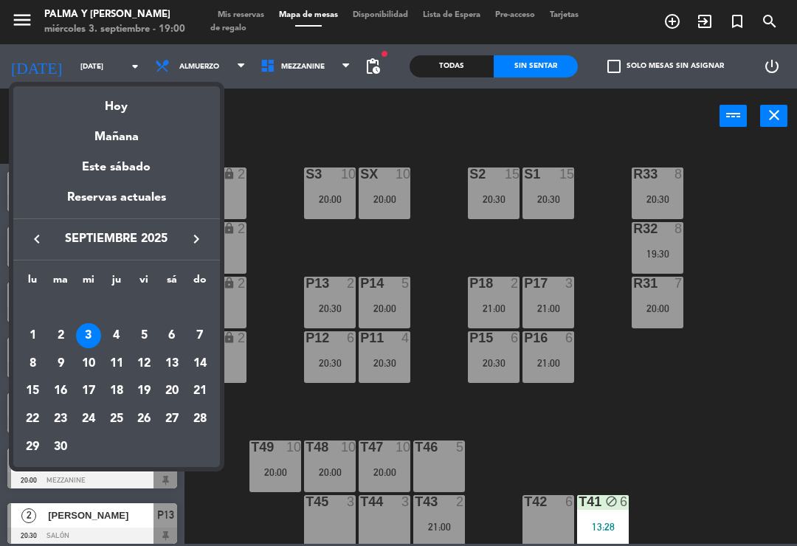
click at [114, 106] on div "Hoy" at bounding box center [116, 101] width 207 height 30
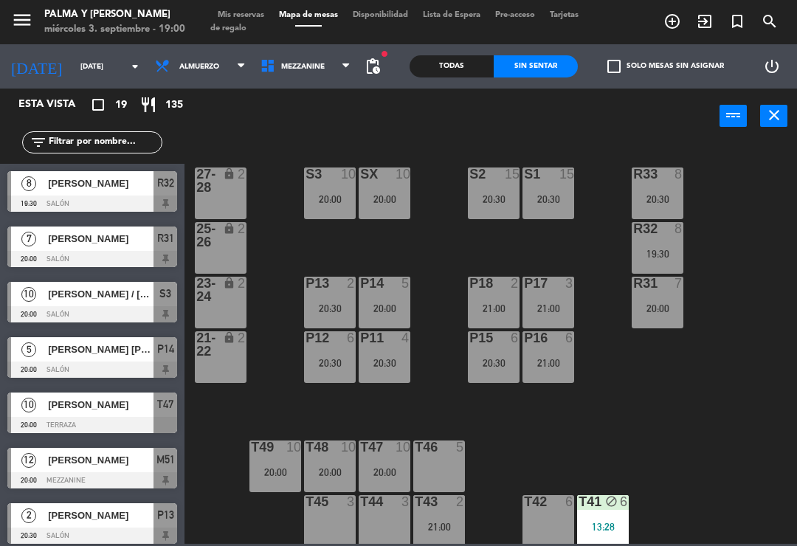
click at [436, 249] on div "R33 8 20:30 S1 15 20:30 S2 15 20:30 S3 10 20:00 SX 10 20:00 27-28 lock 2 R32 8 …" at bounding box center [495, 343] width 605 height 402
click at [523, 235] on div "R33 8 20:30 S1 15 20:30 S2 15 20:30 S3 10 20:00 SX 10 20:00 27-28 lock 2 R32 8 …" at bounding box center [495, 343] width 605 height 402
click at [655, 243] on div "R32 8 19:30" at bounding box center [658, 248] width 52 height 52
click at [693, 475] on div "R33 8 20:30 S1 15 20:30 S2 15 20:30 S3 10 20:00 SX 10 20:00 27-28 lock 2 R32 8 …" at bounding box center [495, 343] width 605 height 402
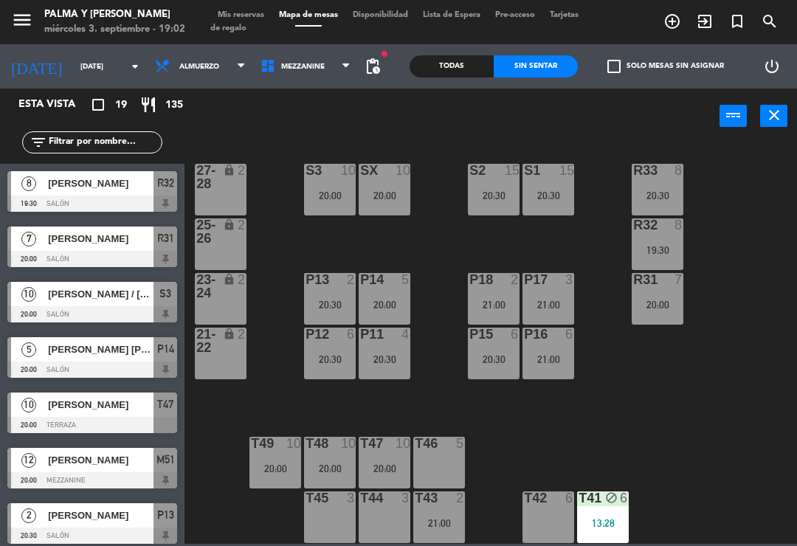
scroll to position [2, 0]
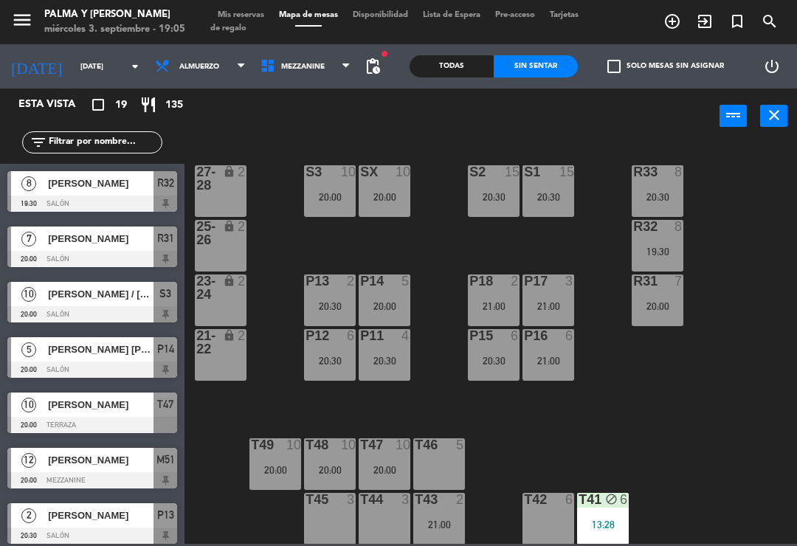
click at [300, 78] on span "Mezzanine" at bounding box center [306, 66] width 106 height 32
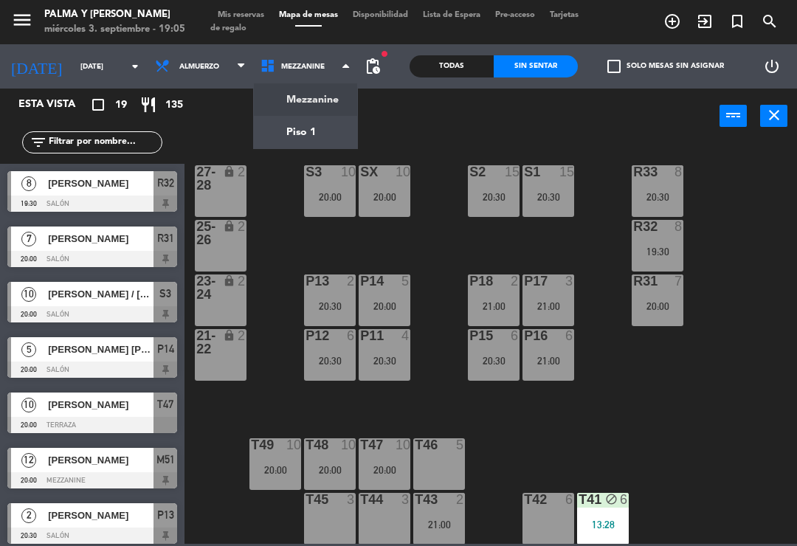
click at [306, 139] on ng-component "menu Palma y [PERSON_NAME][DATE] 3. septiembre - 19:05 Mis reservas Mapa de mes…" at bounding box center [398, 272] width 797 height 544
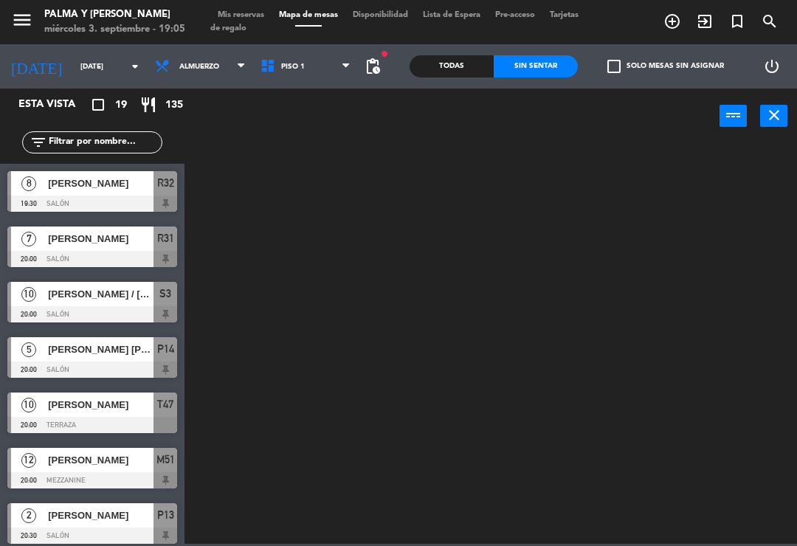
scroll to position [0, 0]
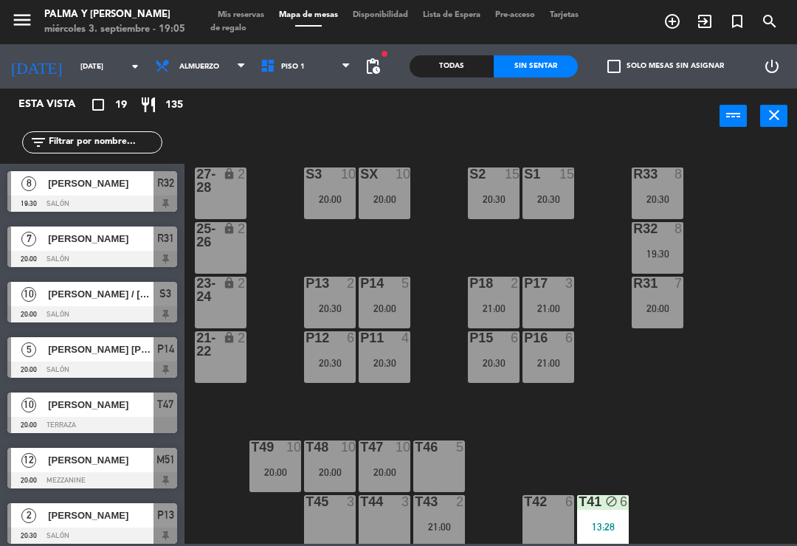
click at [289, 60] on span "Piso 1" at bounding box center [306, 66] width 106 height 32
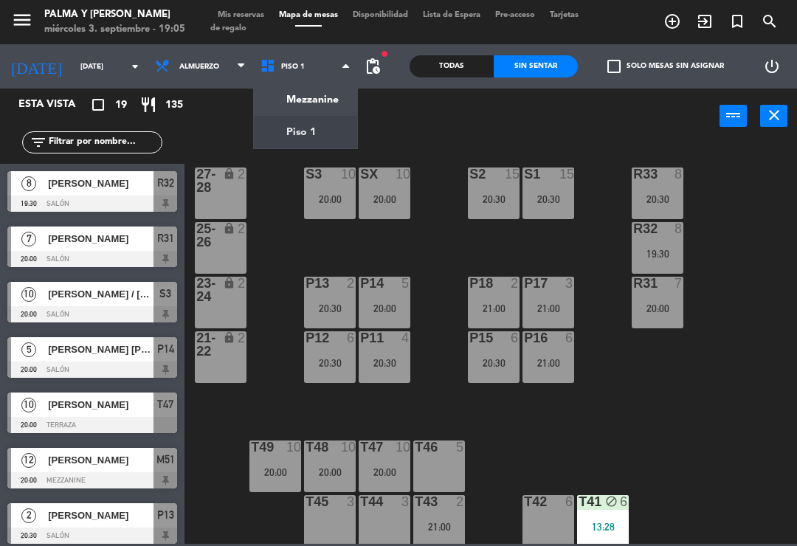
click at [322, 97] on ng-component "menu Palma y [PERSON_NAME][DATE] 3. septiembre - 19:05 Mis reservas Mapa de mes…" at bounding box center [398, 272] width 797 height 544
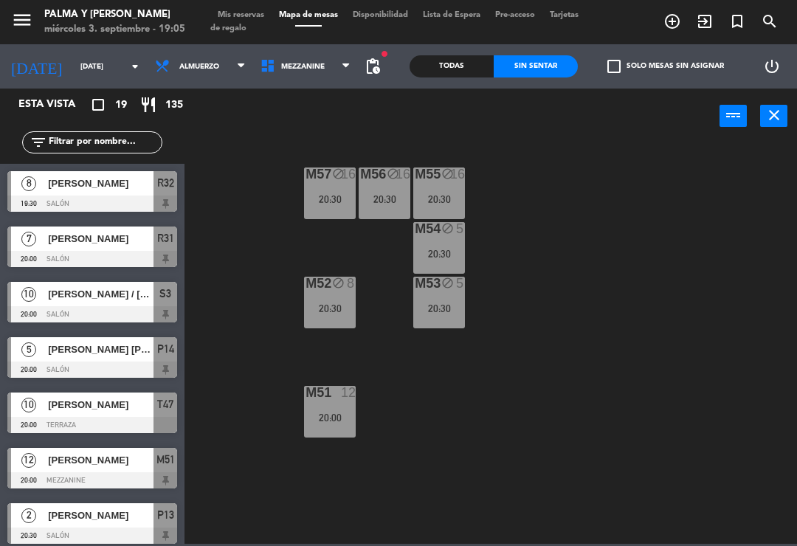
click at [103, 60] on input "[DATE]" at bounding box center [123, 66] width 101 height 23
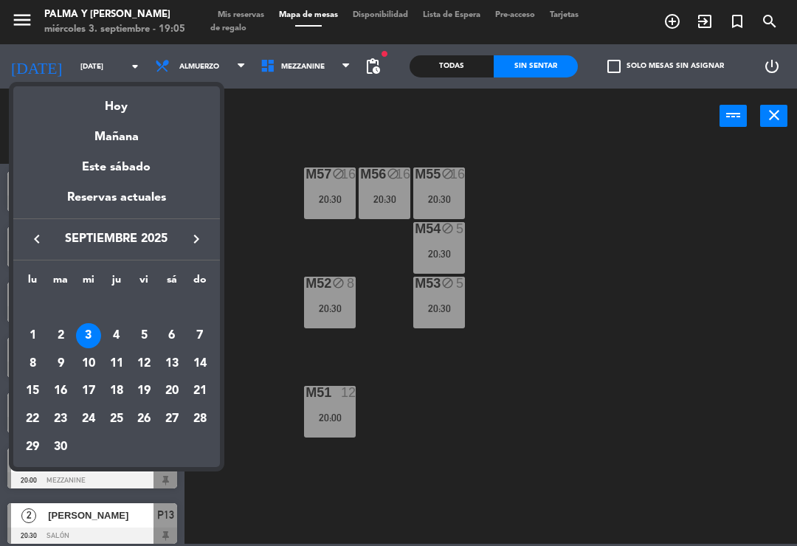
click at [145, 125] on div "Mañana" at bounding box center [116, 132] width 207 height 30
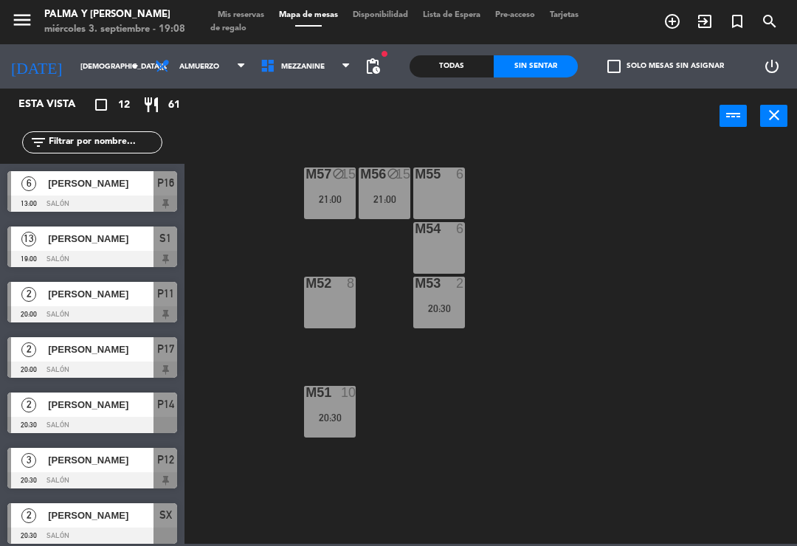
click at [80, 72] on input "[DEMOGRAPHIC_DATA][DATE]" at bounding box center [123, 66] width 101 height 23
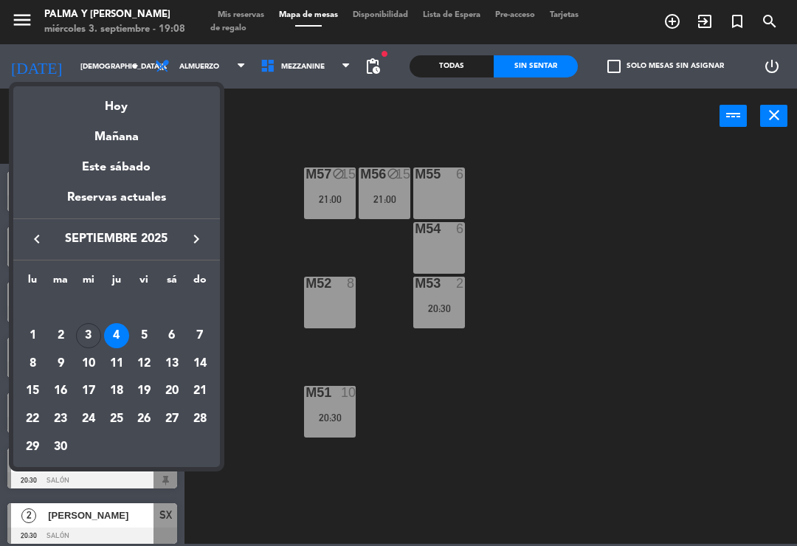
click at [117, 104] on div "Hoy" at bounding box center [116, 101] width 207 height 30
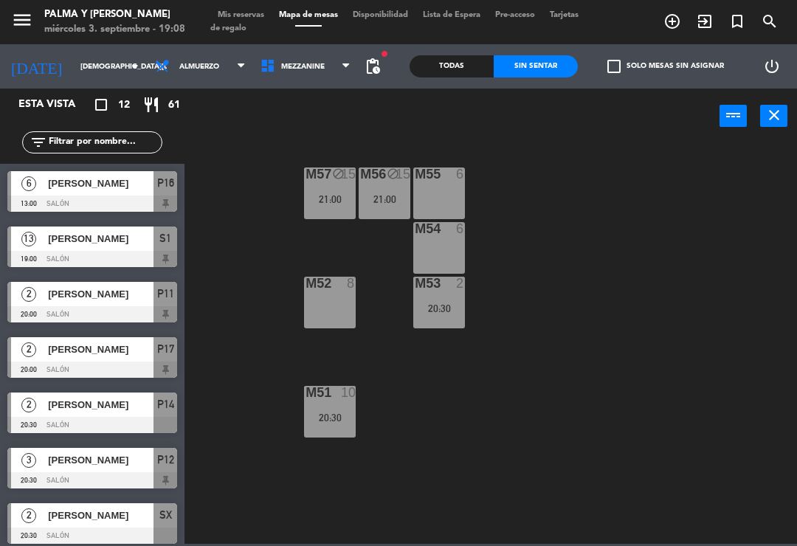
type input "[DATE]"
click at [320, 66] on span "Mezzanine" at bounding box center [306, 66] width 106 height 32
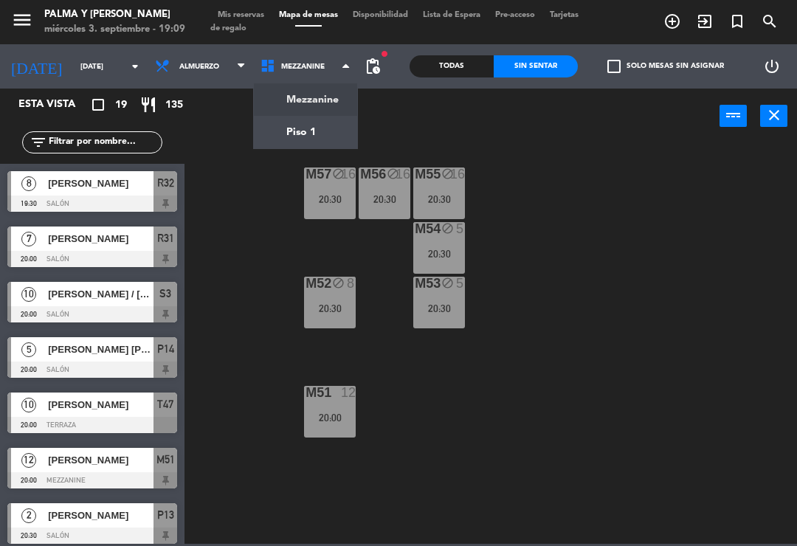
click at [266, 137] on ng-component "menu Palma y [PERSON_NAME][DATE] 3. septiembre - 19:09 Mis reservas Mapa de mes…" at bounding box center [398, 272] width 797 height 544
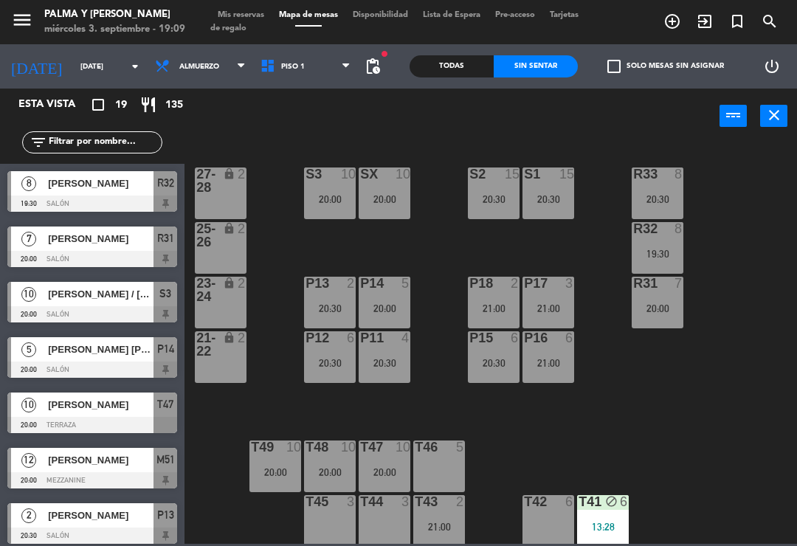
scroll to position [1, 0]
click at [723, 421] on div "R33 8 20:30 S1 15 20:30 S2 15 20:30 S3 10 20:00 SX 10 20:00 27-28 lock 2 R32 8 …" at bounding box center [495, 343] width 605 height 402
click at [486, 324] on div "P18 2 21:00" at bounding box center [494, 302] width 52 height 52
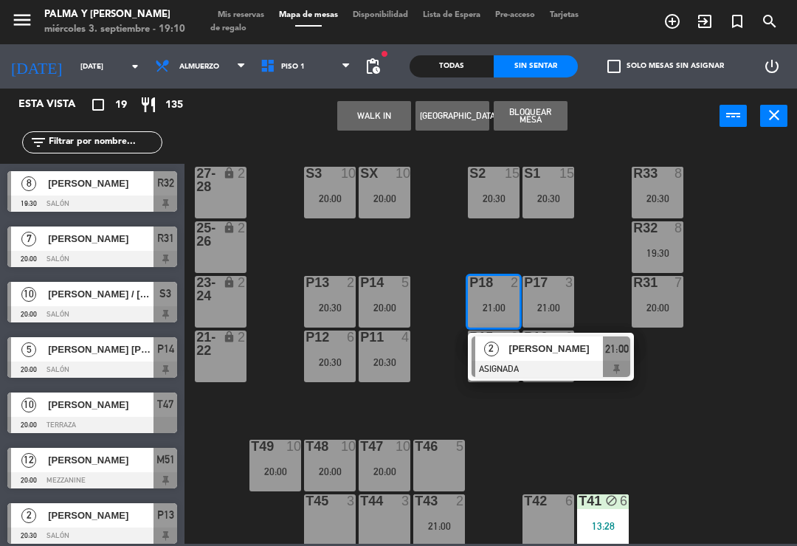
click at [591, 353] on span "[PERSON_NAME]" at bounding box center [556, 349] width 94 height 16
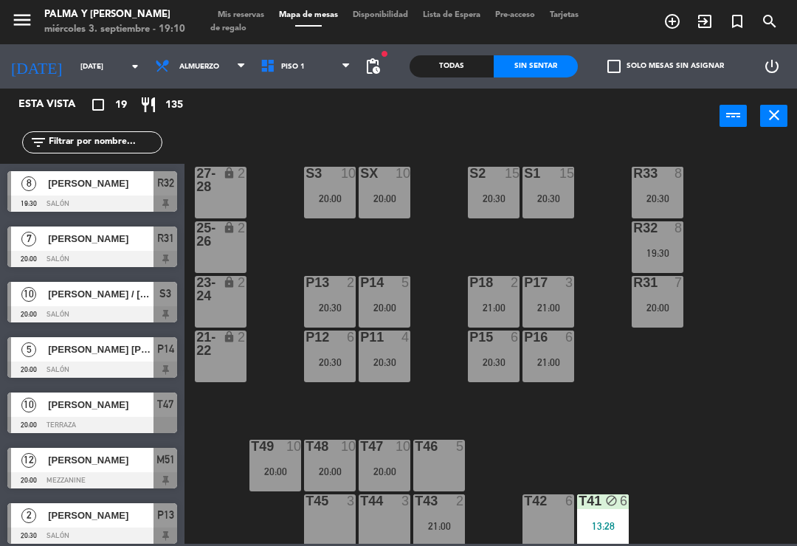
scroll to position [264, 0]
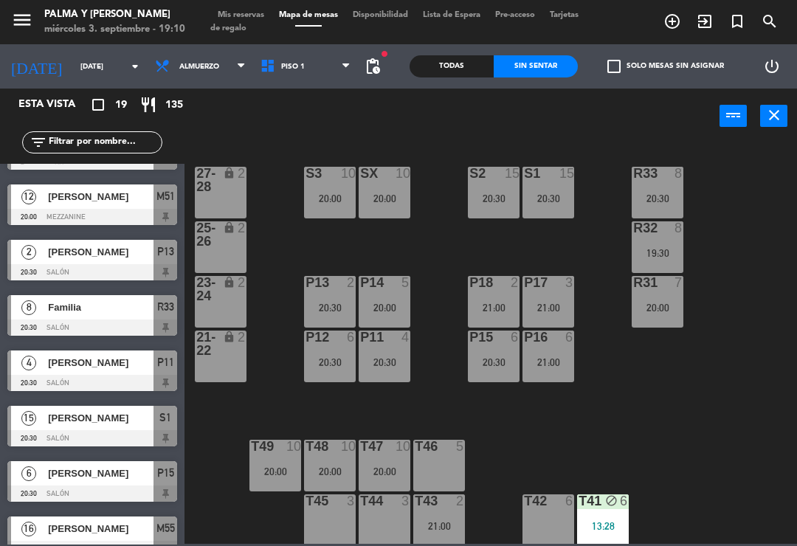
click at [551, 295] on div "P17 3 21:00" at bounding box center [549, 302] width 52 height 52
click at [680, 435] on div "R33 8 20:30 S1 15 20:30 S2 15 20:30 S3 10 20:00 SX 10 20:00 27-28 lock 2 R32 8 …" at bounding box center [495, 343] width 605 height 402
click at [335, 309] on div "20:30" at bounding box center [330, 308] width 52 height 10
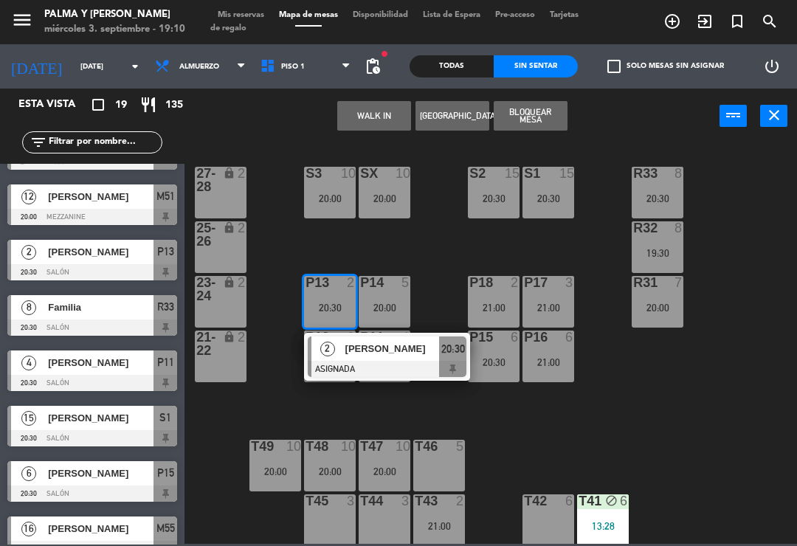
click at [436, 354] on span "[PERSON_NAME]" at bounding box center [392, 349] width 94 height 16
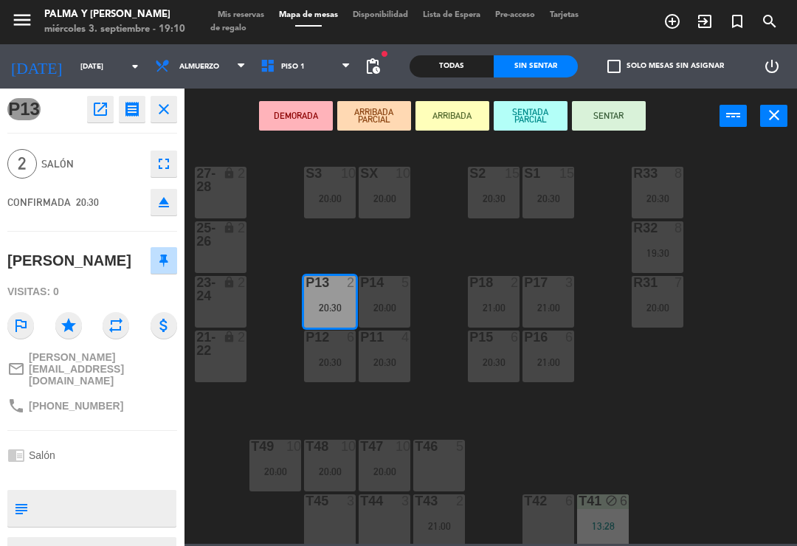
scroll to position [0, 0]
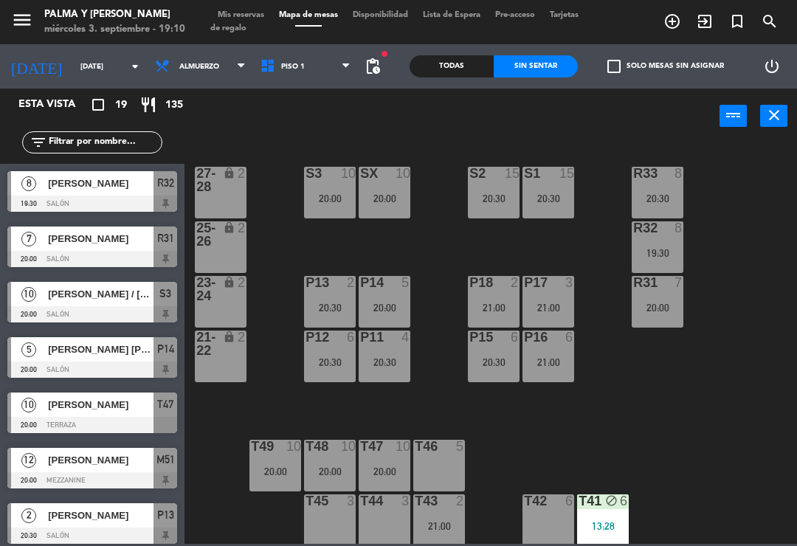
click at [752, 453] on div "R33 8 20:30 S1 15 20:30 S2 15 20:30 S3 10 20:00 SX 10 20:00 27-28 lock 2 R32 8 …" at bounding box center [495, 343] width 605 height 402
click at [501, 311] on div "21:00" at bounding box center [494, 308] width 52 height 10
click at [757, 459] on div "R33 8 20:30 S1 15 20:30 S2 15 20:30 S3 10 20:00 SX 10 20:00 27-28 lock 2 R32 8 …" at bounding box center [495, 343] width 605 height 402
click at [495, 310] on div "21:00" at bounding box center [494, 308] width 52 height 10
click at [677, 433] on div "R33 8 20:30 S1 15 20:30 S2 15 20:30 S3 10 20:00 SX 10 20:00 27-28 lock 2 R32 8 …" at bounding box center [495, 343] width 605 height 402
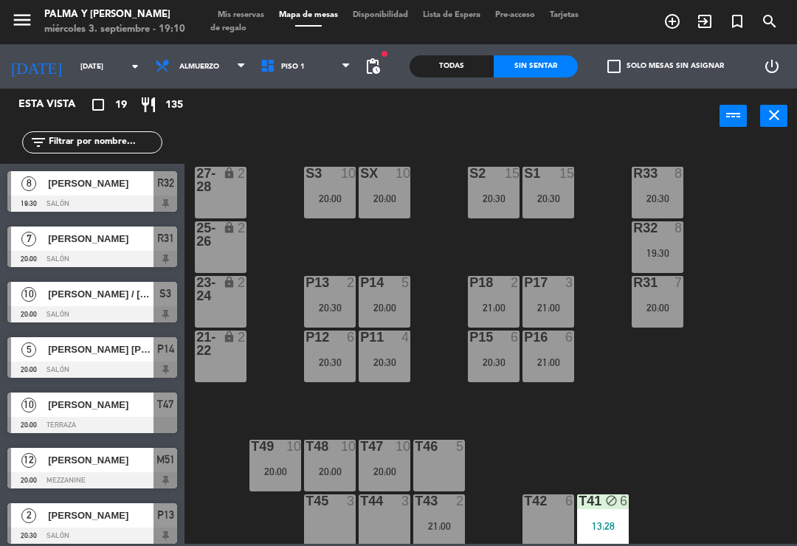
click at [317, 300] on div "P13 2 20:30" at bounding box center [330, 302] width 52 height 52
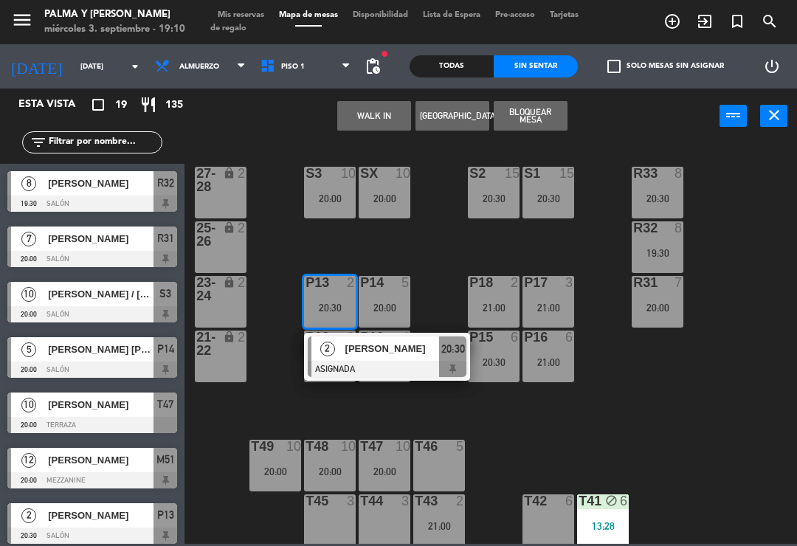
click at [393, 359] on div "[PERSON_NAME]" at bounding box center [392, 349] width 96 height 24
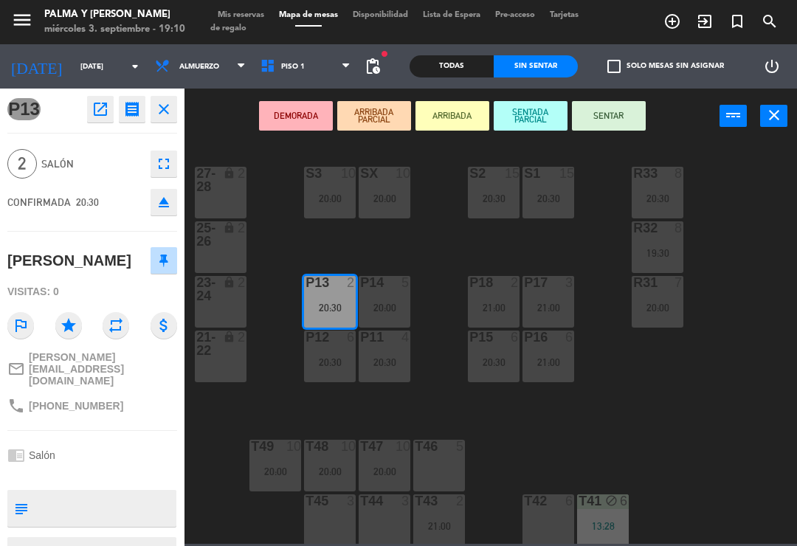
click at [496, 312] on div "21:00" at bounding box center [494, 308] width 52 height 10
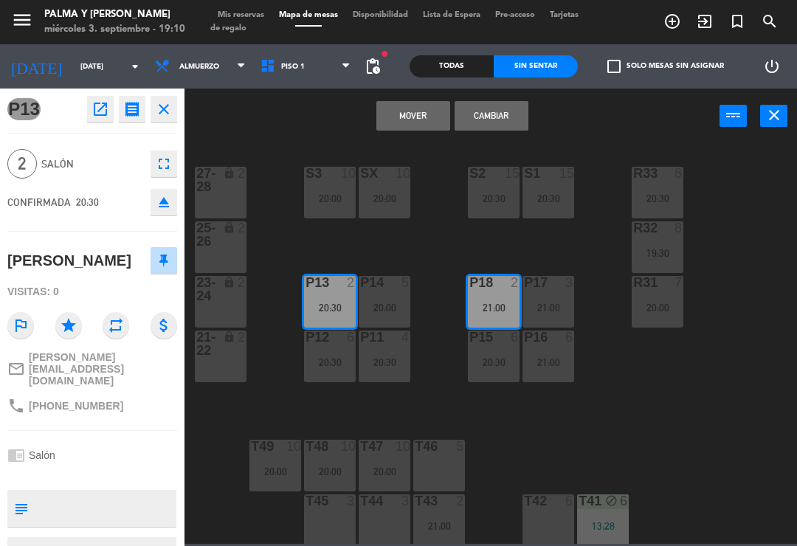
click at [493, 128] on button "Cambiar" at bounding box center [492, 116] width 74 height 30
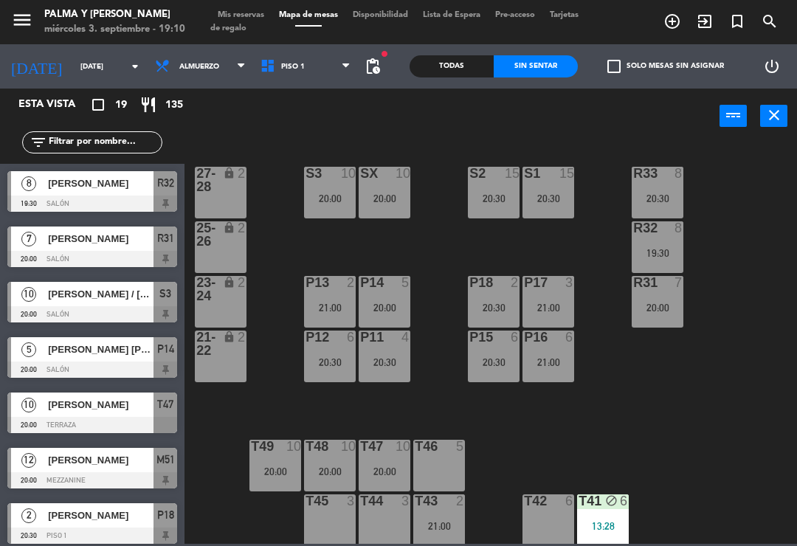
click at [481, 303] on div "20:30" at bounding box center [494, 308] width 52 height 10
click at [667, 461] on div "R33 8 20:30 S1 15 20:30 S2 15 20:30 S3 10 20:00 SX 10 20:00 27-28 lock 2 R32 8 …" at bounding box center [495, 343] width 605 height 402
click at [608, 514] on div "T41 block 6 13:28" at bounding box center [603, 521] width 52 height 52
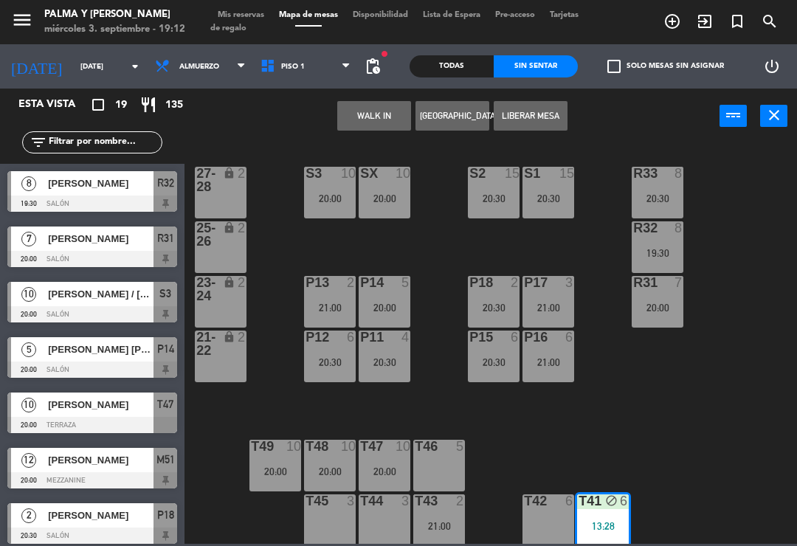
click at [609, 526] on div "13:28" at bounding box center [603, 526] width 52 height 10
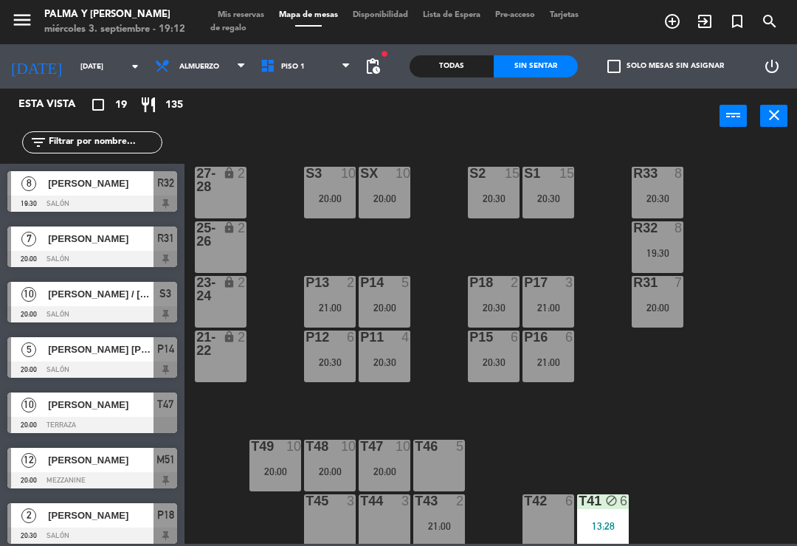
click at [728, 421] on div "R33 8 20:30 S1 15 20:30 S2 15 20:30 S3 10 20:00 SX 10 20:00 27-28 lock 2 R32 8 …" at bounding box center [495, 343] width 605 height 402
click at [605, 509] on div "T41 block 6" at bounding box center [603, 502] width 52 height 15
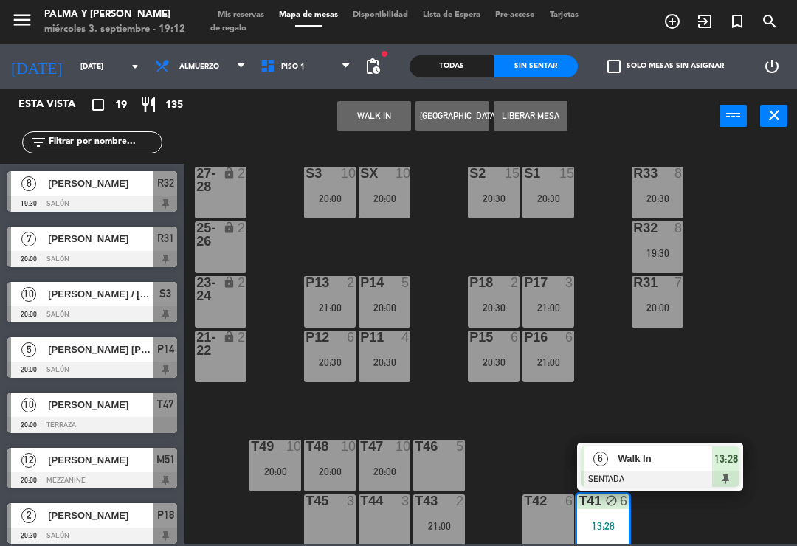
click at [678, 480] on div at bounding box center [660, 479] width 159 height 16
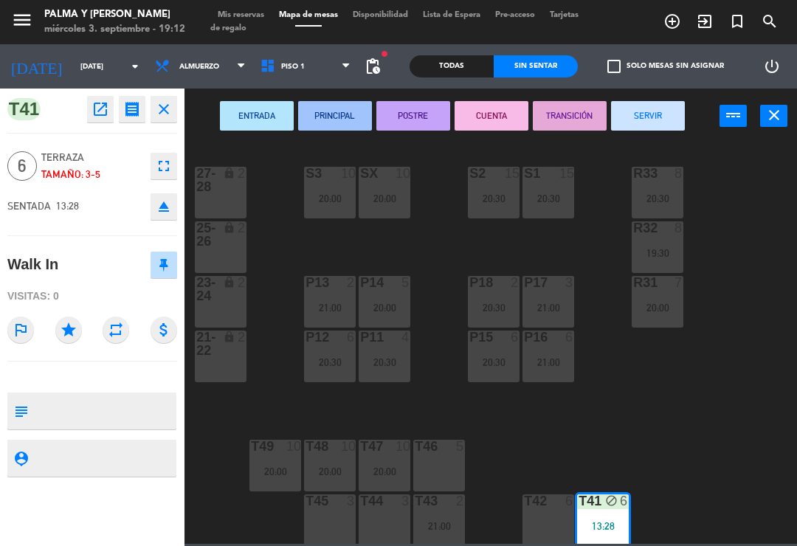
click at [656, 121] on button "SERVIR" at bounding box center [648, 116] width 74 height 30
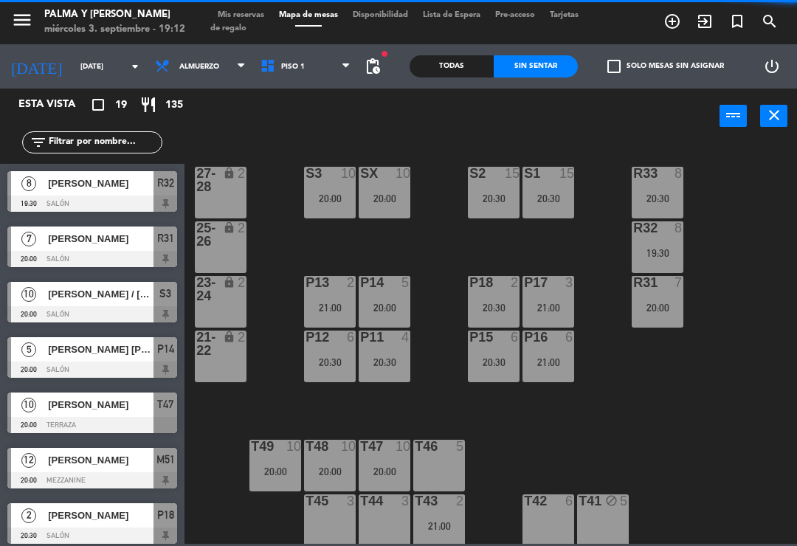
click at [602, 421] on div "R33 8 20:30 S1 15 20:30 S2 15 20:30 S3 10 20:00 SX 10 20:00 27-28 lock 2 R32 8 …" at bounding box center [495, 343] width 605 height 402
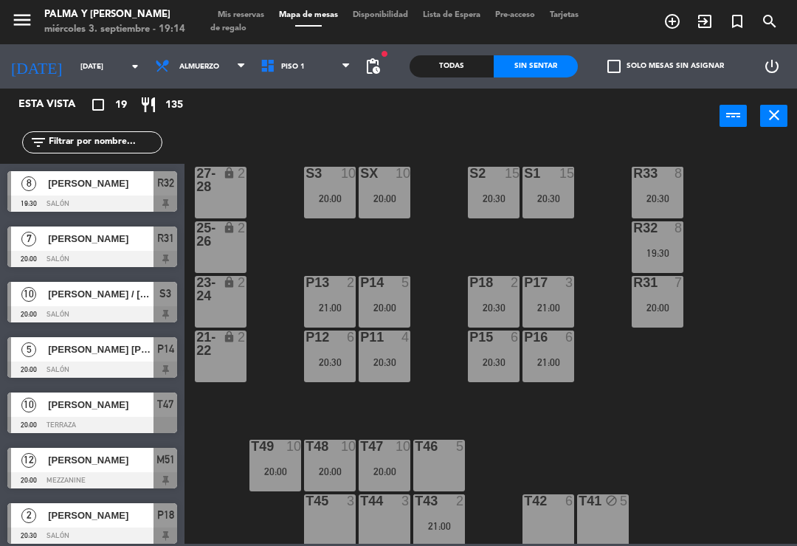
click at [334, 296] on div "P13 2 21:00" at bounding box center [330, 302] width 52 height 52
click at [708, 424] on div "R33 8 20:30 S1 15 20:30 S2 15 20:30 S3 10 20:00 SX 10 20:00 27-28 lock 2 R32 8 …" at bounding box center [495, 343] width 605 height 402
click at [493, 313] on div "20:30" at bounding box center [494, 308] width 52 height 10
click at [777, 265] on div "R33 8 20:30 S1 15 20:30 S2 15 20:30 S3 10 20:00 SX 10 20:00 27-28 lock 2 R32 8 …" at bounding box center [495, 343] width 605 height 402
click at [473, 307] on div "20:30" at bounding box center [494, 308] width 52 height 10
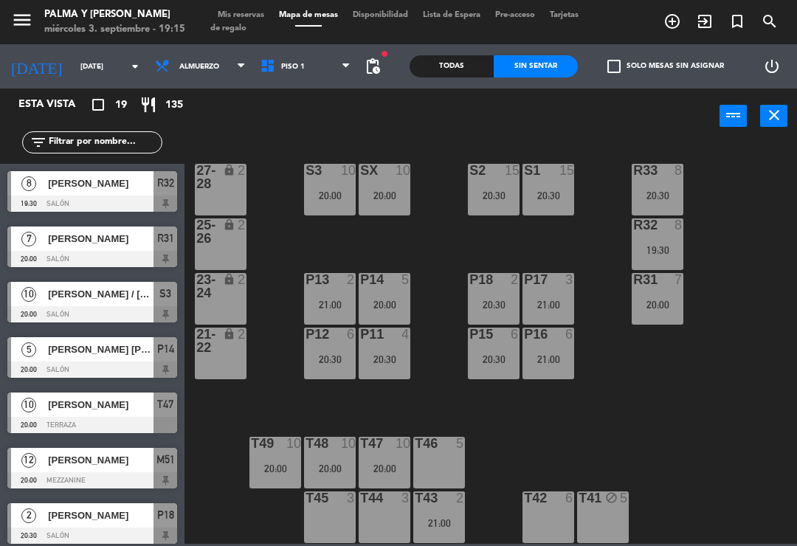
scroll to position [4, 0]
click at [481, 314] on div "P18 2 20:30" at bounding box center [494, 299] width 52 height 52
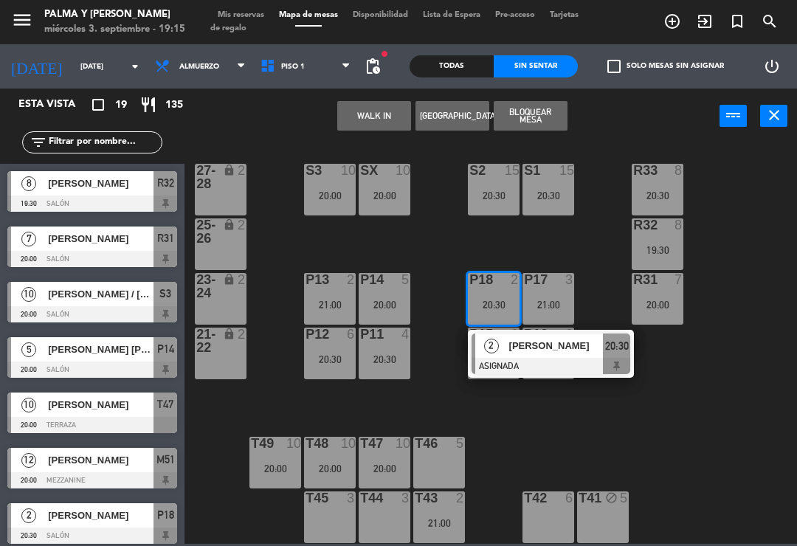
click at [379, 118] on button "WALK IN" at bounding box center [374, 116] width 74 height 30
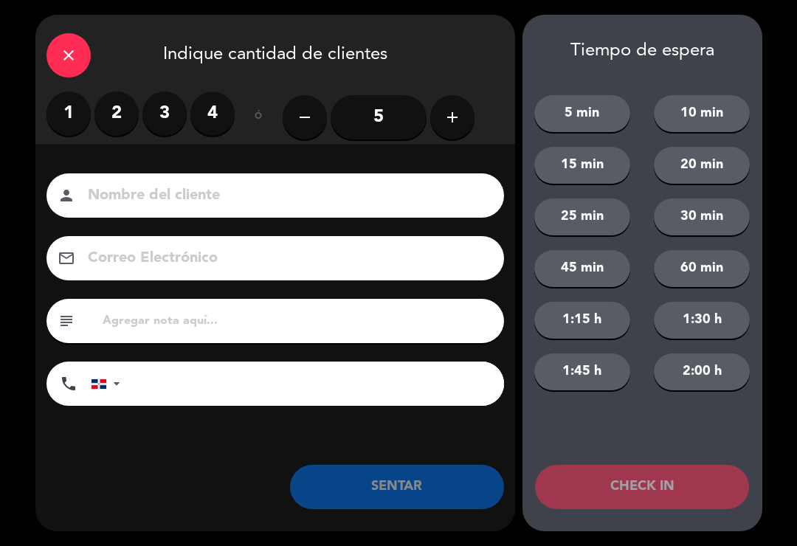
click at [111, 114] on label "2" at bounding box center [116, 114] width 44 height 44
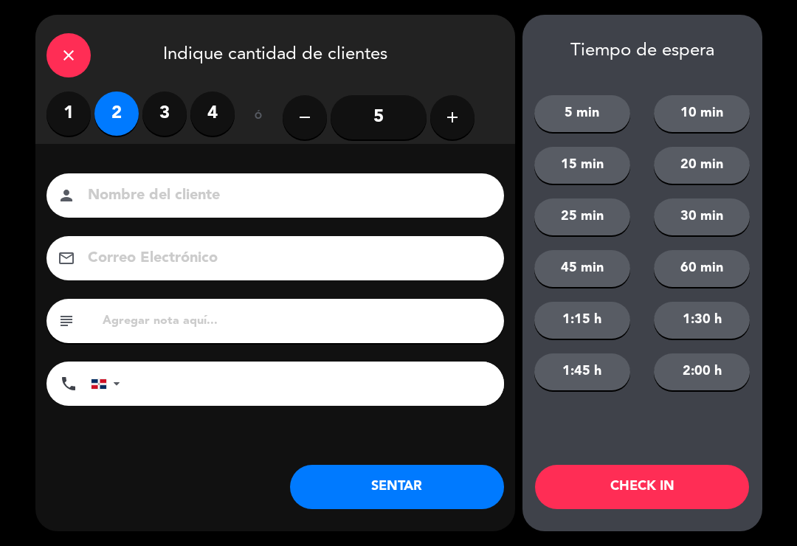
click at [412, 472] on button "SENTAR" at bounding box center [397, 487] width 214 height 44
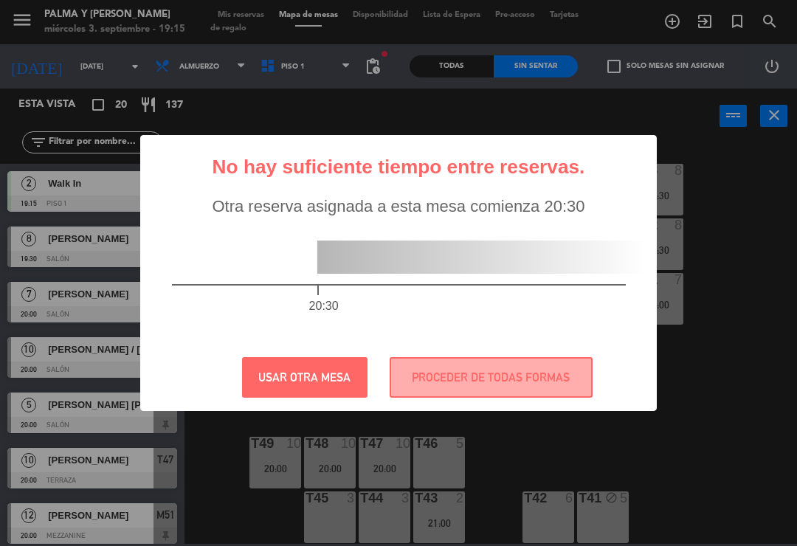
scroll to position [0, 0]
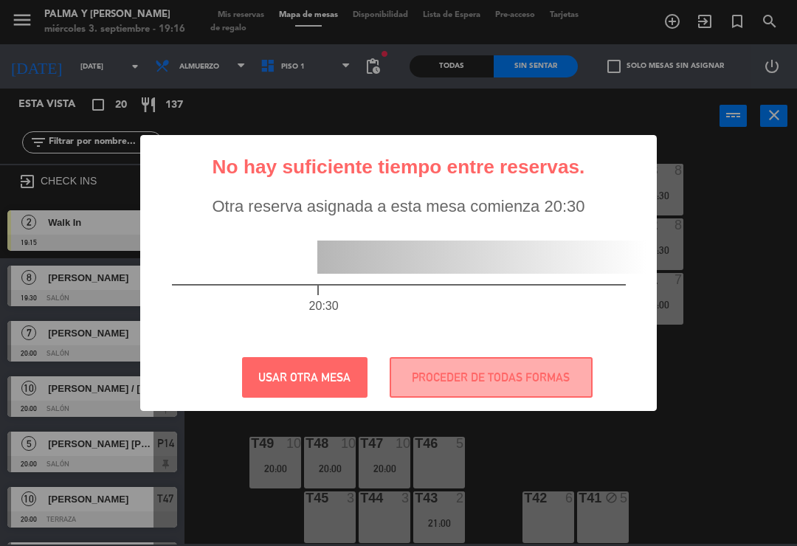
click at [475, 390] on button "PROCEDER DE TODAS FORMAS" at bounding box center [491, 377] width 203 height 41
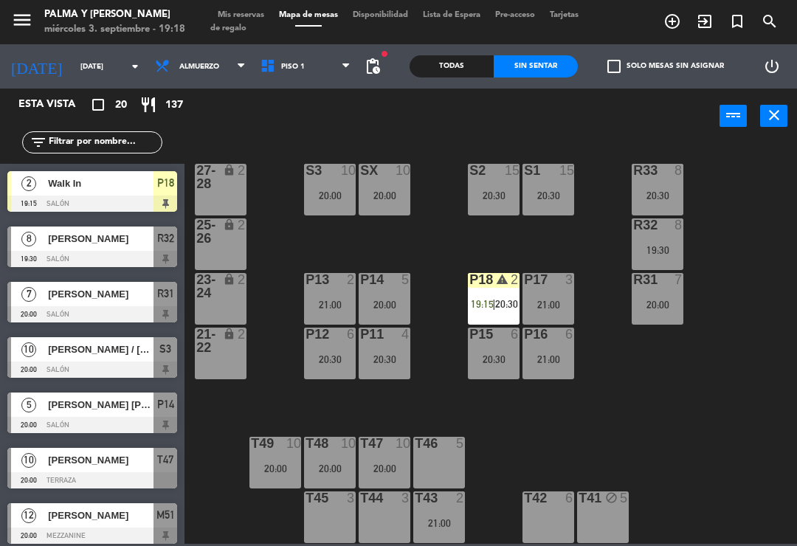
click at [498, 302] on span "20:30" at bounding box center [506, 304] width 23 height 12
click at [600, 236] on div "R33 8 20:30 S1 15 20:30 S2 15 20:30 S3 10 20:00 SX 10 20:00 27-28 lock 2 R32 8 …" at bounding box center [495, 343] width 605 height 402
click at [494, 287] on div "warning" at bounding box center [494, 280] width 24 height 14
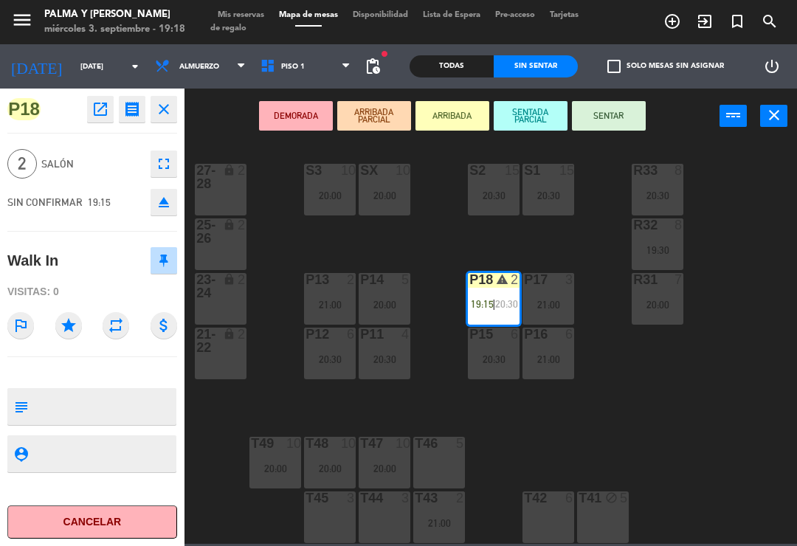
click at [633, 115] on button "SENTAR" at bounding box center [609, 116] width 74 height 30
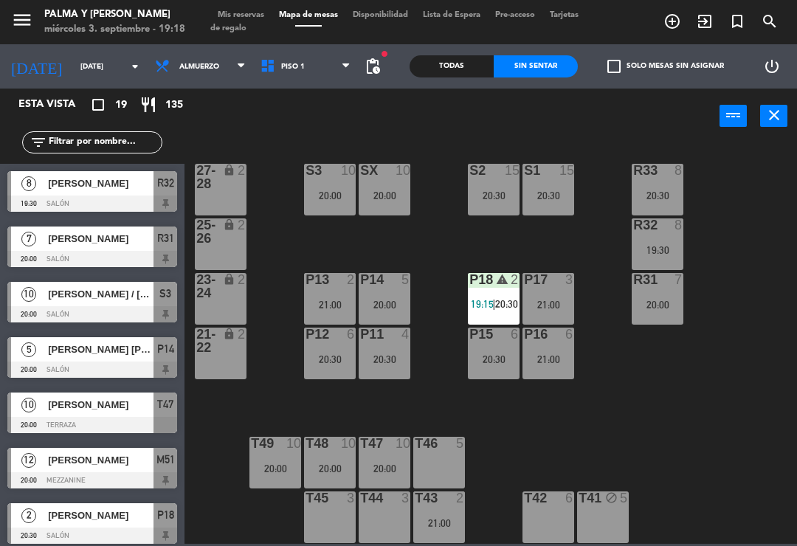
scroll to position [4, 0]
click at [393, 450] on div at bounding box center [385, 443] width 24 height 13
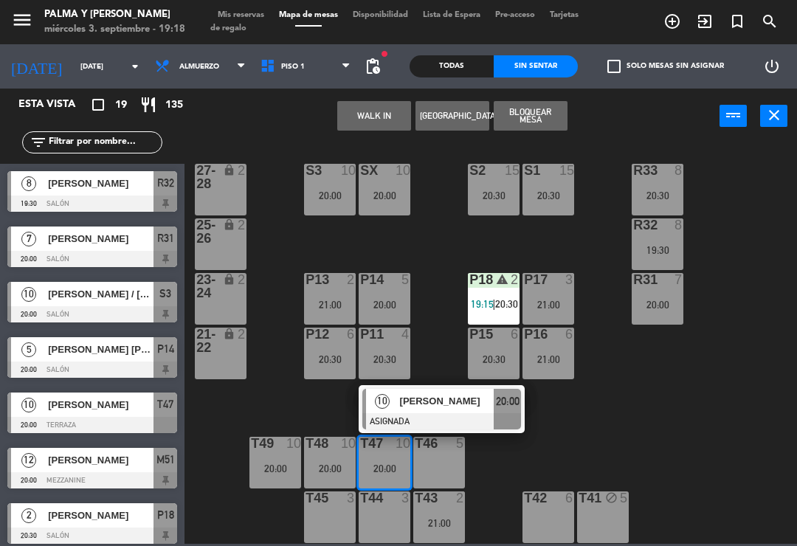
click at [424, 405] on span "[PERSON_NAME]" at bounding box center [447, 401] width 94 height 16
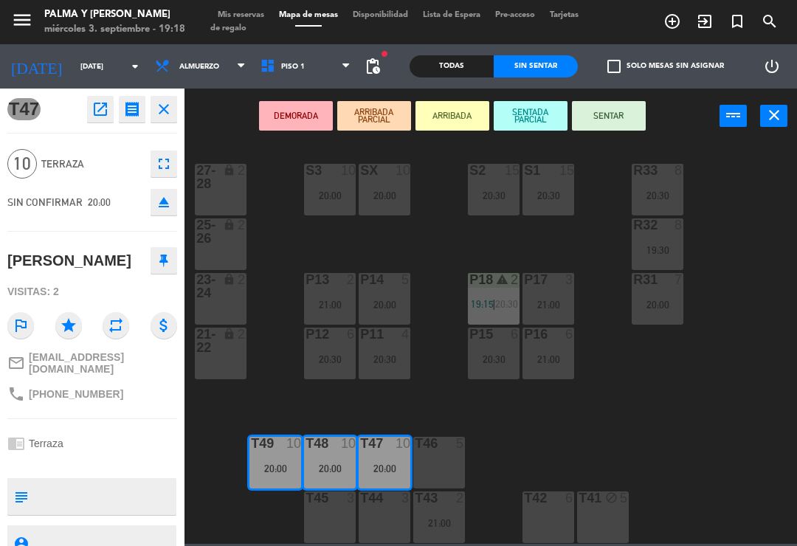
click at [554, 512] on div "T42 6" at bounding box center [549, 518] width 52 height 52
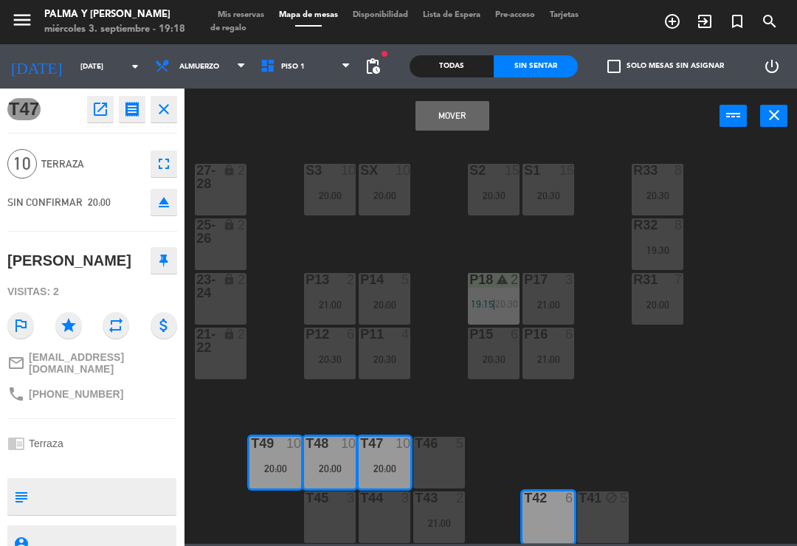
click at [467, 123] on button "Mover" at bounding box center [453, 116] width 74 height 30
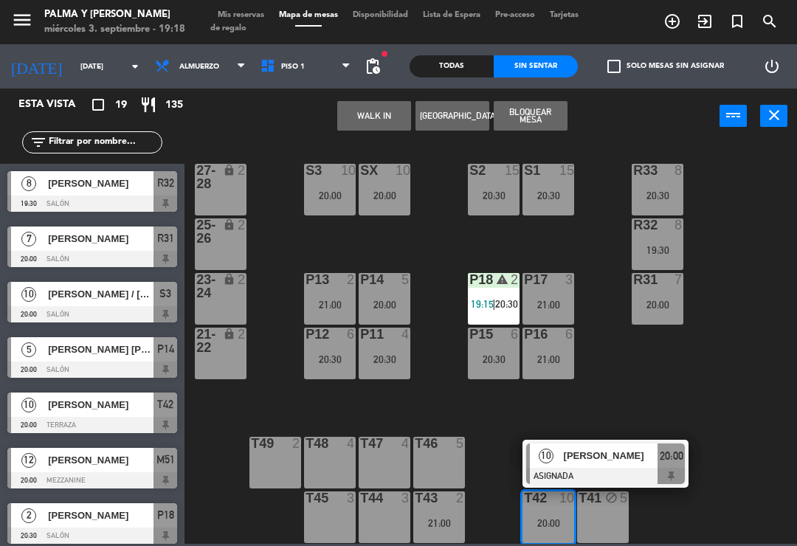
click at [320, 467] on div "T48 4" at bounding box center [330, 463] width 52 height 52
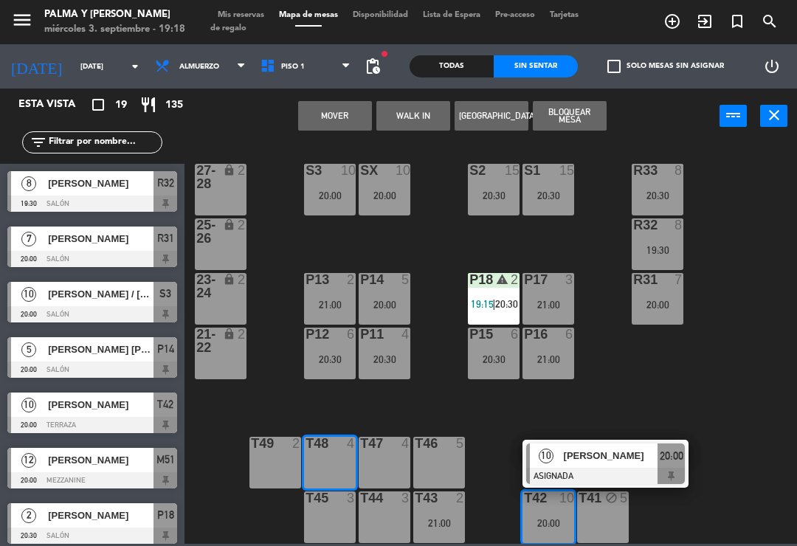
click at [278, 466] on div "T49 2" at bounding box center [276, 463] width 52 height 52
click at [342, 119] on button "Mover y Unir" at bounding box center [335, 116] width 74 height 30
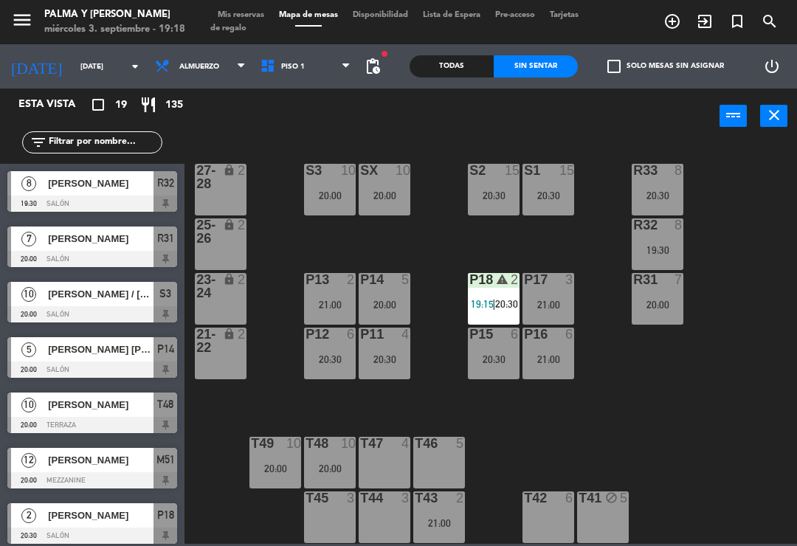
scroll to position [-1, 0]
click at [282, 235] on div "R33 8 20:30 S1 15 20:30 S2 15 20:30 S3 10 20:00 SX 10 20:00 27-28 lock 2 R32 8 …" at bounding box center [495, 343] width 605 height 402
click at [730, 268] on div "R33 8 20:30 S1 15 20:30 S2 15 20:30 S3 10 20:00 SX 10 20:00 27-28 lock 2 R32 8 …" at bounding box center [495, 343] width 605 height 402
click at [658, 221] on div at bounding box center [658, 224] width 24 height 13
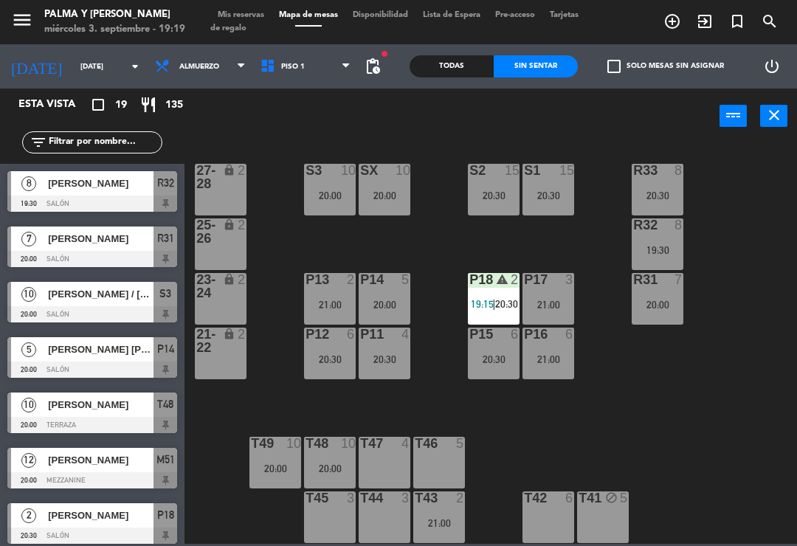
click at [756, 230] on div "R33 8 20:30 S1 15 20:30 S2 15 20:30 S3 10 20:00 SX 10 20:00 27-28 lock 2 R32 8 …" at bounding box center [495, 343] width 605 height 402
click at [356, 67] on span at bounding box center [350, 67] width 15 height 14
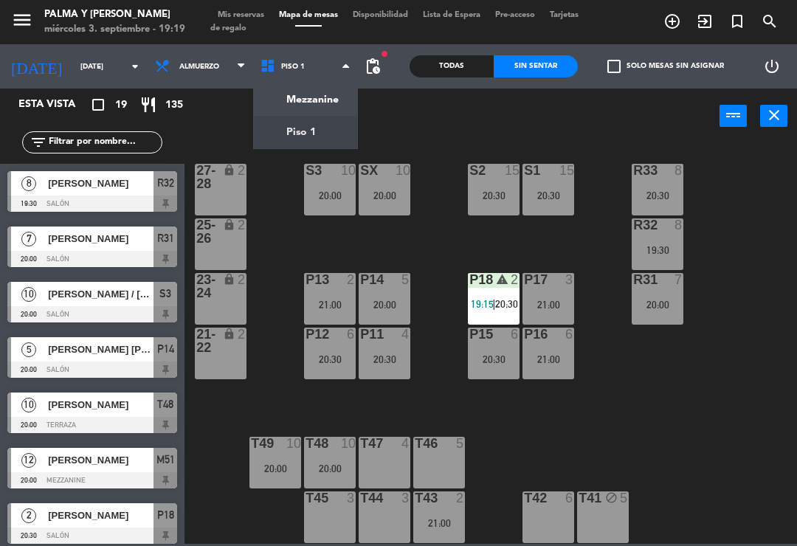
click at [337, 95] on ng-component "menu Palma y [PERSON_NAME][DATE] 3. septiembre - 19:19 Mis reservas Mapa de mes…" at bounding box center [398, 272] width 797 height 544
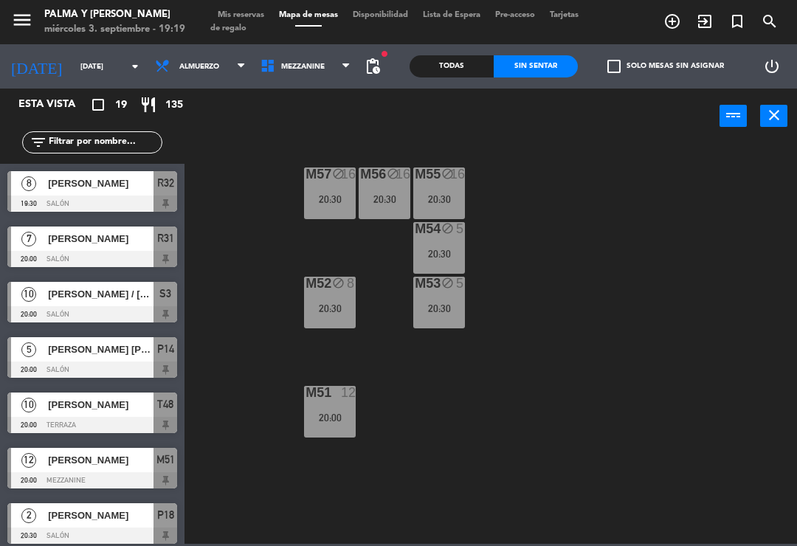
click at [671, 289] on div "M57 block 16 20:30 M56 block 16 20:30 M55 block 16 20:30 M54 block 5 20:30 M52 …" at bounding box center [495, 343] width 605 height 402
click at [455, 284] on div "5" at bounding box center [464, 284] width 24 height 14
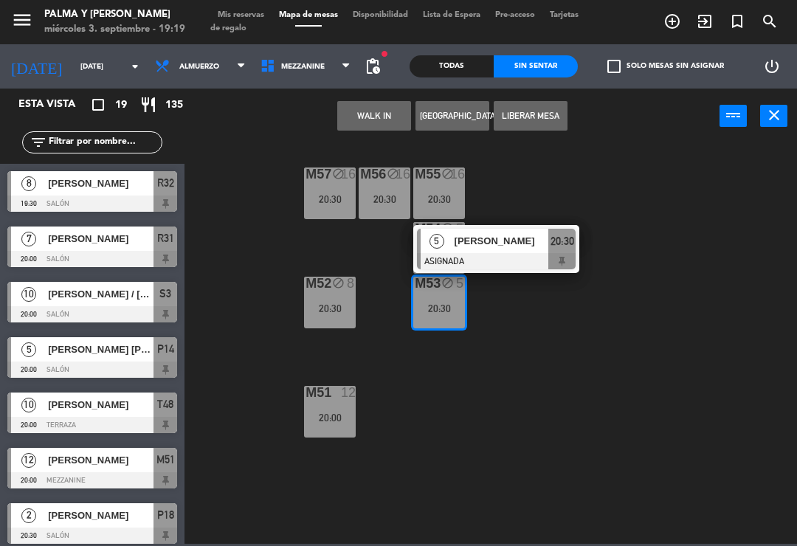
click at [517, 243] on span "[PERSON_NAME]" at bounding box center [502, 241] width 94 height 16
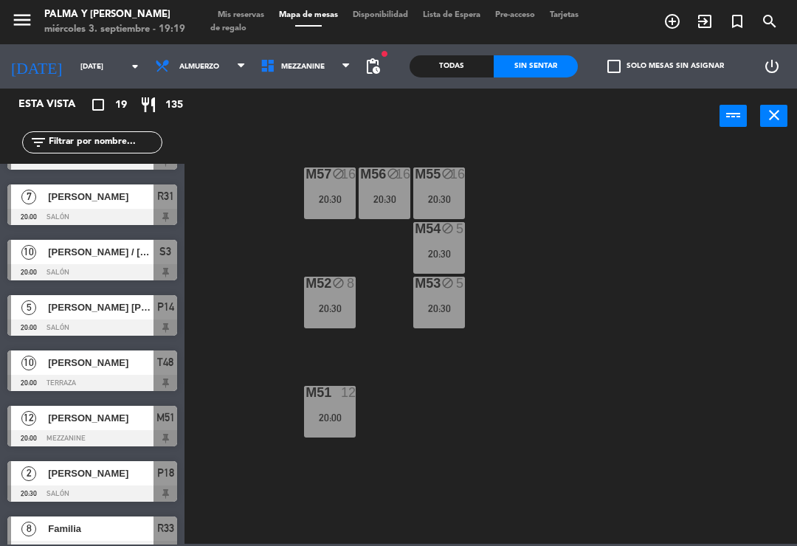
click at [444, 187] on div "M55 block 16 20:30" at bounding box center [439, 194] width 52 height 52
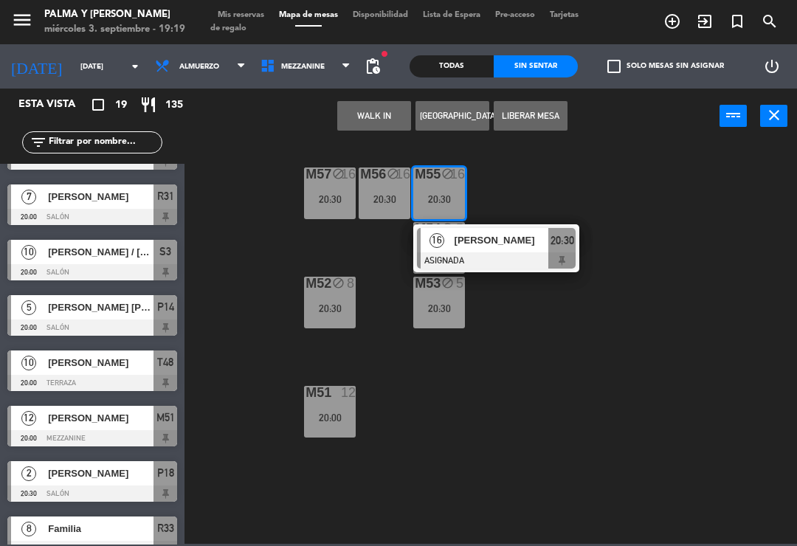
click at [493, 234] on span "[PERSON_NAME]" at bounding box center [502, 241] width 94 height 16
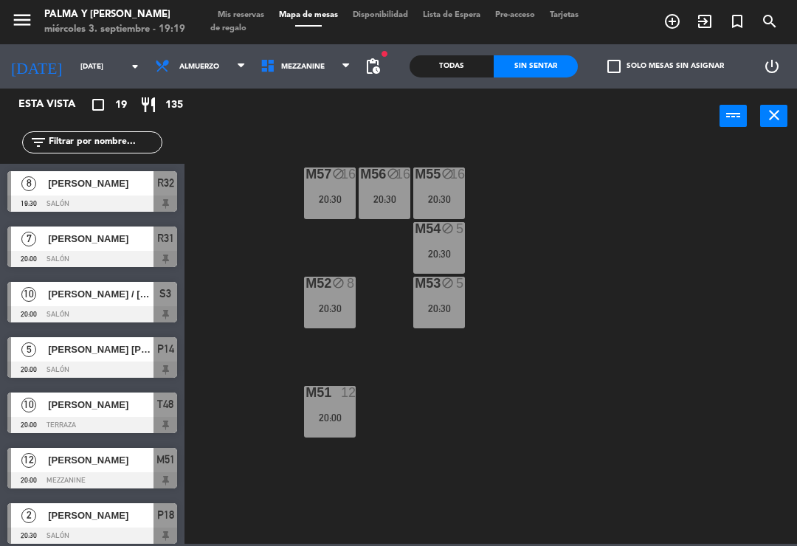
click at [327, 312] on div "20:30" at bounding box center [330, 308] width 52 height 10
click at [261, 511] on div "M57 block 16 20:30 M56 block 16 20:30 M55 block 16 20:30 M54 block 5 20:30 M52 …" at bounding box center [495, 343] width 605 height 402
click at [312, 58] on span "Mezzanine" at bounding box center [306, 66] width 106 height 32
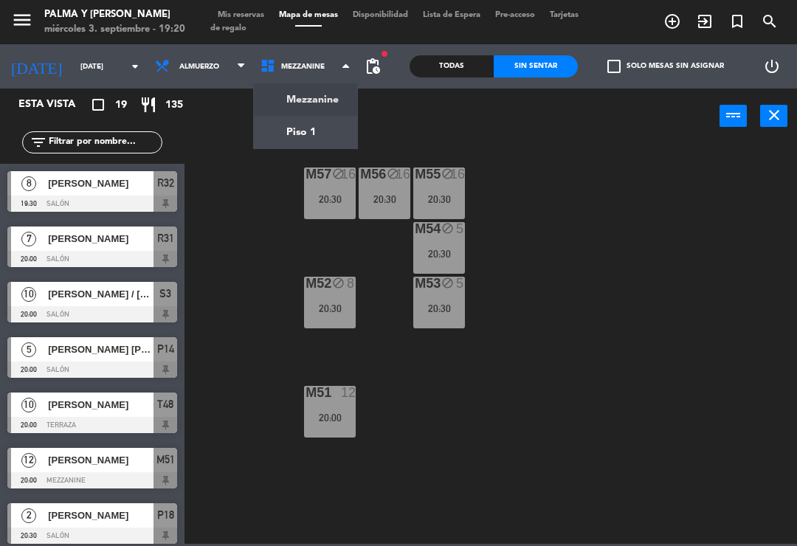
click at [317, 135] on ng-component "menu Palma y [PERSON_NAME][DATE] 3. septiembre - 19:20 Mis reservas Mapa de mes…" at bounding box center [398, 272] width 797 height 544
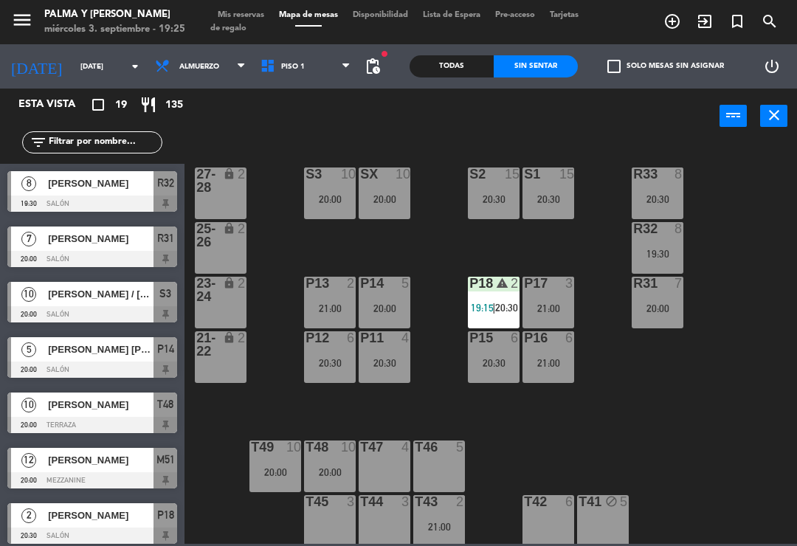
click at [712, 382] on div "R33 8 20:30 S1 15 20:30 S2 15 20:30 S3 10 20:00 SX 10 20:00 27-28 lock 2 R32 8 …" at bounding box center [495, 343] width 605 height 402
click at [317, 307] on div "21:00" at bounding box center [330, 308] width 52 height 10
click at [724, 402] on div "R33 8 20:30 S1 15 20:30 S2 15 20:30 S3 10 20:00 SX 10 20:00 27-28 lock 2 R32 8 …" at bounding box center [495, 343] width 605 height 402
click at [498, 295] on div "P18 warning 2 19:15 | 20:30" at bounding box center [494, 303] width 52 height 52
click at [743, 426] on div "R33 8 20:30 S1 15 20:30 S2 15 20:30 S3 10 20:00 SX 10 20:00 27-28 lock 2 R32 8 …" at bounding box center [495, 343] width 605 height 402
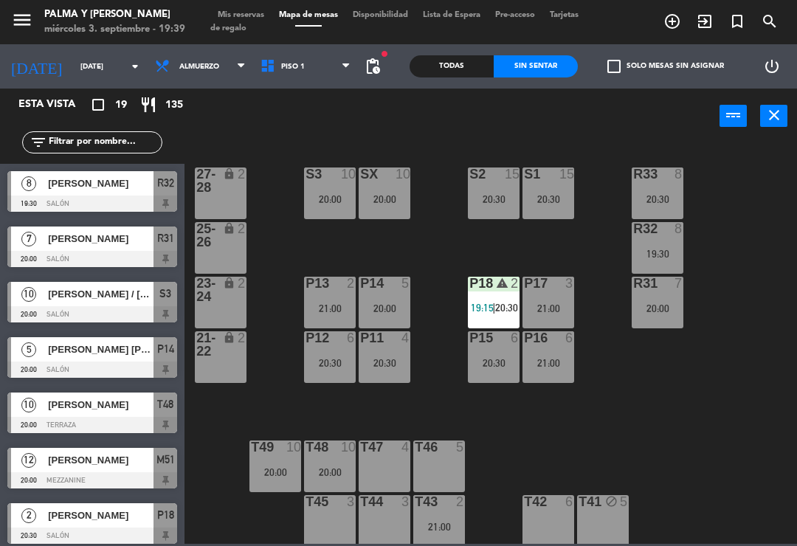
click at [718, 178] on div "R33 8 20:30 S1 15 20:30 S2 15 20:30 S3 10 20:00 SX 10 20:00 27-28 lock 2 R32 8 …" at bounding box center [495, 343] width 605 height 402
click at [771, 506] on div "R33 8 20:30 S1 15 20:30 S2 15 20:30 S3 10 20:00 SX 10 20:00 27-28 lock 2 R32 8 …" at bounding box center [495, 343] width 605 height 402
click at [75, 296] on span "[PERSON_NAME] / [PERSON_NAME]" at bounding box center [101, 294] width 106 height 16
click at [374, 171] on div at bounding box center [385, 174] width 24 height 13
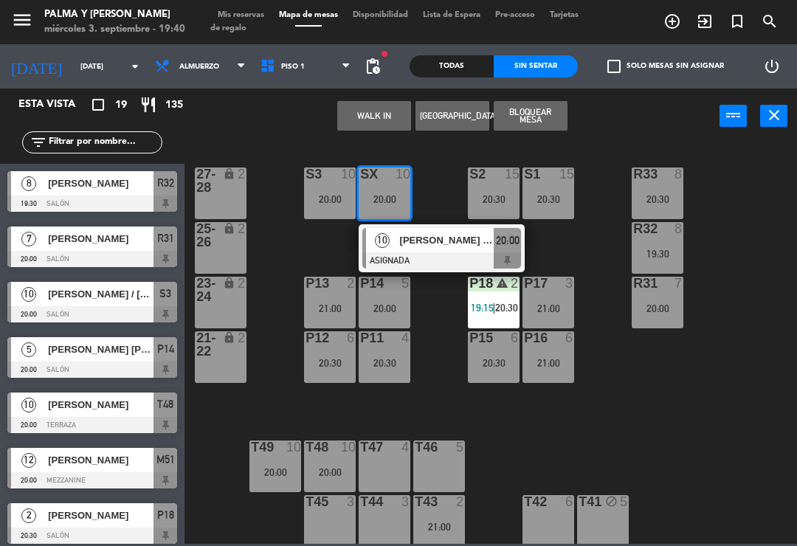
click at [481, 244] on span "[PERSON_NAME] / [PERSON_NAME]" at bounding box center [447, 241] width 94 height 16
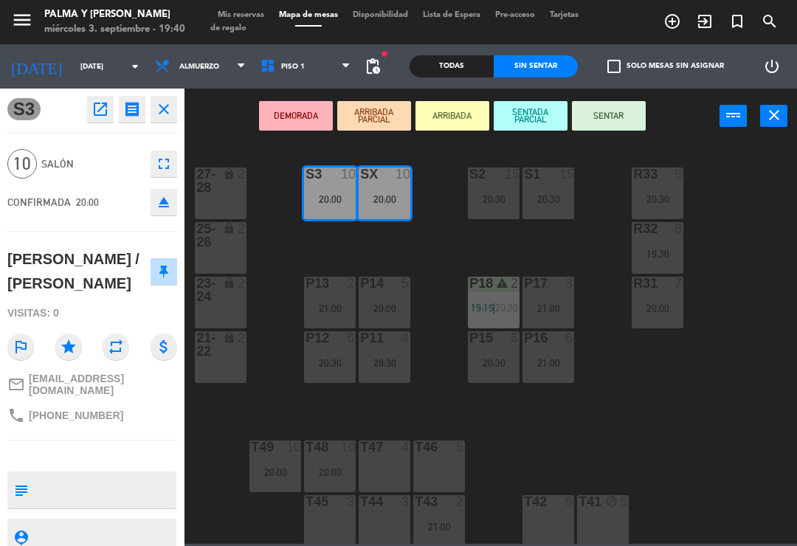
click at [623, 122] on button "SENTAR" at bounding box center [609, 116] width 74 height 30
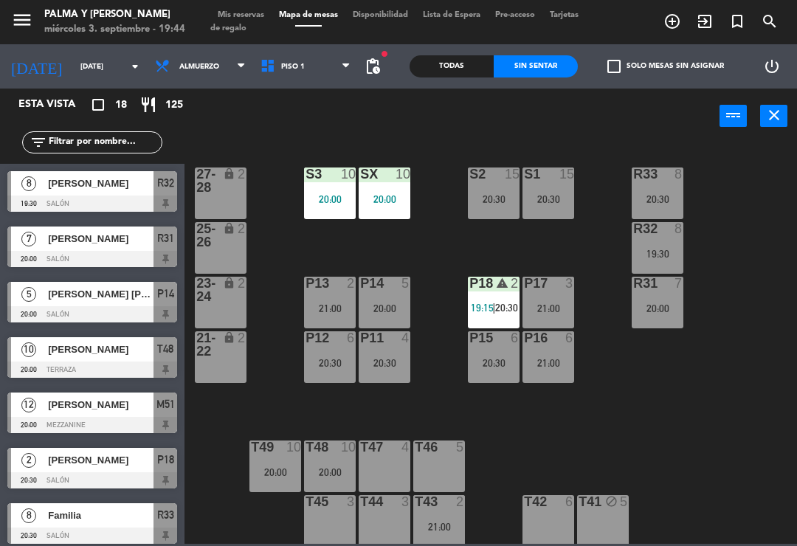
click at [771, 286] on div "R33 8 20:30 S1 15 20:30 S2 15 20:30 S3 10 20:00 SX 10 20:00 27-28 lock 2 R32 8 …" at bounding box center [495, 343] width 605 height 402
click at [63, 361] on div "[PERSON_NAME]" at bounding box center [100, 349] width 107 height 24
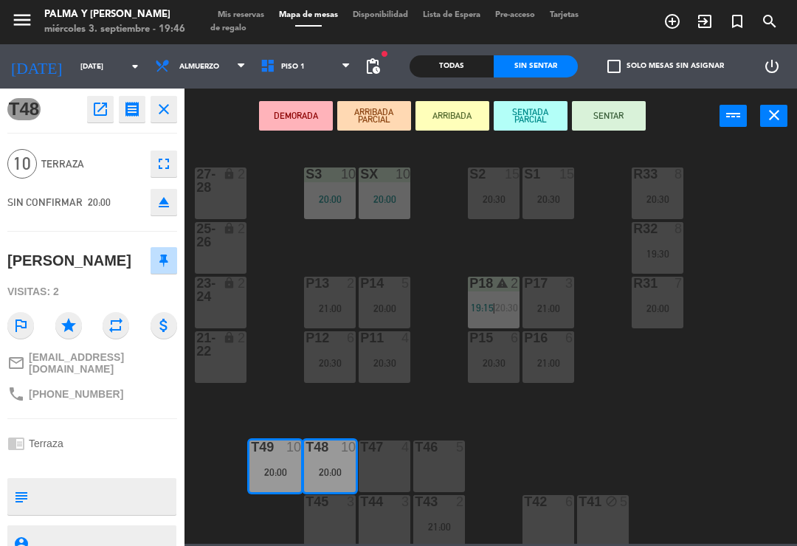
click at [644, 117] on button "SENTAR" at bounding box center [609, 116] width 74 height 30
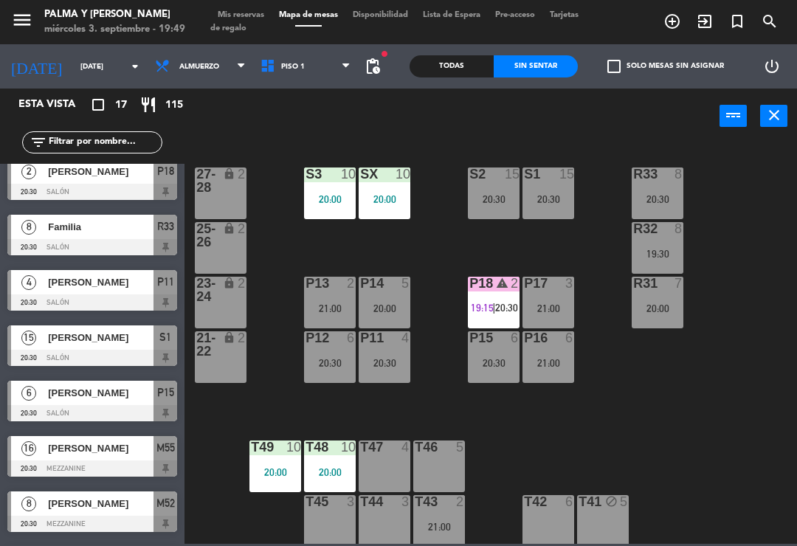
scroll to position [234, 0]
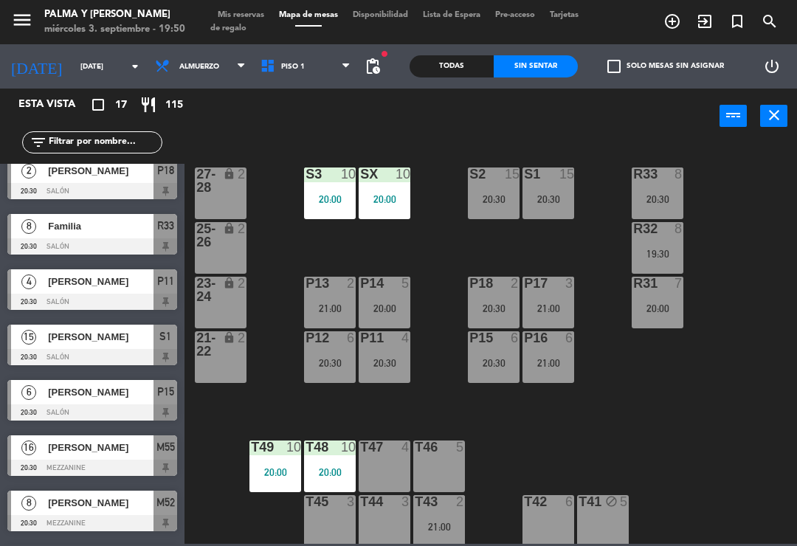
click at [285, 61] on span "Piso 1" at bounding box center [306, 66] width 106 height 32
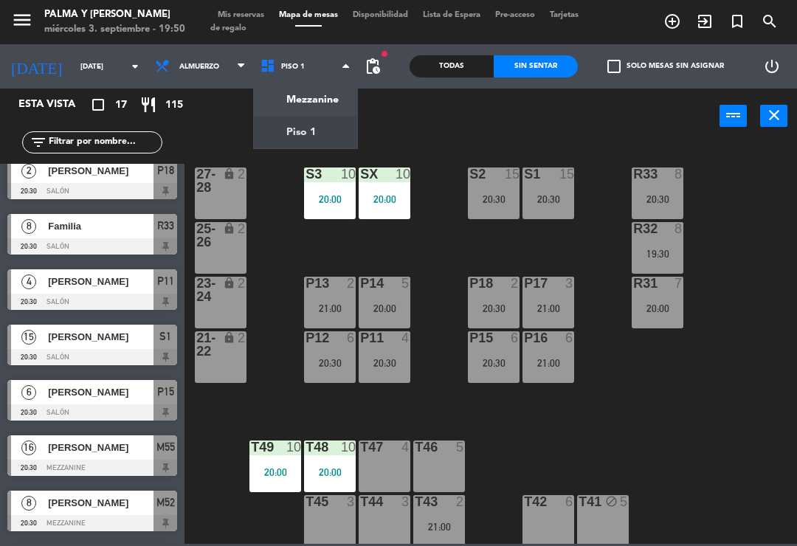
click at [315, 81] on span "Piso 1" at bounding box center [306, 66] width 106 height 32
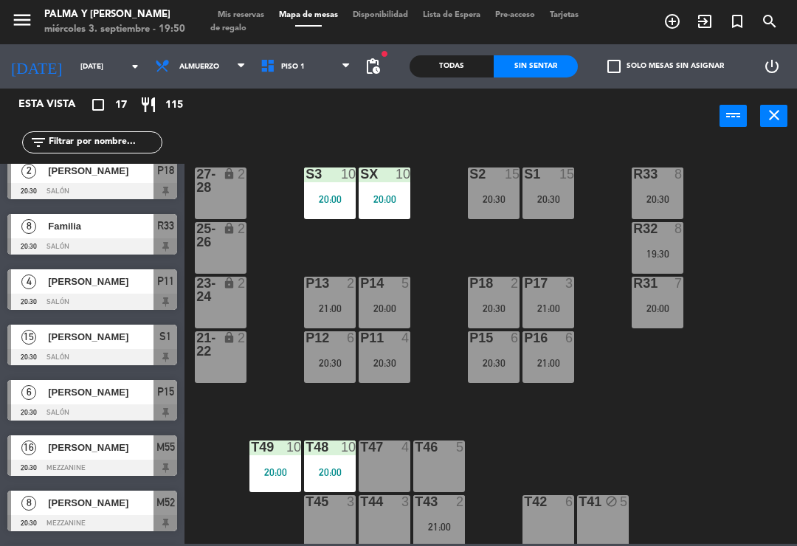
click at [343, 68] on icon at bounding box center [346, 67] width 7 height 12
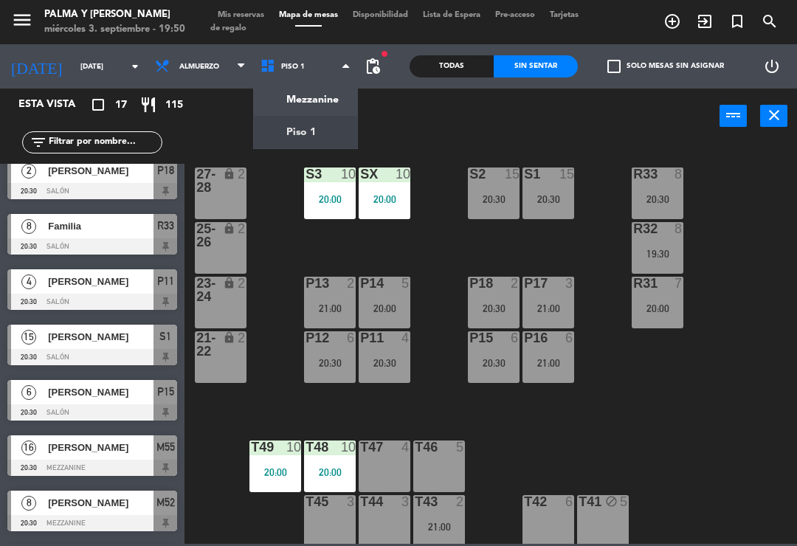
click at [317, 144] on ng-component "menu Palma y [PERSON_NAME][DATE] 3. septiembre - 19:50 Mis reservas Mapa de mes…" at bounding box center [398, 272] width 797 height 544
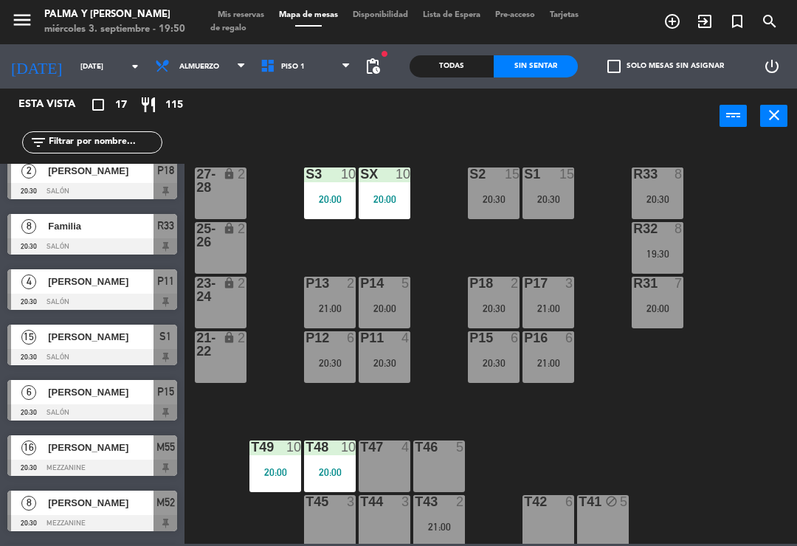
click at [326, 72] on span "Piso 1" at bounding box center [306, 66] width 106 height 32
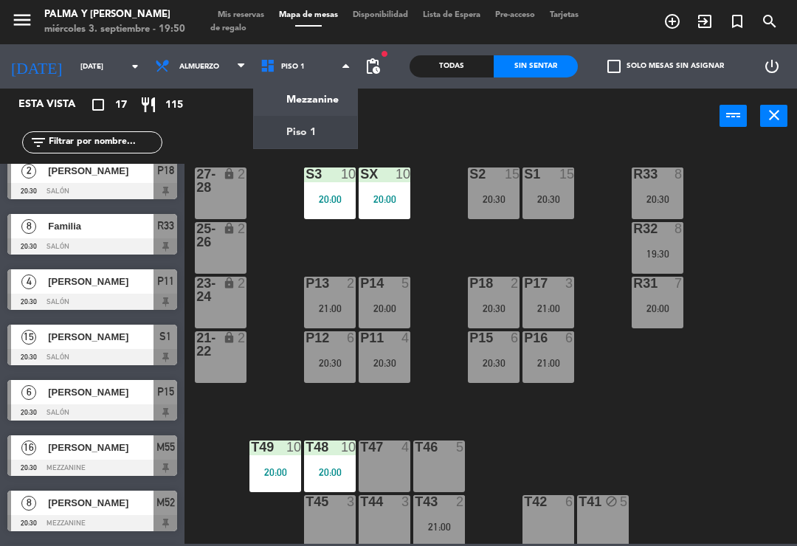
click at [328, 106] on ng-component "menu Palma y [PERSON_NAME][DATE] 3. septiembre - 19:50 Mis reservas Mapa de mes…" at bounding box center [398, 272] width 797 height 544
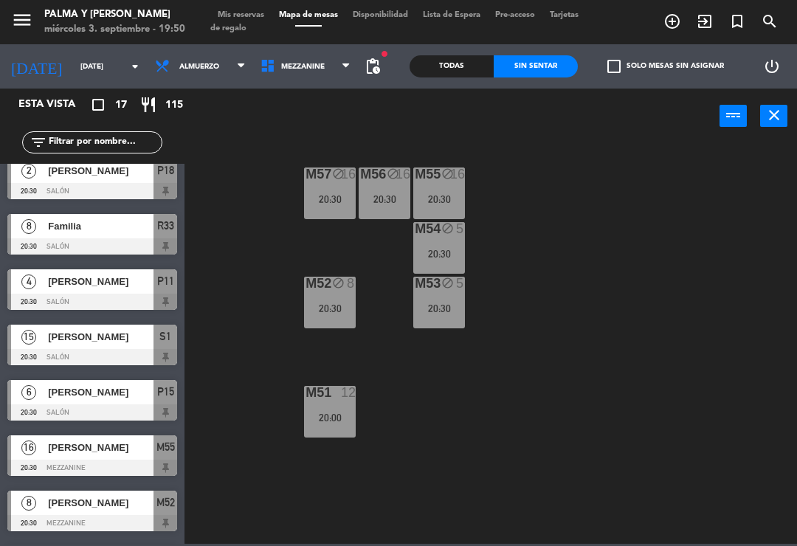
click at [328, 312] on div "20:30" at bounding box center [330, 308] width 52 height 10
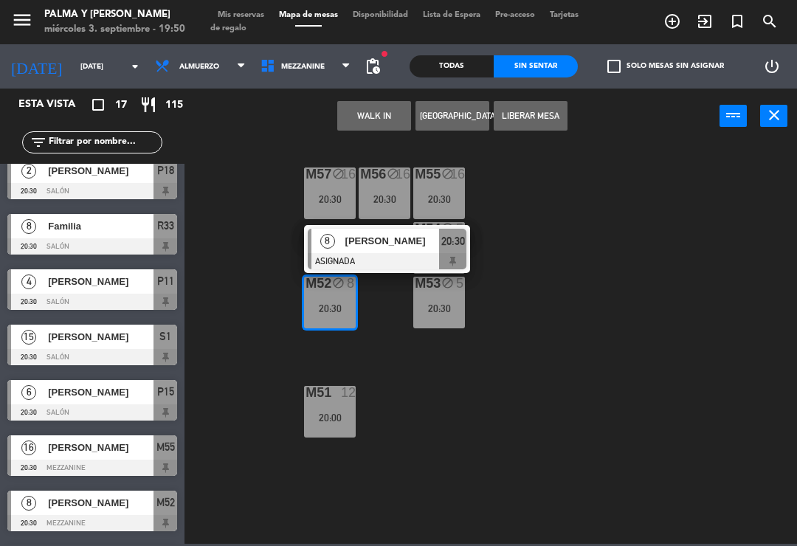
click at [394, 262] on div at bounding box center [387, 261] width 159 height 16
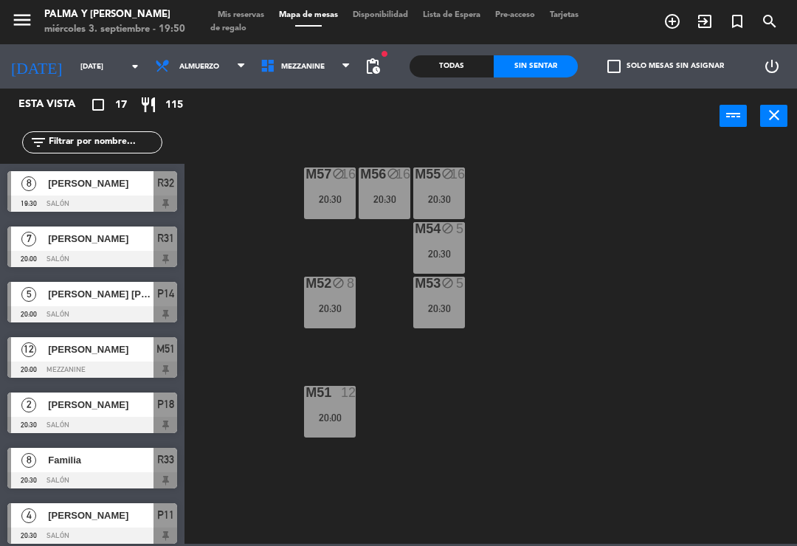
scroll to position [0, 0]
click at [338, 306] on div "20:30" at bounding box center [330, 308] width 52 height 10
click at [663, 267] on div "M57 block 16 20:30 M56 block 16 20:30 M55 block 16 20:30 M54 block 5 20:30 M52 …" at bounding box center [495, 343] width 605 height 402
click at [324, 203] on div "20:30" at bounding box center [330, 199] width 52 height 10
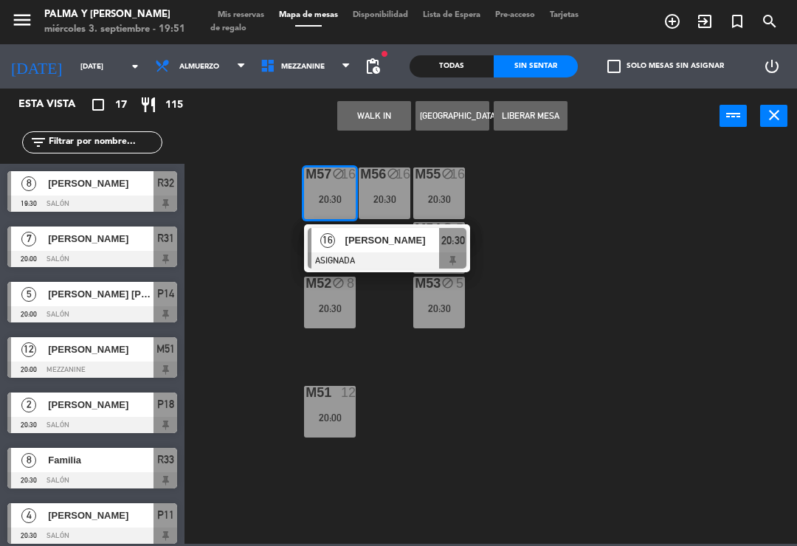
click at [362, 259] on div at bounding box center [387, 260] width 159 height 16
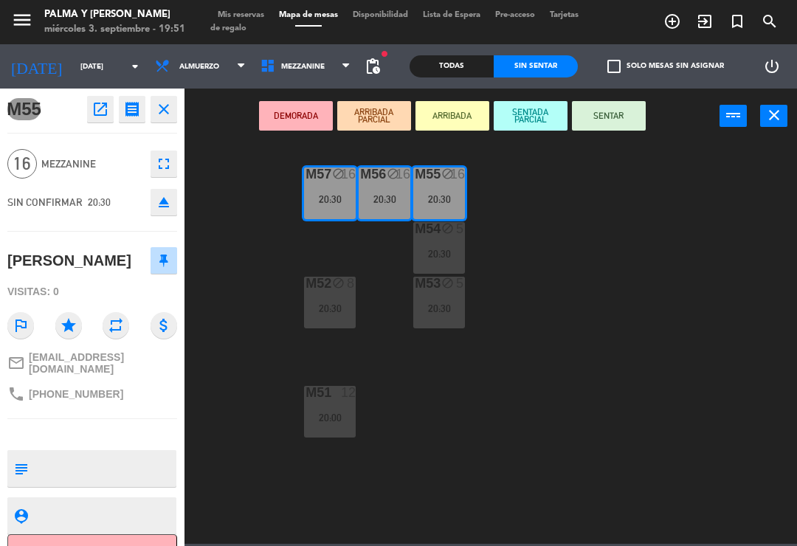
click at [612, 126] on button "SENTAR" at bounding box center [609, 116] width 74 height 30
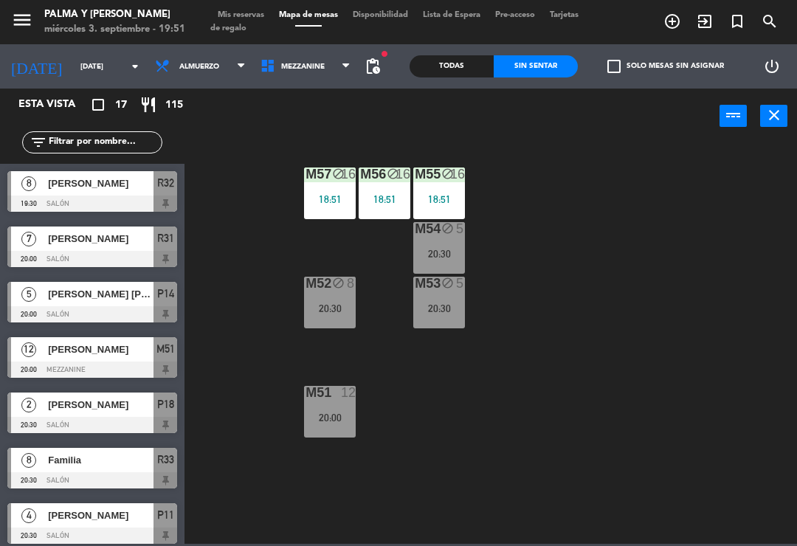
click at [465, 252] on div "20:30" at bounding box center [439, 254] width 52 height 10
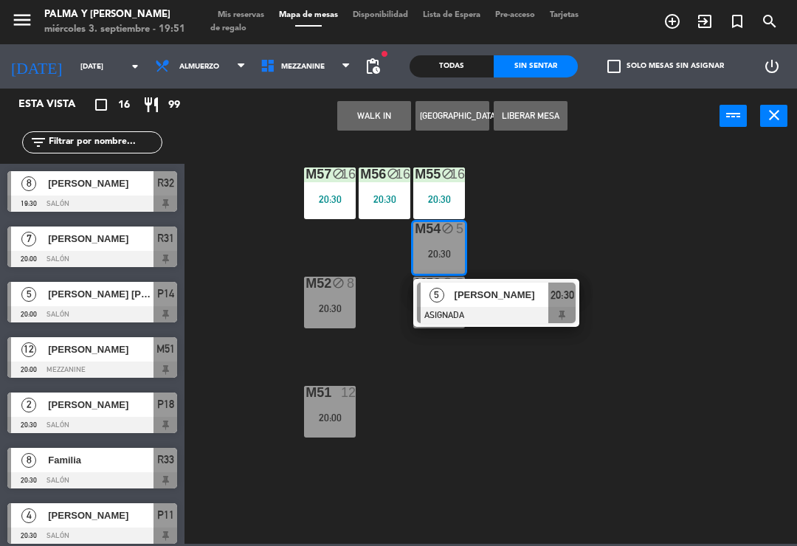
click at [472, 297] on span "[PERSON_NAME]" at bounding box center [502, 295] width 94 height 16
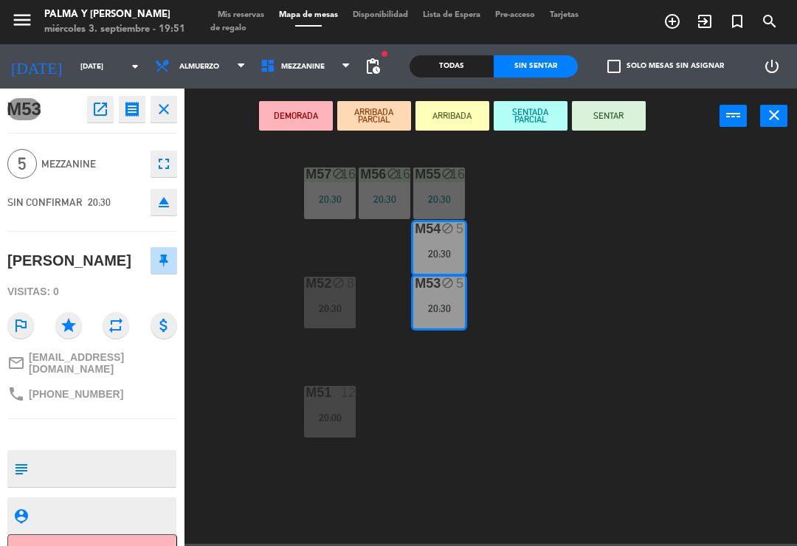
click at [606, 112] on button "SENTAR" at bounding box center [609, 116] width 74 height 30
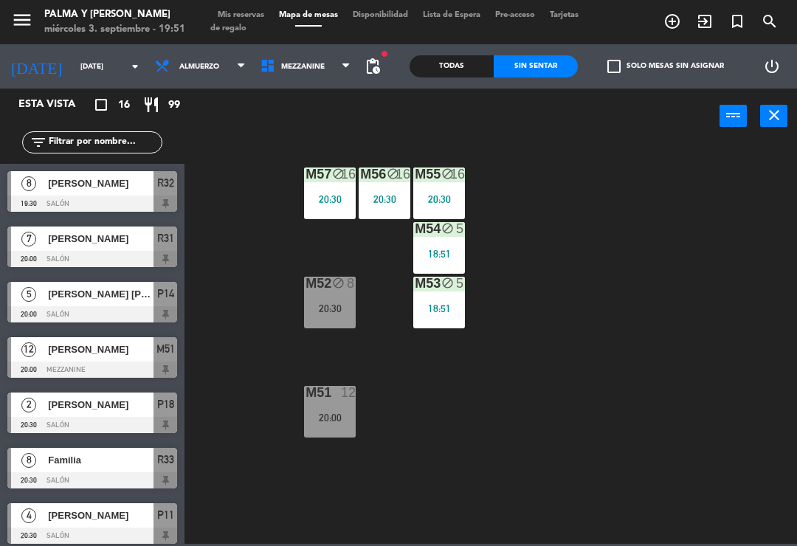
click at [444, 300] on div "M53 block 5 18:51" at bounding box center [439, 303] width 52 height 52
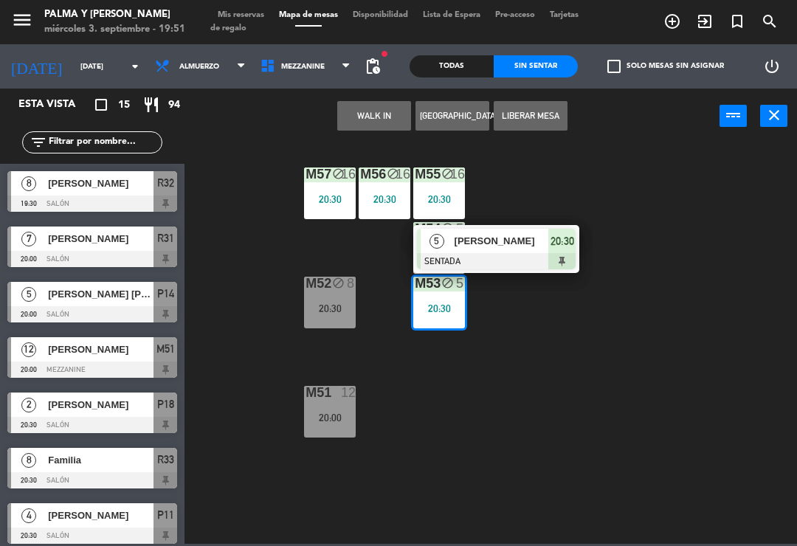
click at [627, 399] on div "M57 block 16 20:30 M56 block 16 20:30 M55 block 16 20:30 M54 block 5 20:30 M52 …" at bounding box center [495, 343] width 605 height 402
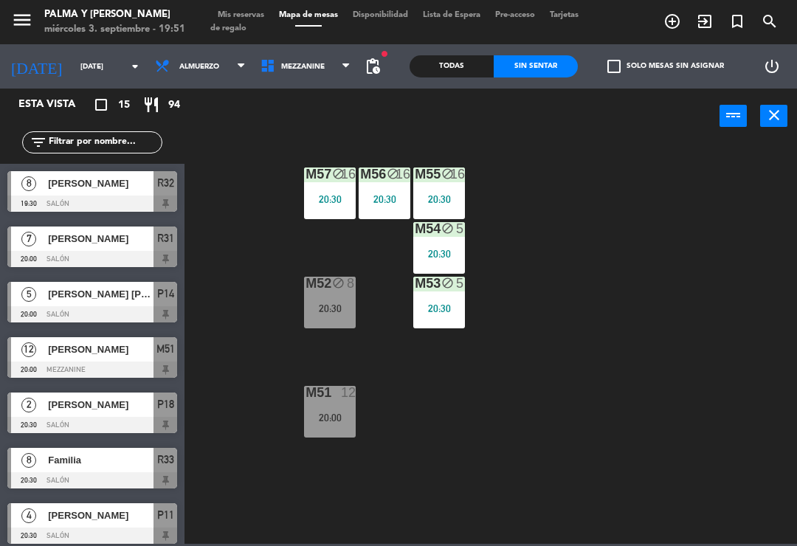
click at [331, 433] on div "M51 12 20:00" at bounding box center [330, 412] width 52 height 52
click at [577, 453] on div "M57 block 16 20:30 M56 block 16 20:30 M55 block 16 20:30 M54 block 5 20:30 M52 …" at bounding box center [495, 343] width 605 height 402
click at [338, 297] on div "M52 block 8 20:30" at bounding box center [330, 303] width 52 height 52
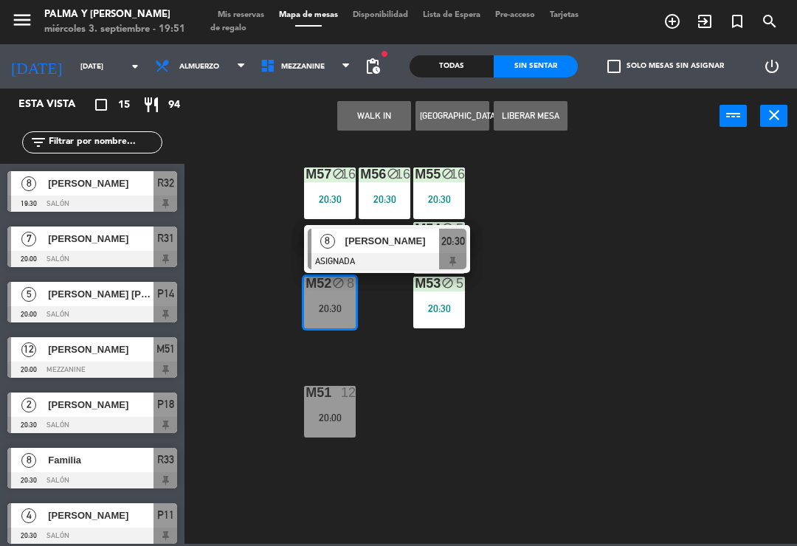
click at [382, 245] on span "[PERSON_NAME]" at bounding box center [392, 241] width 94 height 16
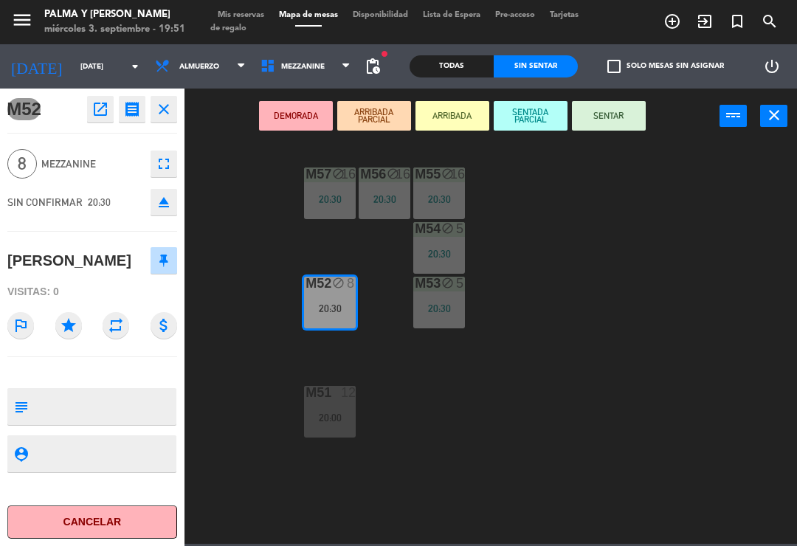
click at [597, 128] on button "SENTAR" at bounding box center [609, 116] width 74 height 30
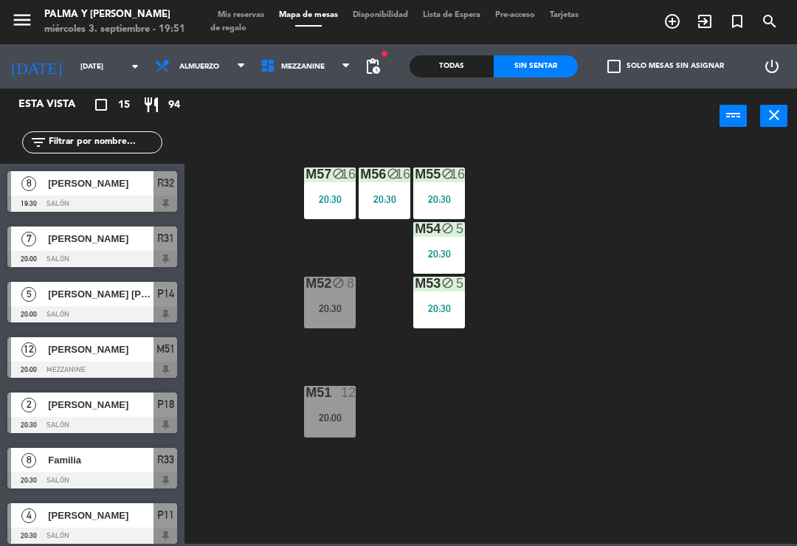
click at [350, 307] on div "20:30" at bounding box center [330, 308] width 52 height 10
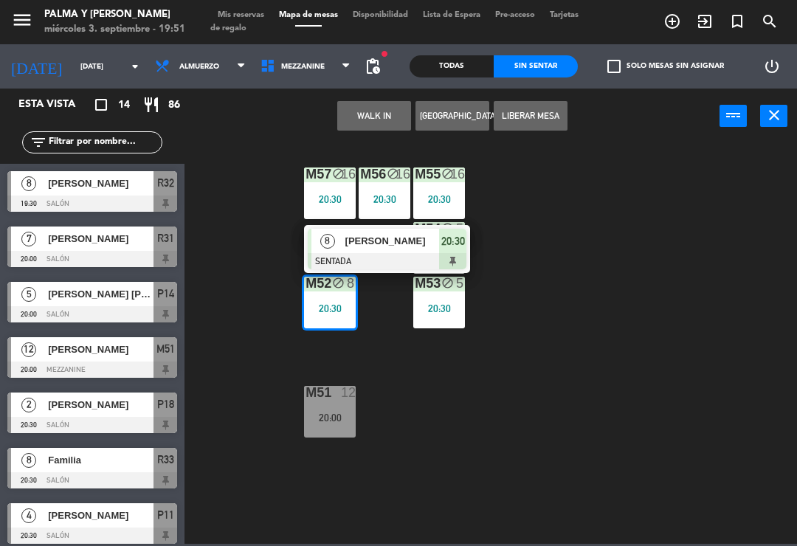
click at [385, 254] on div at bounding box center [387, 261] width 159 height 16
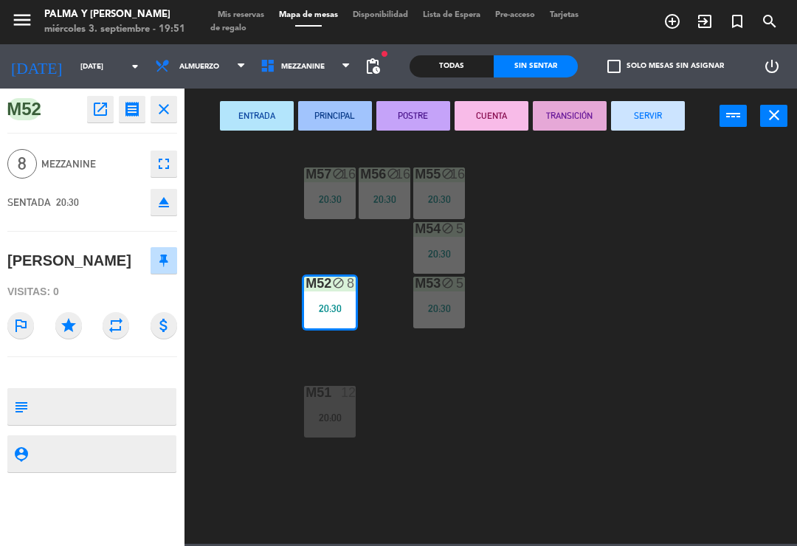
click at [649, 97] on div "ENTRADA PRINCIPAL POSTRE CUENTA TRANSICIÓN SERVIR power_input close" at bounding box center [452, 117] width 535 height 56
click at [661, 128] on button "SERVIR" at bounding box center [648, 116] width 74 height 30
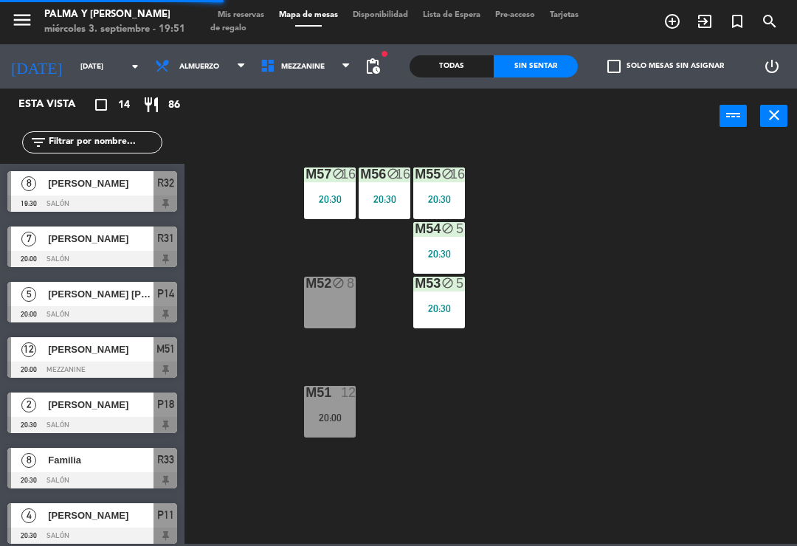
click at [681, 109] on div "power_input close" at bounding box center [452, 117] width 535 height 56
click at [294, 63] on span "Mezzanine" at bounding box center [303, 67] width 44 height 8
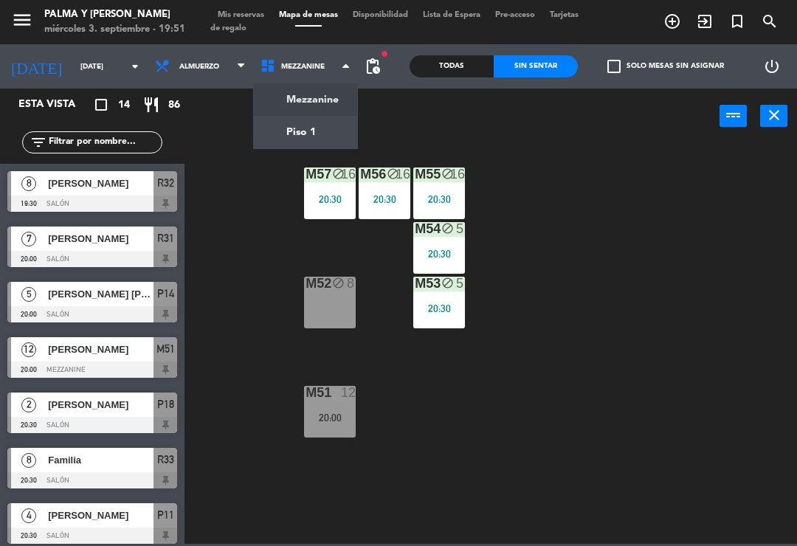
click at [289, 134] on ng-component "menu Palma y [PERSON_NAME][DATE] 3. septiembre - 19:51 Mis reservas Mapa de mes…" at bounding box center [398, 272] width 797 height 544
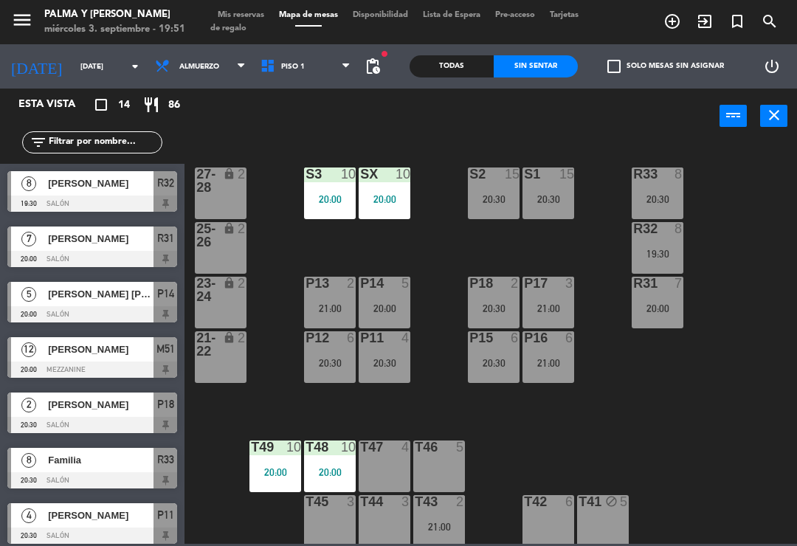
click at [647, 197] on div "20:30" at bounding box center [658, 199] width 52 height 10
click at [771, 286] on div "R33 8 20:30 S1 15 20:30 S2 15 20:30 S3 10 20:00 SX 10 20:00 27-28 lock 2 R32 8 …" at bounding box center [495, 343] width 605 height 402
click at [659, 238] on div "R32 8 19:30" at bounding box center [658, 248] width 52 height 52
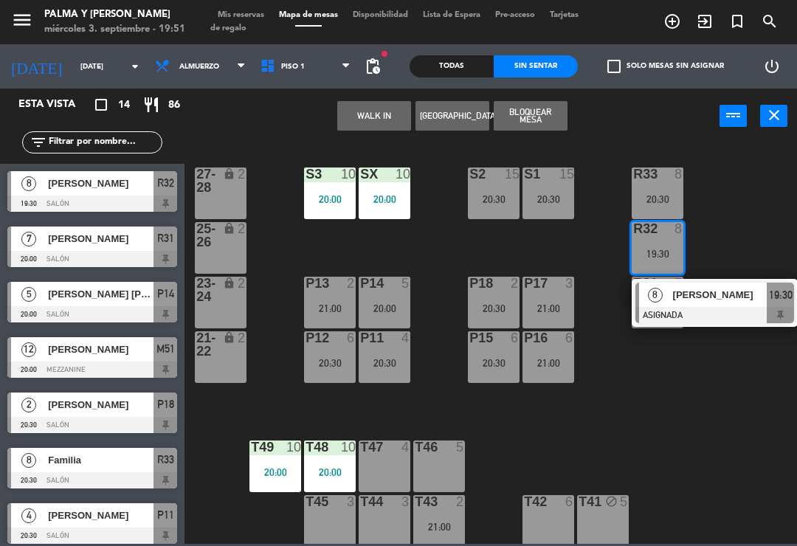
click at [687, 305] on div "[PERSON_NAME]" at bounding box center [720, 295] width 96 height 24
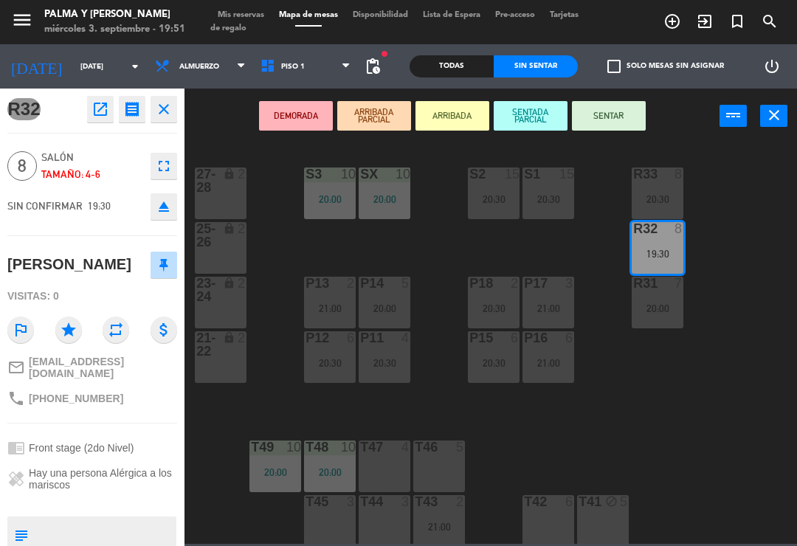
click at [172, 204] on icon "eject" at bounding box center [164, 207] width 18 height 18
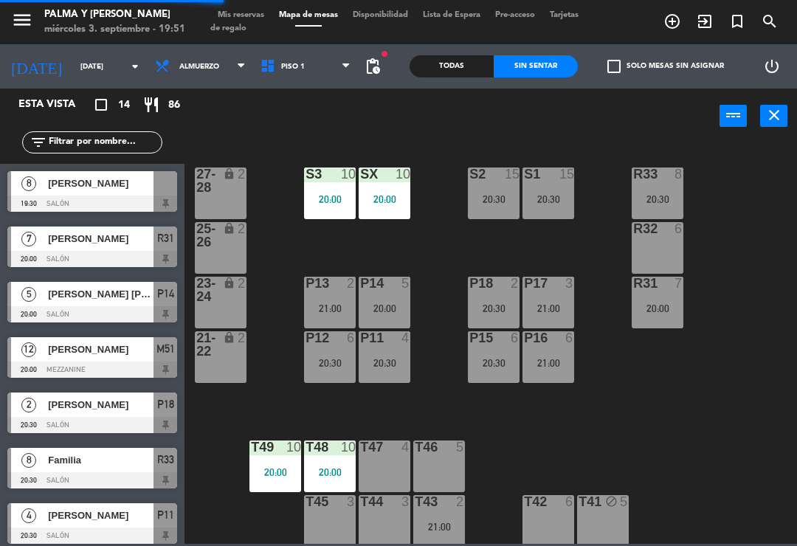
click at [316, 72] on span "Piso 1" at bounding box center [306, 66] width 106 height 32
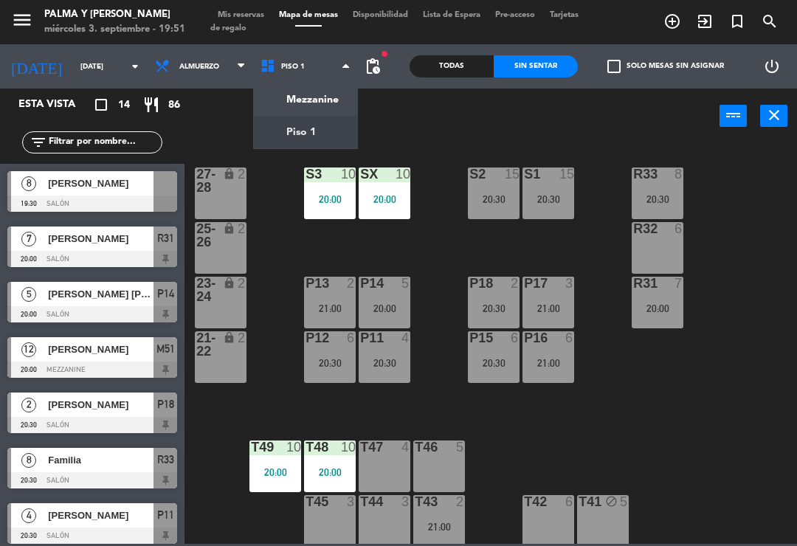
click at [86, 196] on div at bounding box center [92, 204] width 170 height 16
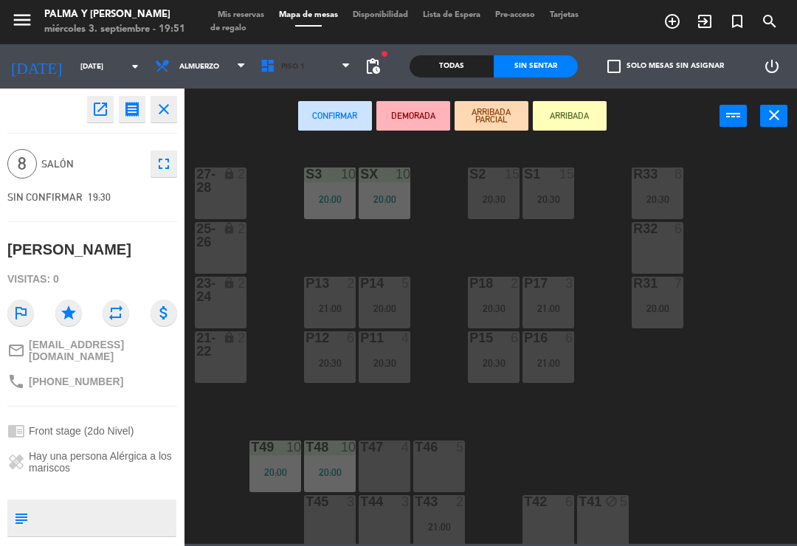
click at [295, 58] on span "Piso 1" at bounding box center [306, 66] width 106 height 32
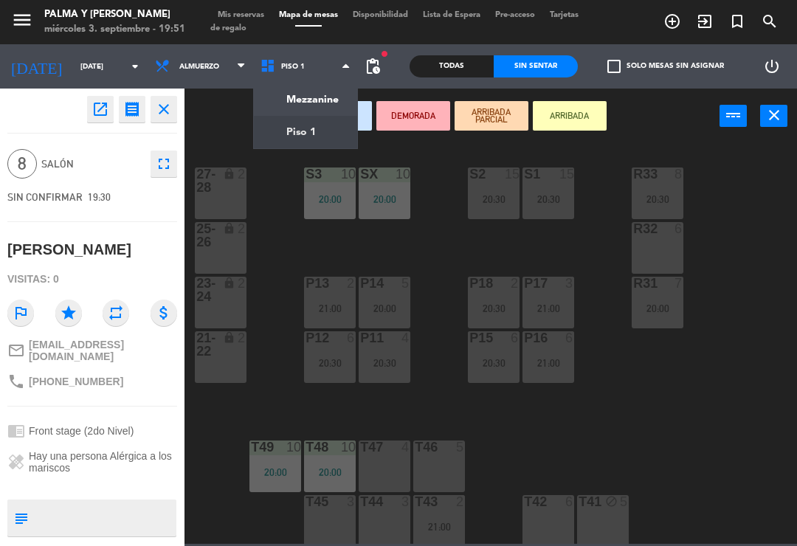
click at [315, 104] on ng-component "menu Palma y [PERSON_NAME][DATE] 3. septiembre - 19:51 Mis reservas Mapa de mes…" at bounding box center [398, 272] width 797 height 544
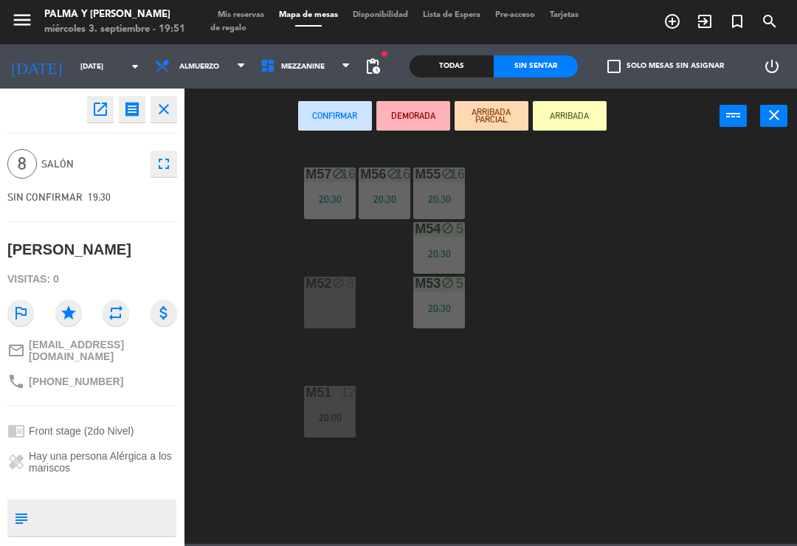
click at [348, 302] on div "M52 block 8" at bounding box center [330, 303] width 52 height 52
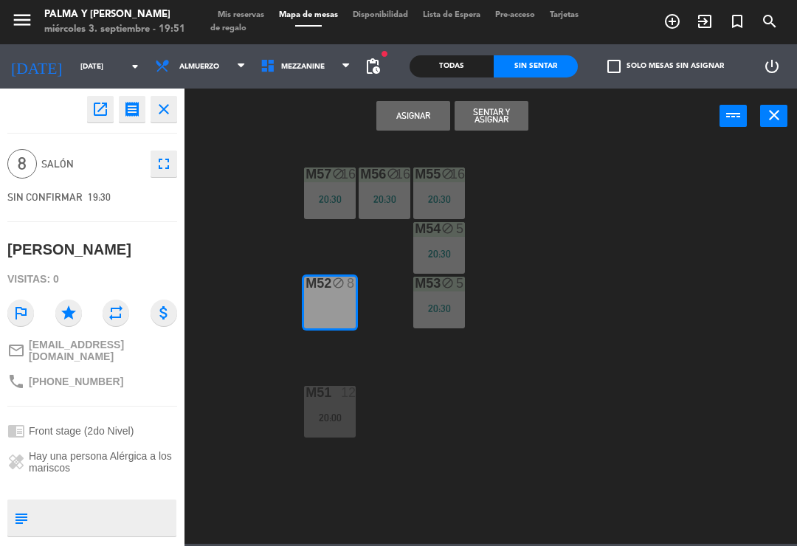
click at [416, 129] on button "Asignar" at bounding box center [413, 116] width 74 height 30
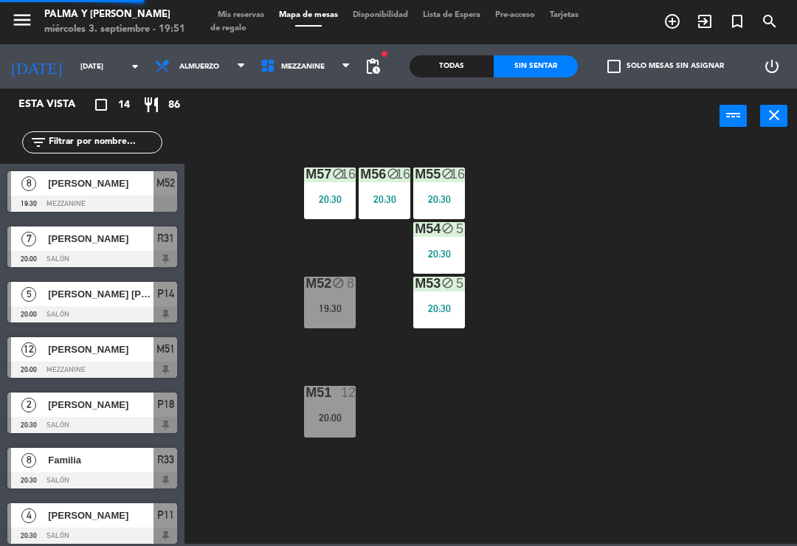
click at [326, 300] on div "M52 block 8 19:30" at bounding box center [330, 303] width 52 height 52
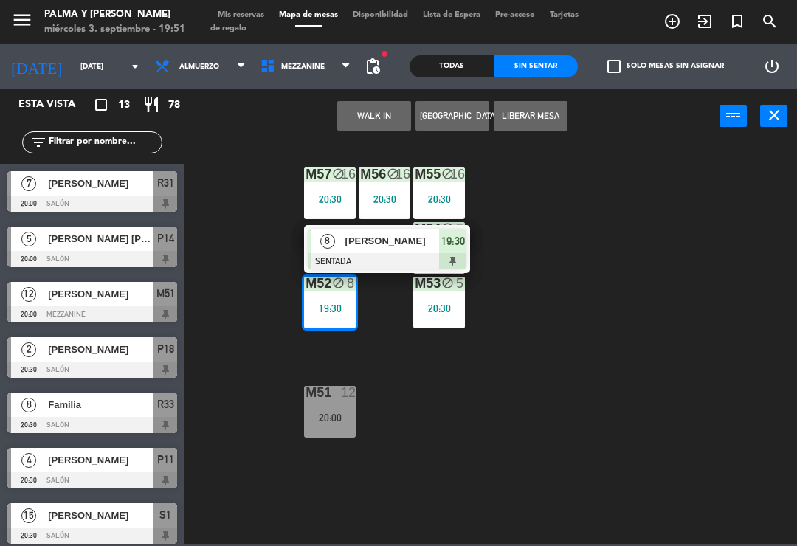
click at [396, 256] on div at bounding box center [387, 261] width 159 height 16
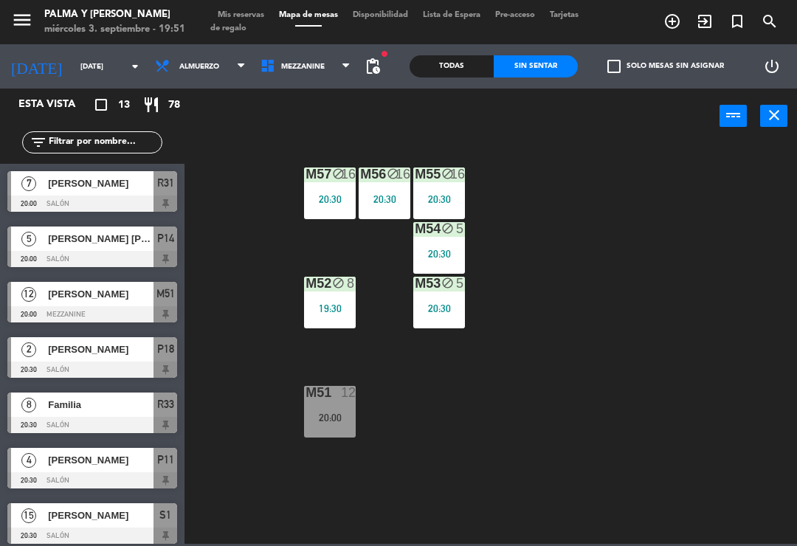
click at [320, 298] on div "M52 block 8 19:30" at bounding box center [330, 303] width 52 height 52
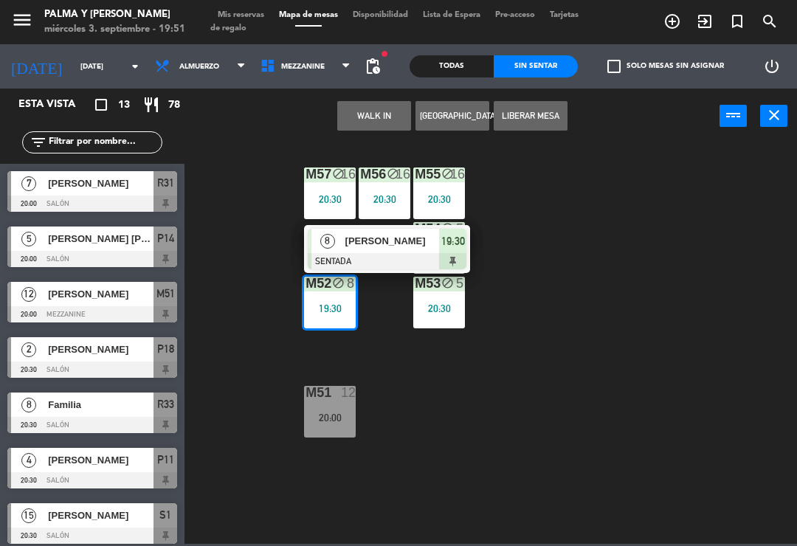
click at [546, 111] on button "Liberar Mesa" at bounding box center [531, 116] width 74 height 30
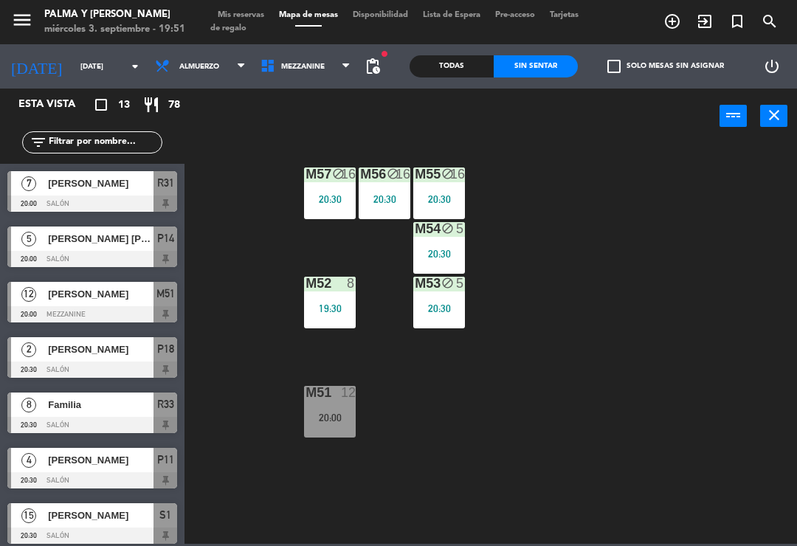
click at [616, 288] on div "M57 block 16 20:30 M56 block 16 20:30 M55 block 16 20:30 M54 block 5 20:30 M52 …" at bounding box center [495, 343] width 605 height 402
click at [698, 352] on div "M57 block 16 20:30 M56 block 16 20:30 M55 block 16 20:30 M54 block 5 20:30 M52 …" at bounding box center [495, 343] width 605 height 402
click at [283, 80] on span "Mezzanine" at bounding box center [306, 66] width 106 height 32
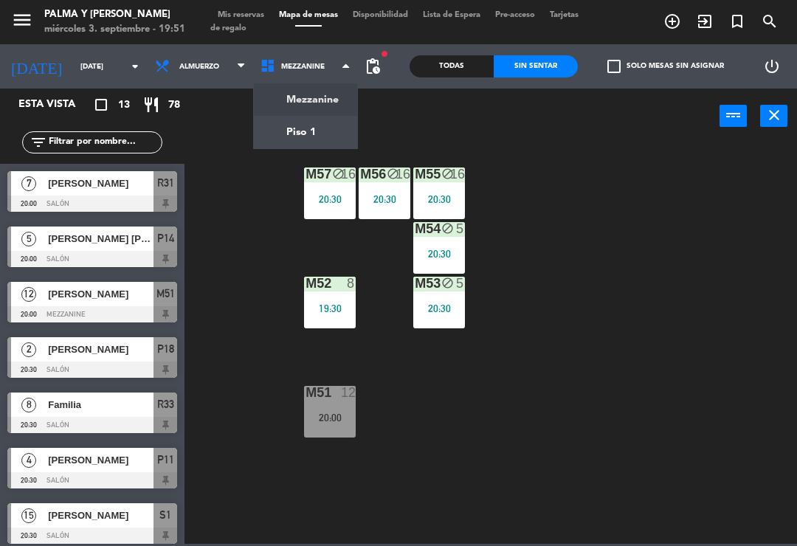
click at [292, 136] on ng-component "menu Palma y [PERSON_NAME][DATE] 3. septiembre - 19:51 Mis reservas Mapa de mes…" at bounding box center [398, 272] width 797 height 544
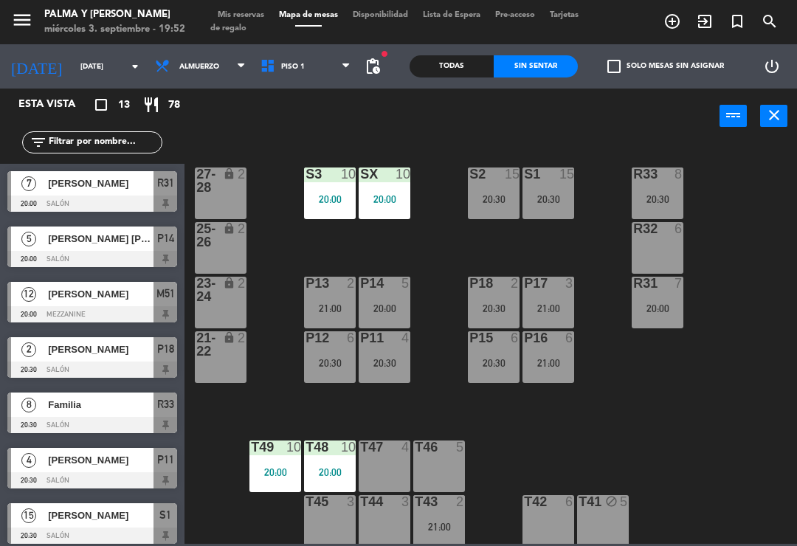
click at [184, 505] on div "15 [PERSON_NAME] 20:30 Salón S1" at bounding box center [92, 523] width 185 height 55
click at [731, 328] on div "R33 8 20:30 S1 15 20:30 S2 15 20:30 S3 10 20:00 SX 10 20:00 27-28 lock 2 R32 6 …" at bounding box center [495, 343] width 605 height 402
click at [455, 67] on div "Todas" at bounding box center [452, 66] width 84 height 22
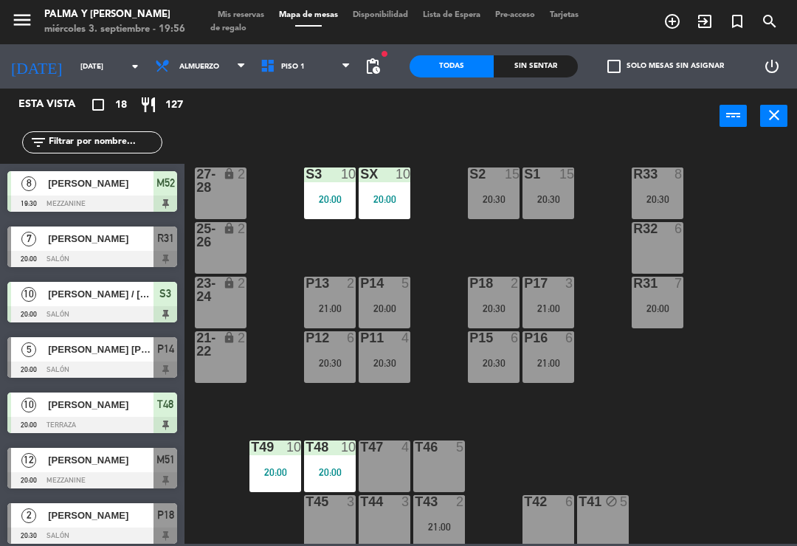
click at [760, 530] on div "R33 8 20:30 S1 15 20:30 S2 15 20:30 S3 10 20:00 SX 10 20:00 27-28 lock 2 R32 6 …" at bounding box center [495, 343] width 605 height 402
click at [100, 309] on div at bounding box center [92, 314] width 170 height 16
click at [785, 259] on div "R33 8 20:30 S1 15 20:30 S2 15 20:30 S3 10 20:00 SX 10 20:00 27-28 lock 2 R32 6 …" at bounding box center [495, 343] width 605 height 402
click at [60, 252] on div at bounding box center [92, 259] width 170 height 16
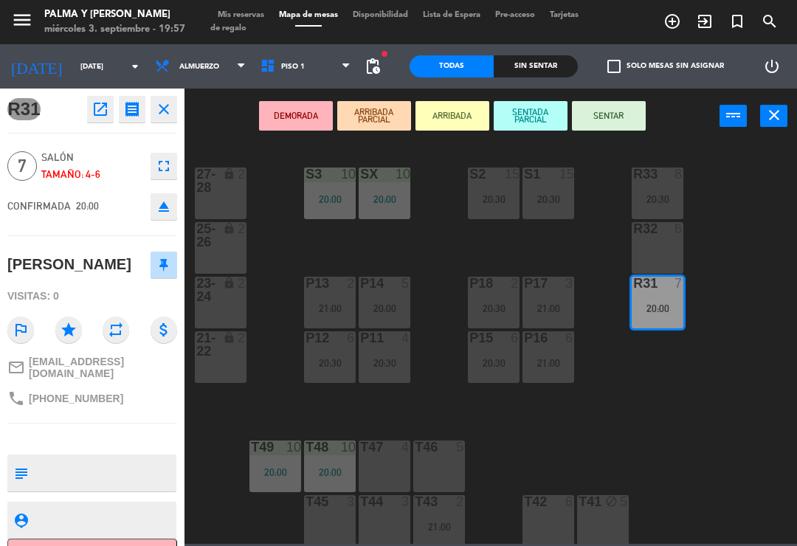
click at [624, 130] on button "SENTAR" at bounding box center [609, 116] width 74 height 30
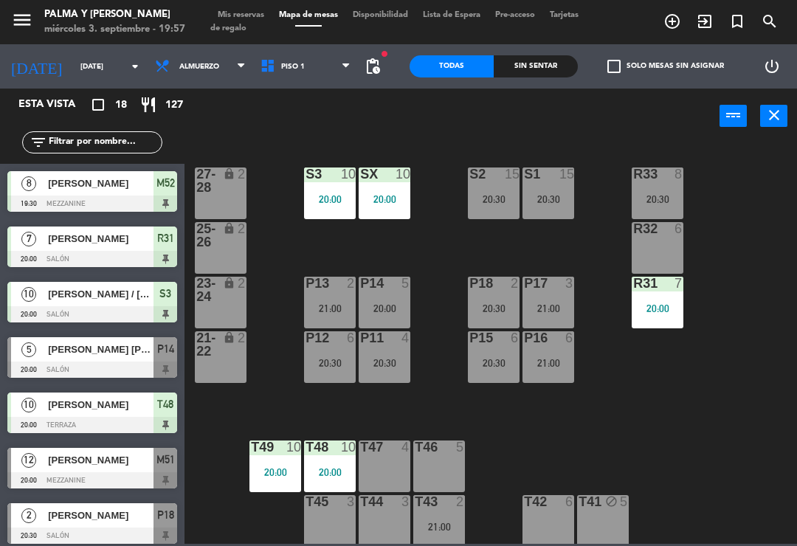
click at [770, 268] on div "R33 8 20:30 S1 15 20:30 S2 15 20:30 S3 10 20:00 SX 10 20:00 27-28 lock 2 R32 6 …" at bounding box center [495, 343] width 605 height 402
click at [116, 253] on div at bounding box center [92, 259] width 170 height 16
click at [390, 320] on div "P14 5 20:00" at bounding box center [385, 303] width 52 height 52
click at [664, 435] on div "R33 8 20:30 S1 15 20:30 S2 15 20:30 S3 10 20:00 SX 10 20:00 27-28 lock 2 R32 6 …" at bounding box center [495, 343] width 605 height 402
click at [369, 317] on div "P14 5 20:00" at bounding box center [385, 303] width 52 height 52
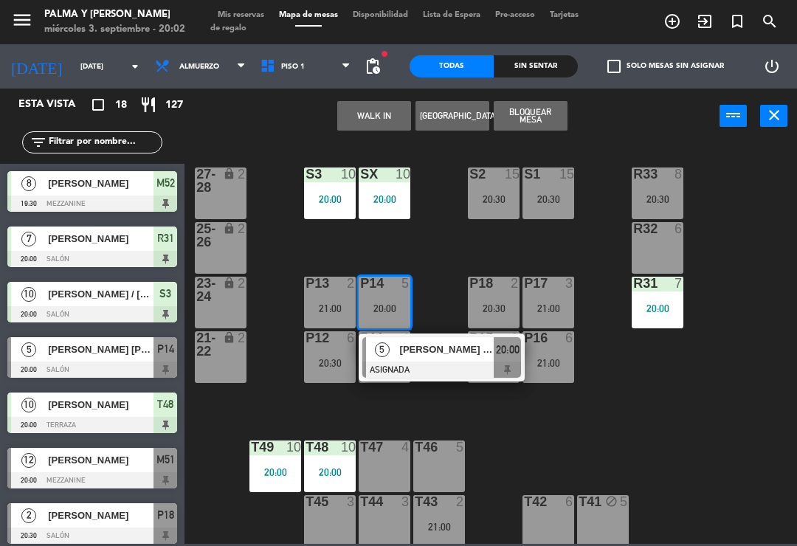
click at [448, 357] on span "[PERSON_NAME] [PERSON_NAME]" at bounding box center [447, 350] width 94 height 16
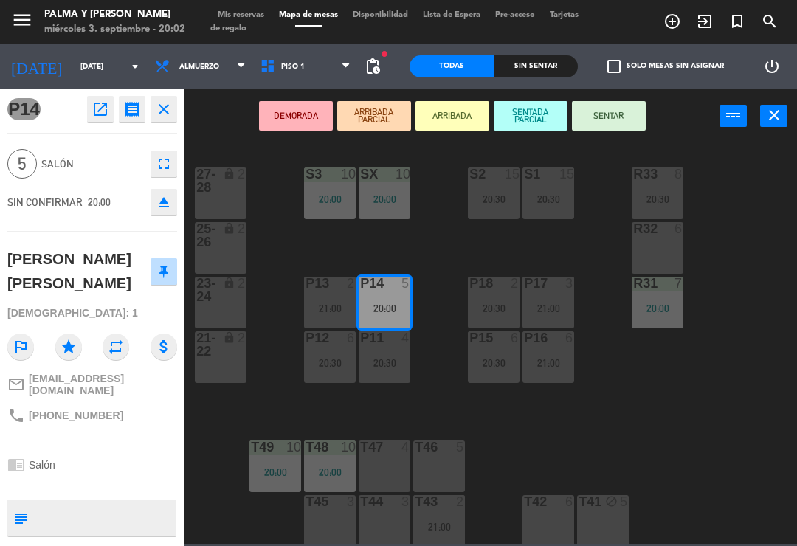
click at [627, 111] on button "SENTAR" at bounding box center [609, 116] width 74 height 30
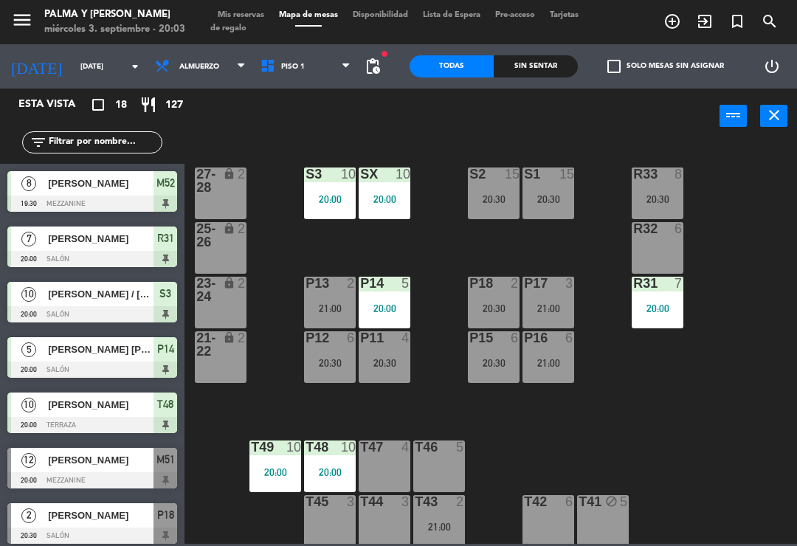
click at [553, 63] on div "Sin sentar" at bounding box center [536, 66] width 84 height 22
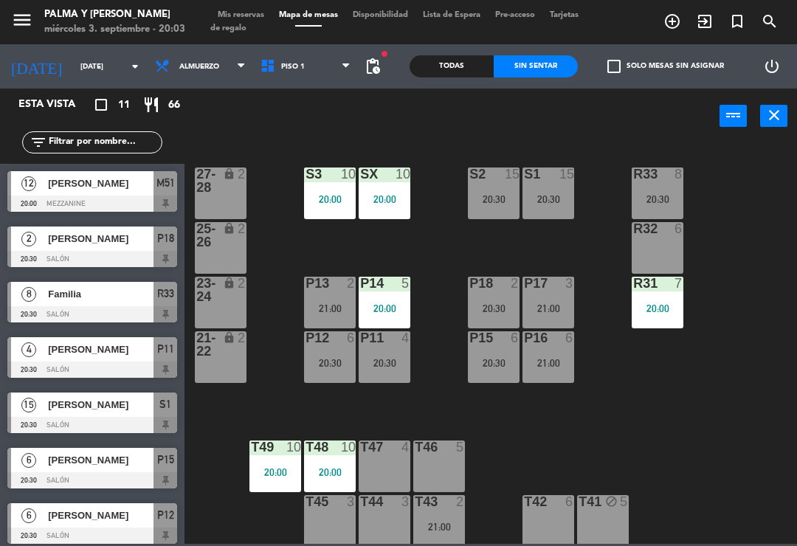
click at [464, 69] on div "Todas" at bounding box center [452, 66] width 84 height 22
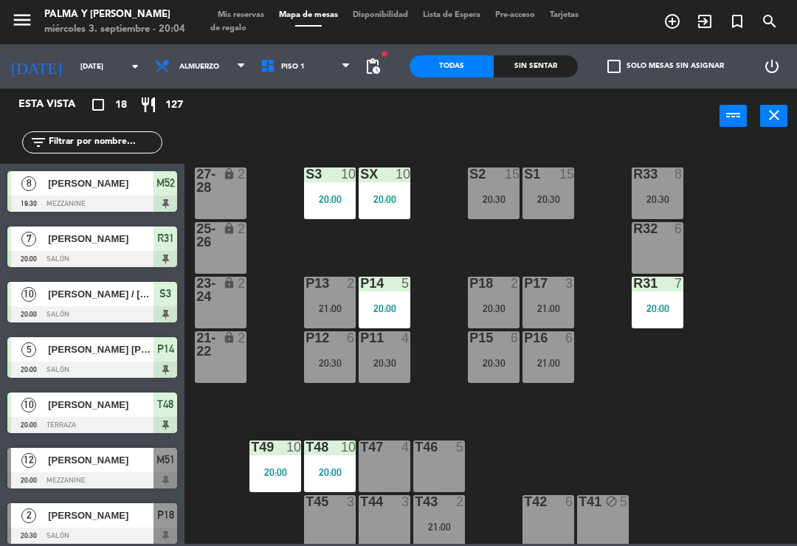
click at [727, 419] on div "R33 8 20:30 S1 15 20:30 S2 15 20:30 S3 10 20:00 SX 10 20:00 27-28 lock 2 R32 6 …" at bounding box center [495, 343] width 605 height 402
click at [731, 168] on div "R33 8 20:30 S1 15 20:30 S2 15 20:30 S3 10 20:00 SX 10 20:00 27-28 lock 2 R32 6 …" at bounding box center [495, 343] width 605 height 402
click at [754, 238] on div "R33 8 20:30 S1 15 20:30 S2 15 20:30 S3 10 20:00 SX 10 20:00 27-28 lock 2 R32 6 …" at bounding box center [495, 343] width 605 height 402
click at [112, 306] on div "[PERSON_NAME] / [PERSON_NAME]" at bounding box center [100, 294] width 107 height 24
click at [772, 409] on div "R33 8 20:30 S1 15 20:30 S2 15 20:30 S3 10 20:00 SX 10 20:00 27-28 lock 2 R32 6 …" at bounding box center [495, 343] width 605 height 402
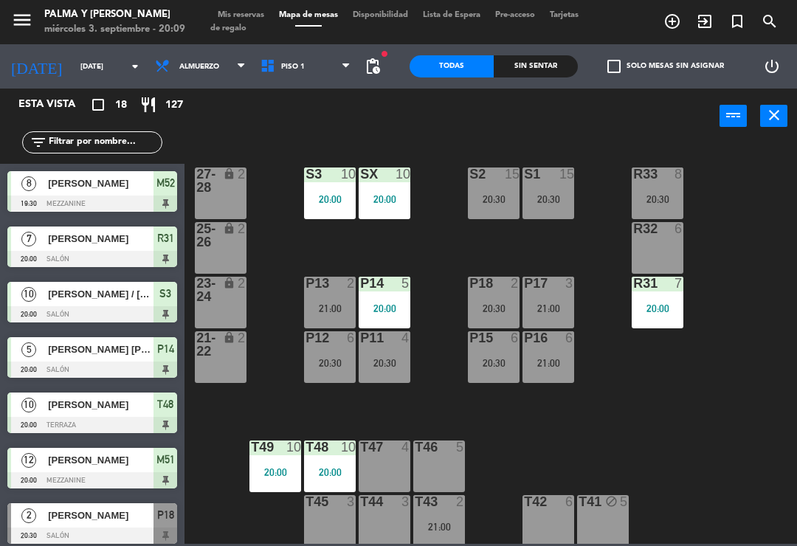
click at [568, 376] on div "P16 6 21:00" at bounding box center [549, 357] width 52 height 52
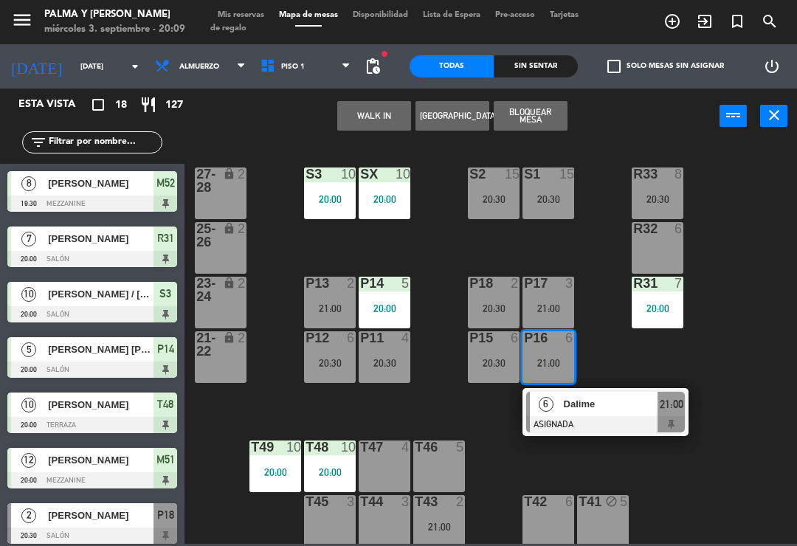
click at [616, 419] on div at bounding box center [605, 424] width 159 height 16
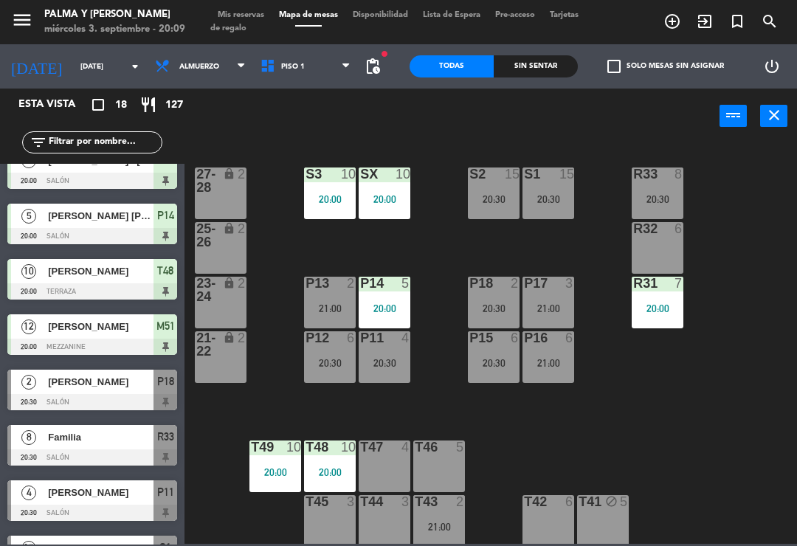
click at [503, 362] on div "20:30" at bounding box center [494, 363] width 52 height 10
click at [771, 437] on div "R33 8 20:30 S1 15 20:30 S2 15 20:30 S3 10 20:00 SX 10 20:00 27-28 lock 2 R32 6 …" at bounding box center [495, 343] width 605 height 402
click at [354, 368] on div "P12 6 20:30" at bounding box center [330, 357] width 52 height 52
click at [722, 396] on div "R33 8 20:30 S1 15 20:30 S2 15 20:30 S3 10 20:00 SX 10 20:00 27-28 lock 2 R32 6 …" at bounding box center [495, 343] width 605 height 402
click at [354, 376] on div "P12 6 20:30" at bounding box center [330, 357] width 52 height 52
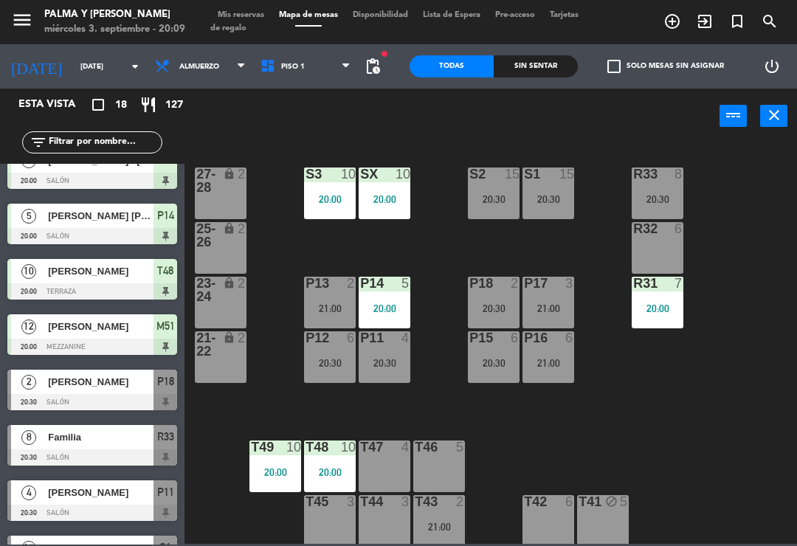
click at [679, 428] on div "R33 8 20:30 S1 15 20:30 S2 15 20:30 S3 10 20:00 SX 10 20:00 27-28 lock 2 R32 6 …" at bounding box center [495, 343] width 605 height 402
click at [554, 368] on div "21:00" at bounding box center [549, 363] width 52 height 10
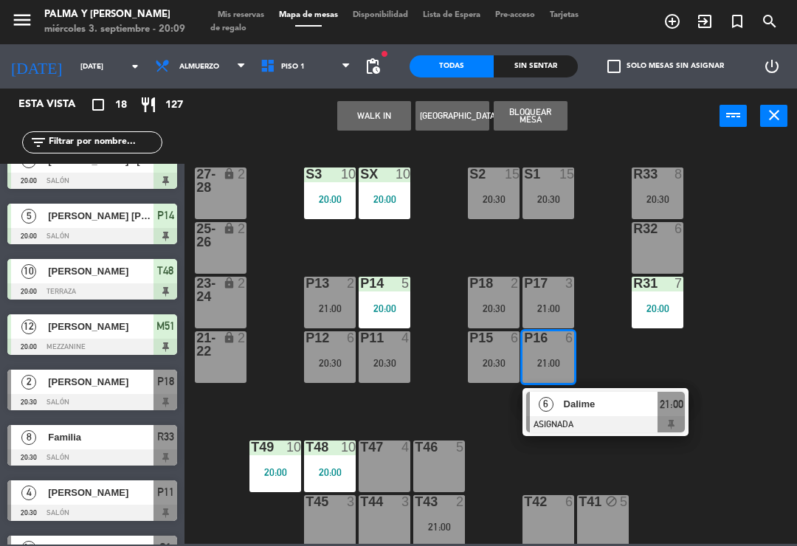
click at [766, 364] on div "R33 8 20:30 S1 15 20:30 S2 15 20:30 S3 10 20:00 SX 10 20:00 27-28 lock 2 R32 6 …" at bounding box center [495, 343] width 605 height 402
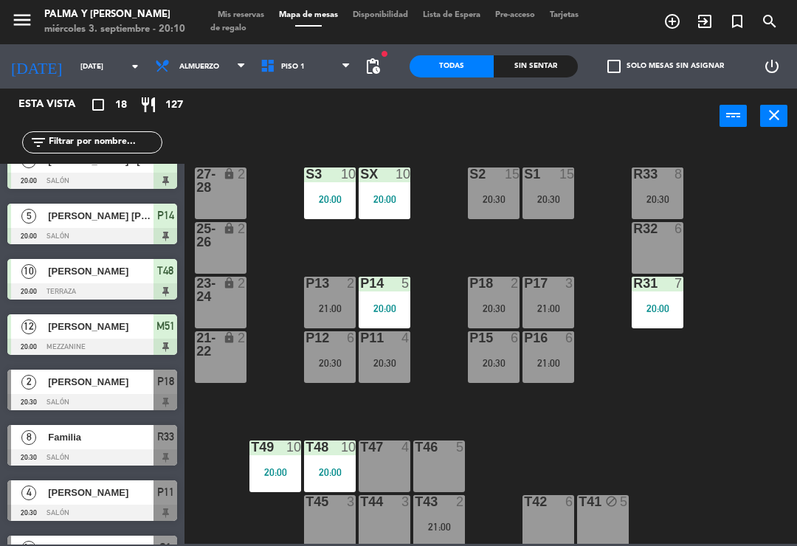
click at [546, 362] on div "21:00" at bounding box center [549, 363] width 52 height 10
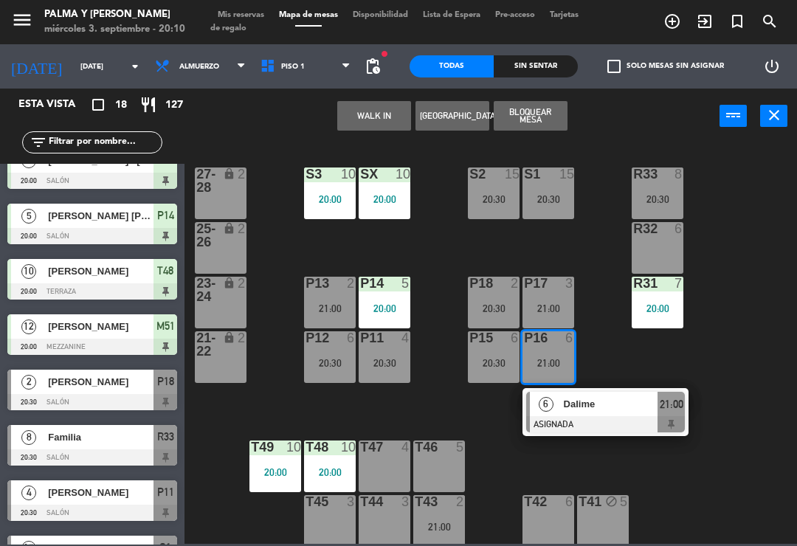
click at [761, 373] on div "R33 8 20:30 S1 15 20:30 S2 15 20:30 S3 10 20:00 SX 10 20:00 27-28 lock 2 R32 6 …" at bounding box center [495, 343] width 605 height 402
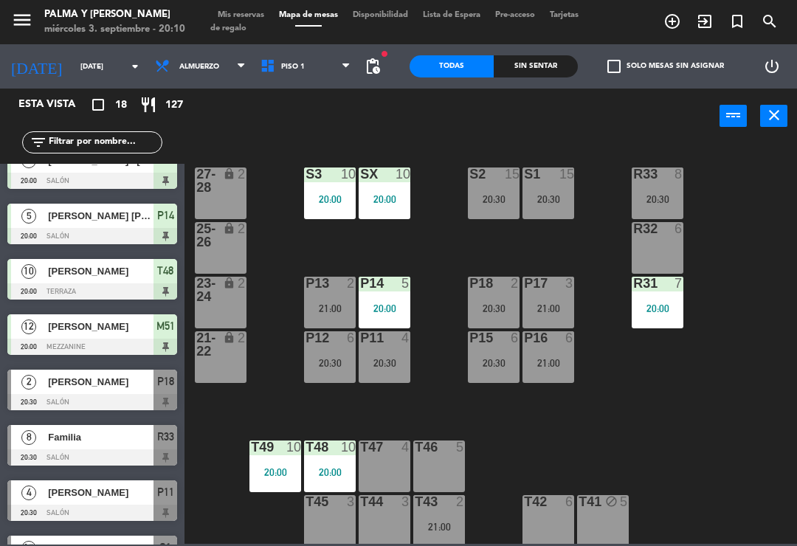
click at [549, 365] on div "21:00" at bounding box center [549, 363] width 52 height 10
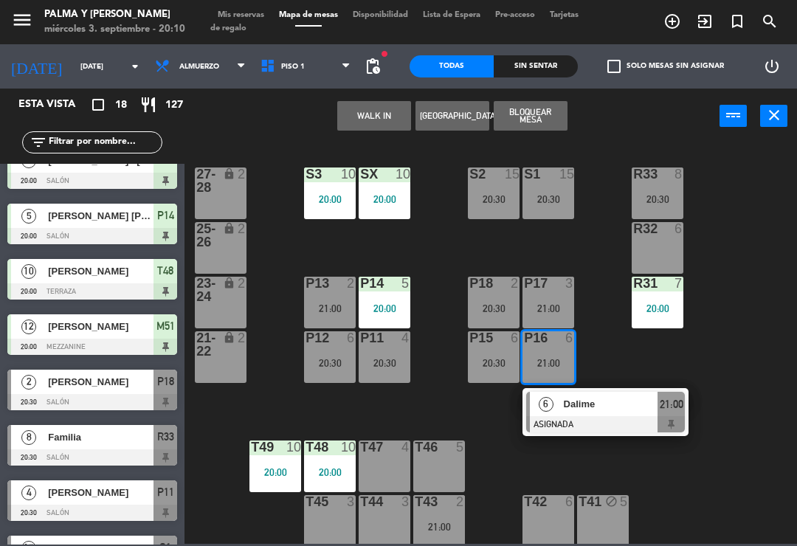
click at [656, 249] on div "R32 6" at bounding box center [658, 248] width 52 height 52
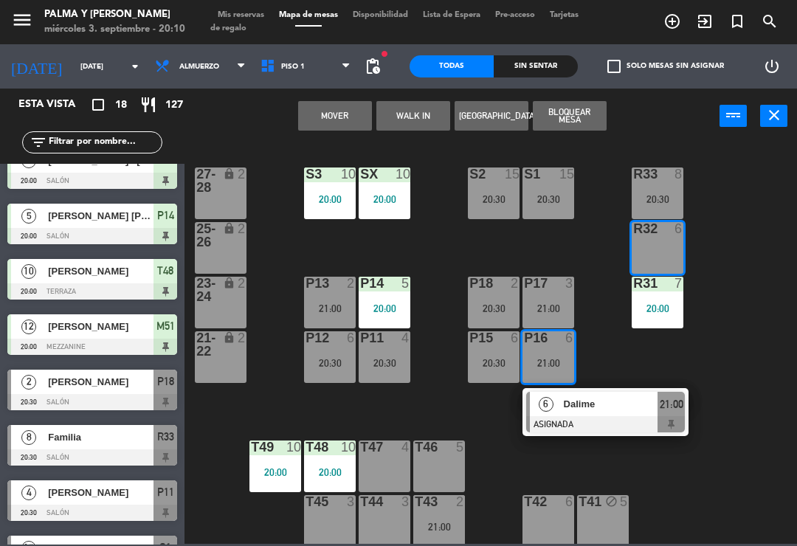
click at [339, 120] on button "Mover" at bounding box center [335, 116] width 74 height 30
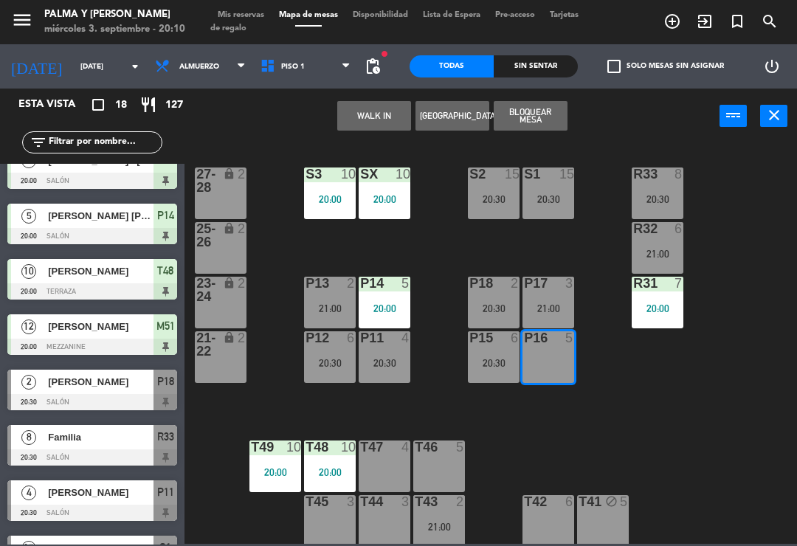
click at [384, 125] on button "WALK IN" at bounding box center [374, 116] width 74 height 30
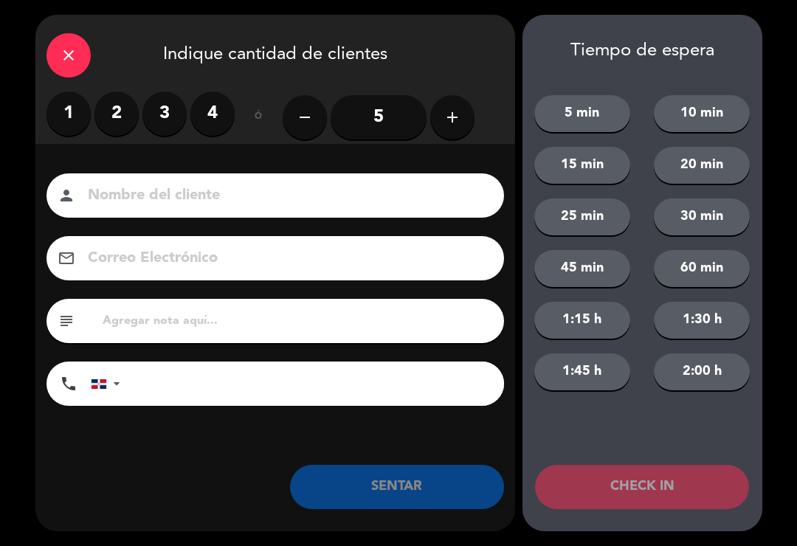
click at [447, 128] on button "add" at bounding box center [452, 117] width 44 height 44
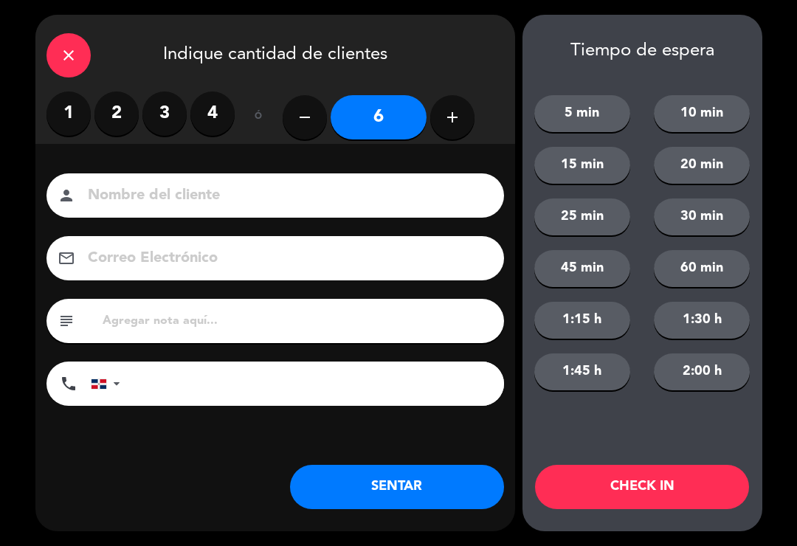
click at [427, 487] on button "SENTAR" at bounding box center [397, 487] width 214 height 44
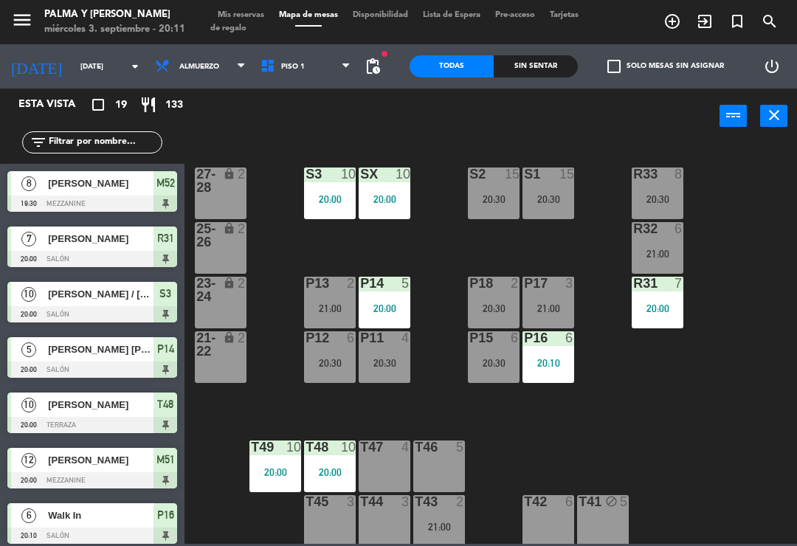
click at [640, 413] on div "R33 8 20:30 S1 15 20:30 S2 15 20:30 S3 10 20:00 SX 10 20:00 27-28 lock 2 R32 6 …" at bounding box center [495, 343] width 605 height 402
click at [295, 51] on span "Piso 1" at bounding box center [306, 66] width 106 height 32
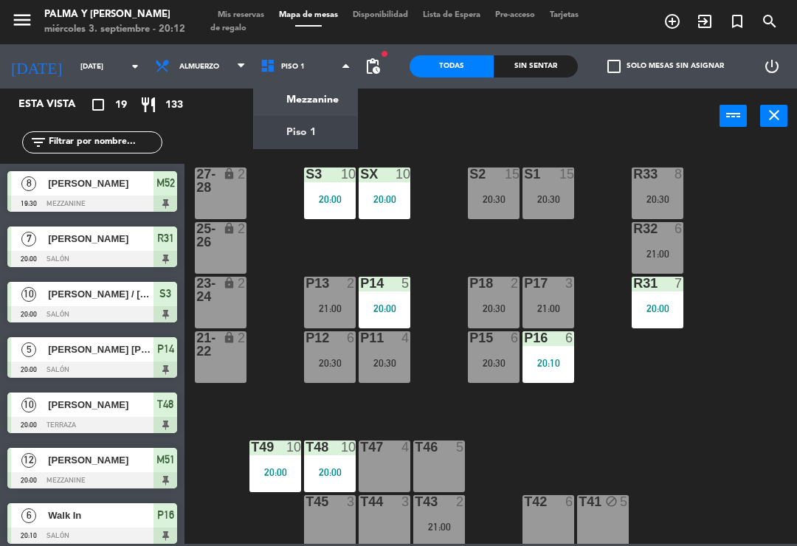
click at [314, 97] on ng-component "menu Palma y [PERSON_NAME][DATE] 3. septiembre - 20:12 Mis reservas Mapa de mes…" at bounding box center [398, 272] width 797 height 544
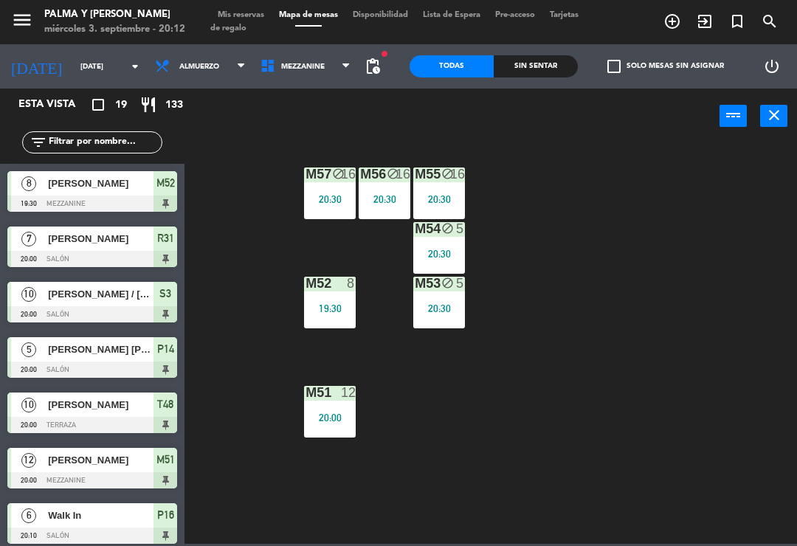
click at [558, 369] on div "M57 block 16 20:30 M56 block 16 20:30 M55 block 16 20:30 M54 block 5 20:30 M52 …" at bounding box center [495, 343] width 605 height 402
click at [436, 444] on div "M57 block 16 20:30 M56 block 16 20:30 M55 block 16 20:30 M54 block 5 20:30 M52 …" at bounding box center [495, 343] width 605 height 402
click at [417, 468] on div "M57 block 16 20:30 M56 block 16 20:30 M55 block 16 20:30 M54 block 5 20:30 M52 …" at bounding box center [495, 343] width 605 height 402
click at [612, 461] on div "M57 block 16 20:30 M56 block 16 20:30 M55 block 16 20:30 M54 block 5 20:30 M52 …" at bounding box center [495, 343] width 605 height 402
click at [311, 60] on span "Mezzanine" at bounding box center [306, 66] width 106 height 32
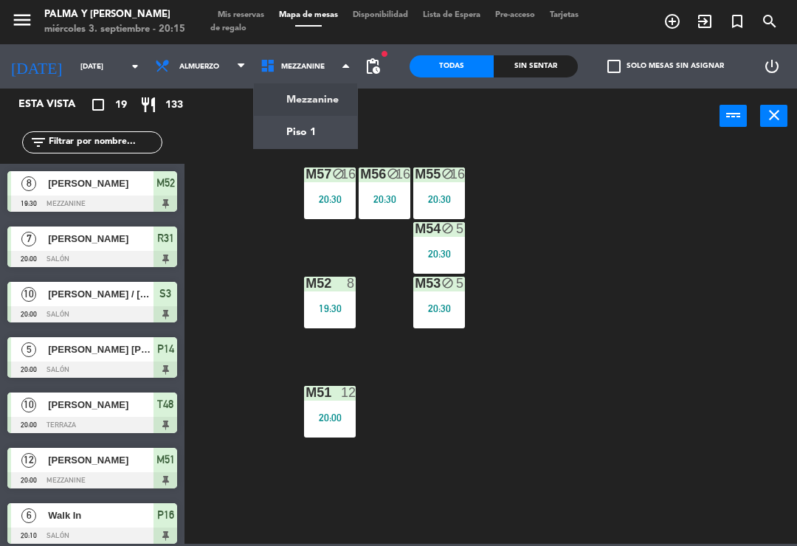
click at [313, 140] on ng-component "menu Palma y [PERSON_NAME][DATE] 3. septiembre - 20:15 Mis reservas Mapa de mes…" at bounding box center [398, 272] width 797 height 544
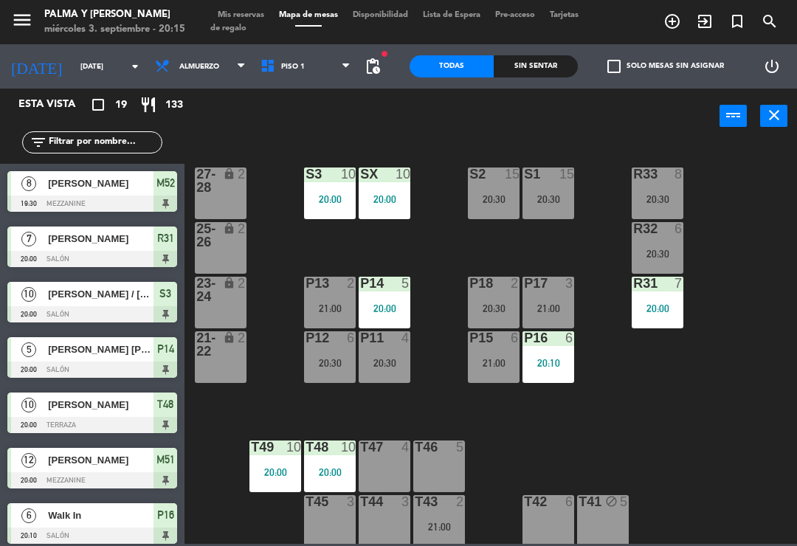
click at [673, 187] on div "R33 8 20:30" at bounding box center [658, 194] width 52 height 52
click at [290, 388] on div "R33 8 20:30 S1 15 20:30 S2 15 20:30 S3 10 20:00 SX 10 20:00 27-28 lock 2 R32 6 …" at bounding box center [495, 343] width 605 height 402
click at [657, 168] on div at bounding box center [658, 174] width 24 height 13
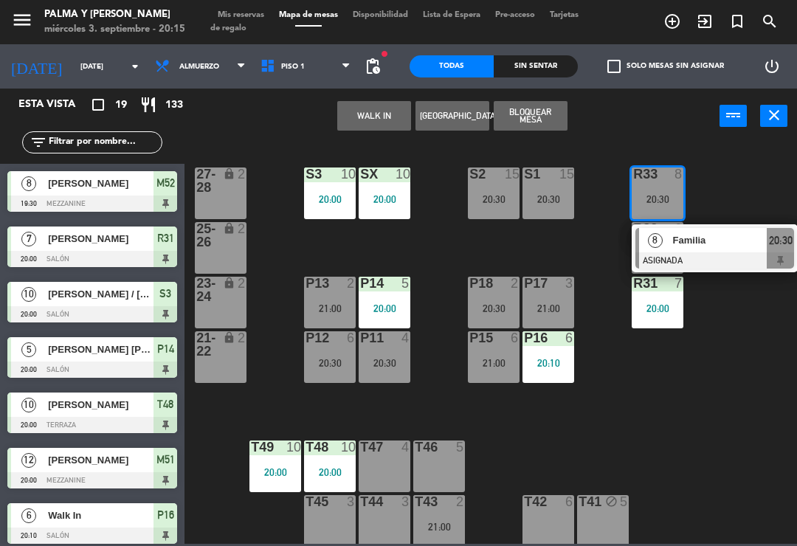
click at [737, 235] on span "Familia" at bounding box center [720, 241] width 94 height 16
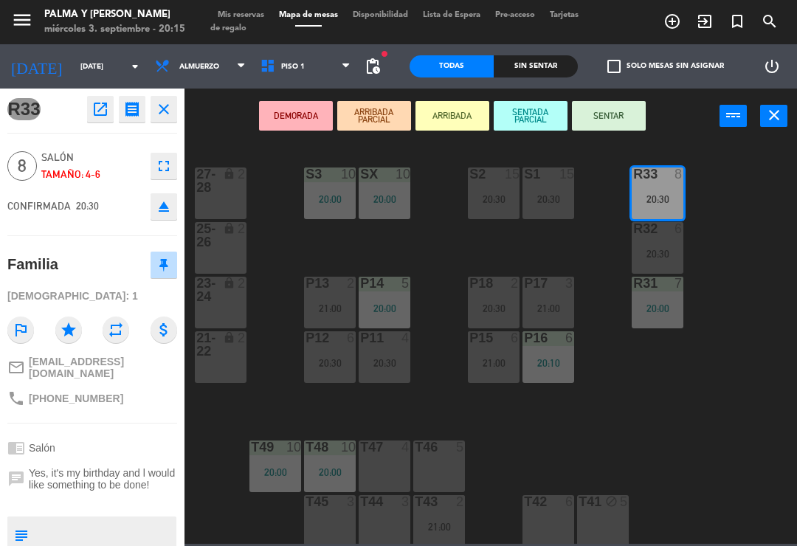
click at [95, 106] on icon "open_in_new" at bounding box center [101, 109] width 18 height 18
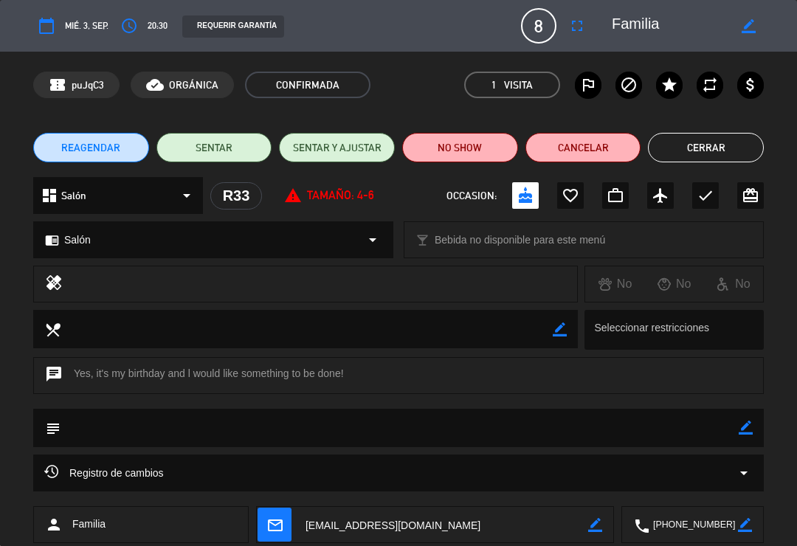
click at [134, 25] on icon "access_time" at bounding box center [129, 26] width 18 height 18
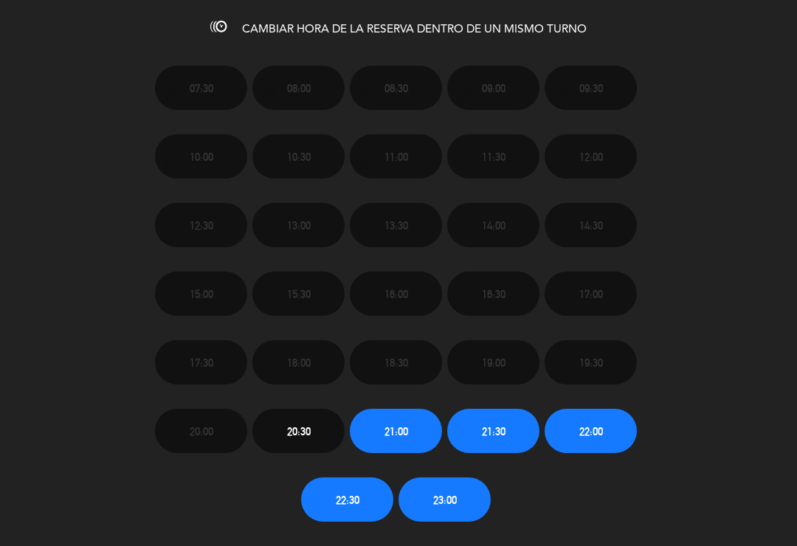
click at [406, 435] on span "21:00" at bounding box center [397, 431] width 24 height 17
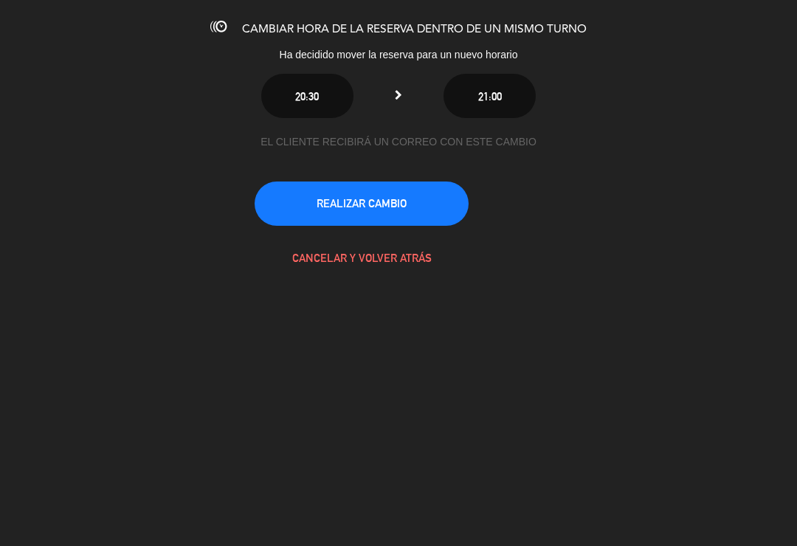
click at [412, 187] on button "REALIZAR CAMBIO" at bounding box center [362, 204] width 214 height 44
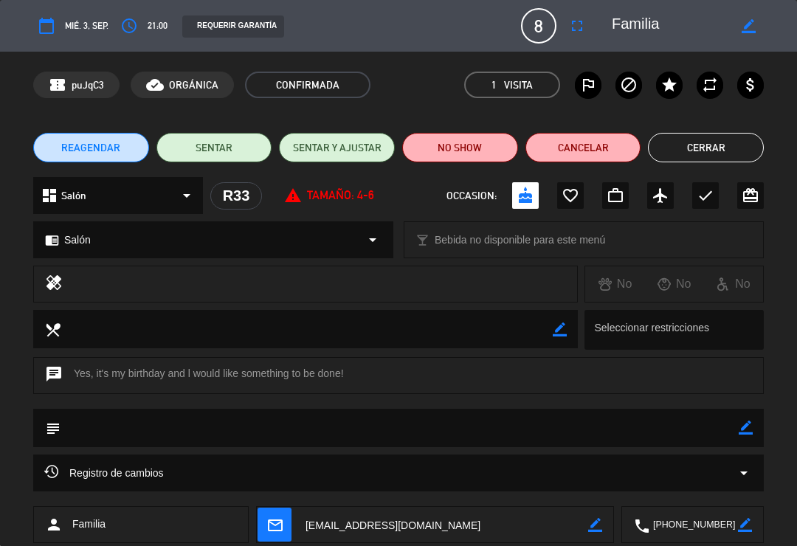
click at [725, 120] on div "REAGENDAR SENTAR SENTAR Y AJUSTAR NO SHOW Cancelar Cerrar" at bounding box center [398, 147] width 797 height 59
click at [718, 142] on button "Cerrar" at bounding box center [706, 148] width 116 height 30
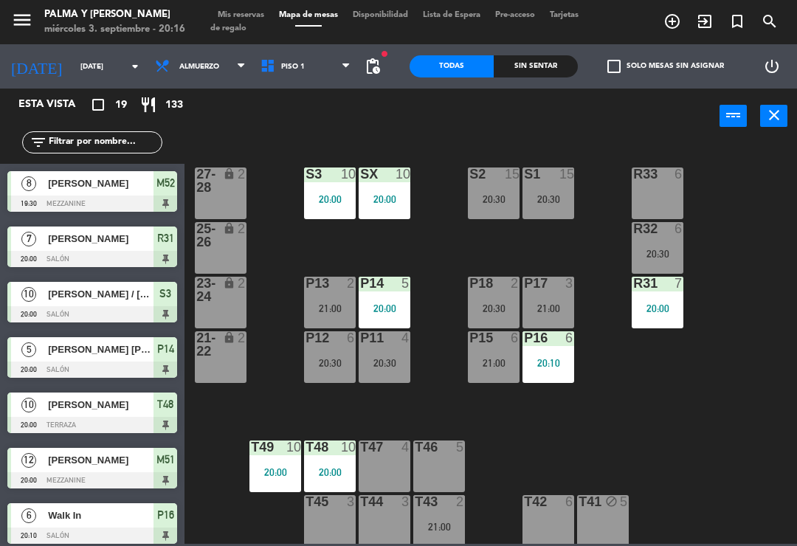
click at [757, 210] on div "R33 6 S1 15 20:30 S2 15 20:30 S3 10 20:00 SX 10 20:00 27-28 lock 2 R32 6 20:30 …" at bounding box center [495, 343] width 605 height 402
click at [695, 66] on label "check_box_outline_blank Solo mesas sin asignar" at bounding box center [666, 66] width 117 height 13
click at [666, 66] on input "check_box_outline_blank Solo mesas sin asignar" at bounding box center [666, 66] width 0 height 0
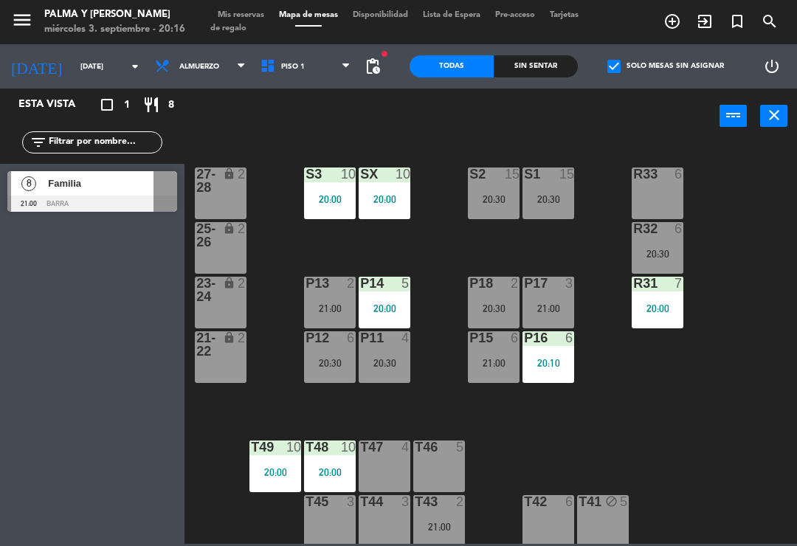
click at [122, 185] on span "Familia" at bounding box center [101, 184] width 106 height 16
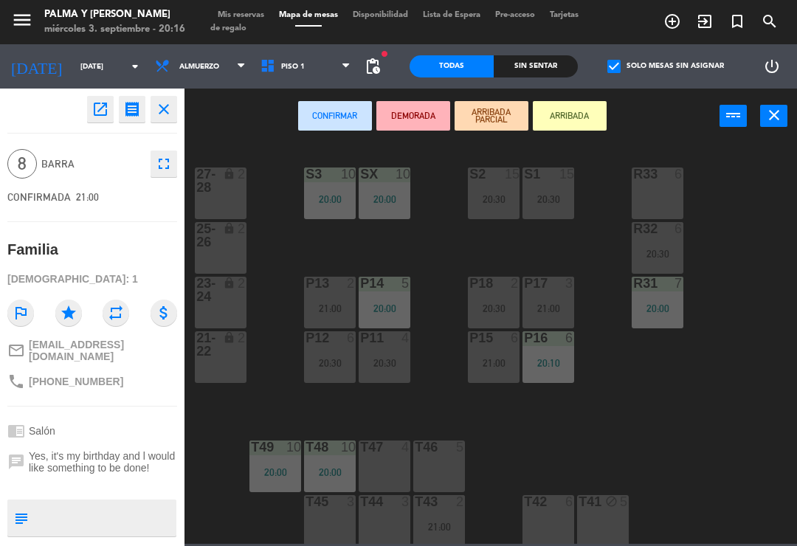
click at [653, 175] on div at bounding box center [658, 174] width 24 height 13
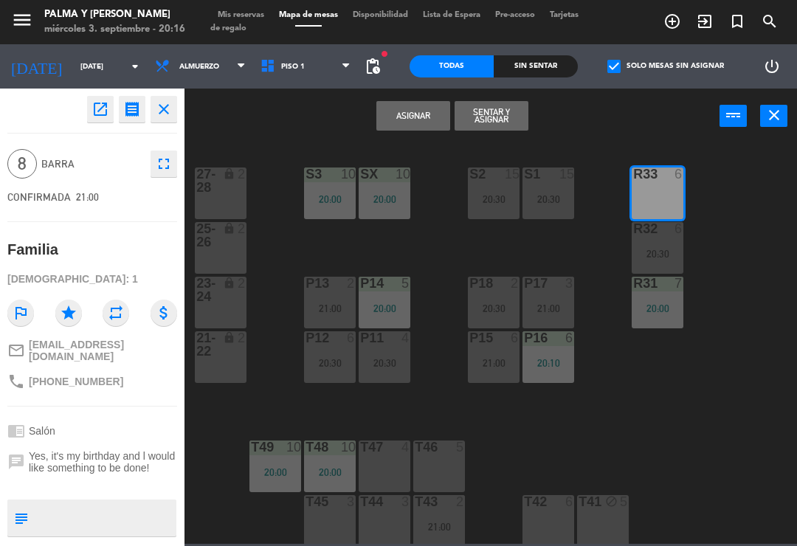
click at [428, 106] on button "Asignar" at bounding box center [413, 116] width 74 height 30
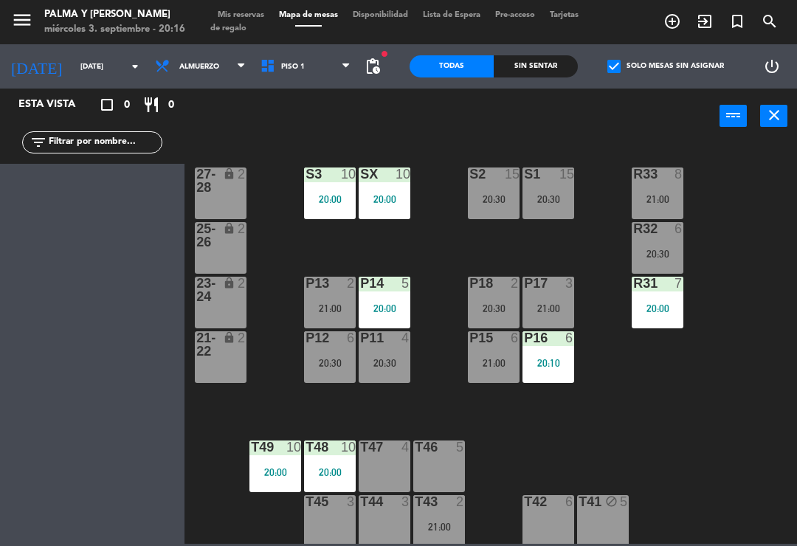
click at [629, 72] on label "check_box Solo mesas sin asignar" at bounding box center [666, 66] width 117 height 13
click at [666, 66] on input "check_box Solo mesas sin asignar" at bounding box center [666, 66] width 0 height 0
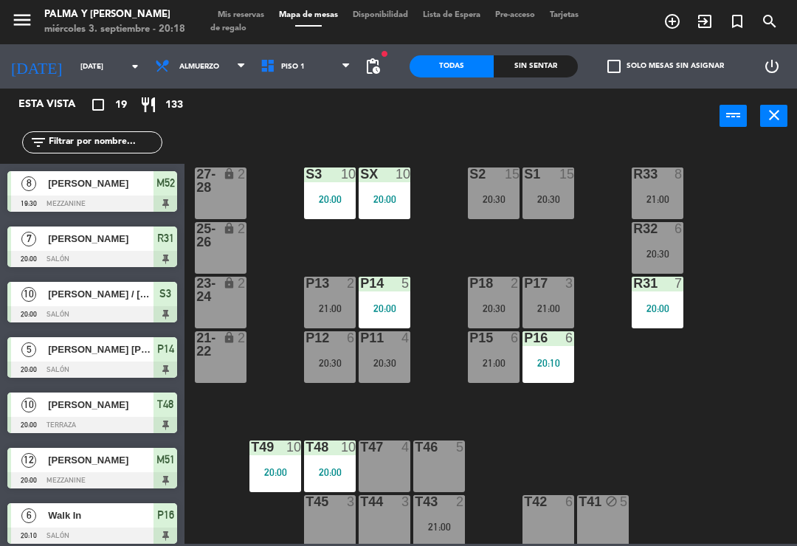
click at [267, 233] on div "R33 8 21:00 S1 15 20:30 S2 15 20:30 S3 10 20:00 SX 10 20:00 27-28 lock 2 R32 6 …" at bounding box center [495, 343] width 605 height 402
click at [722, 430] on div "R33 8 21:00 S1 15 20:30 S2 15 20:30 S3 10 20:00 SX 10 20:00 27-28 lock 2 R32 6 …" at bounding box center [495, 343] width 605 height 402
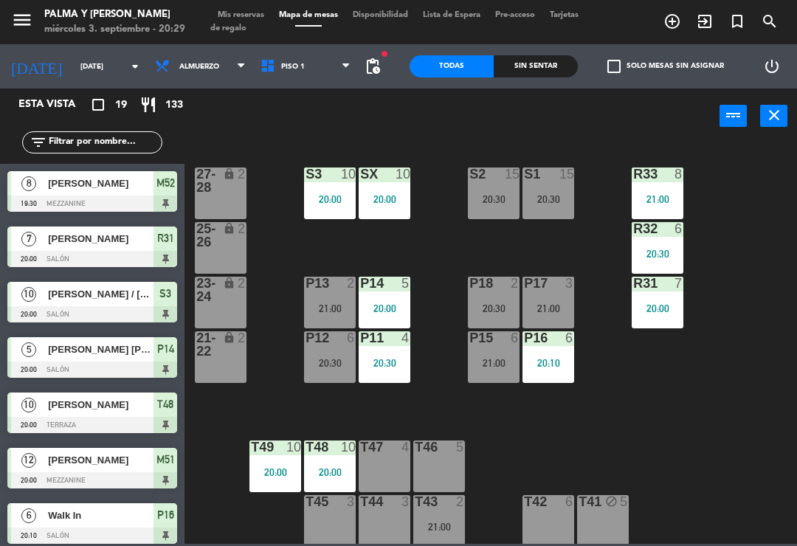
click at [691, 409] on div "R33 8 21:00 S1 15 20:30 S2 15 20:30 S3 10 20:00 SX 10 20:00 27-28 lock 2 R32 6 …" at bounding box center [495, 343] width 605 height 402
click at [390, 354] on div "P11 4 20:30" at bounding box center [385, 357] width 52 height 52
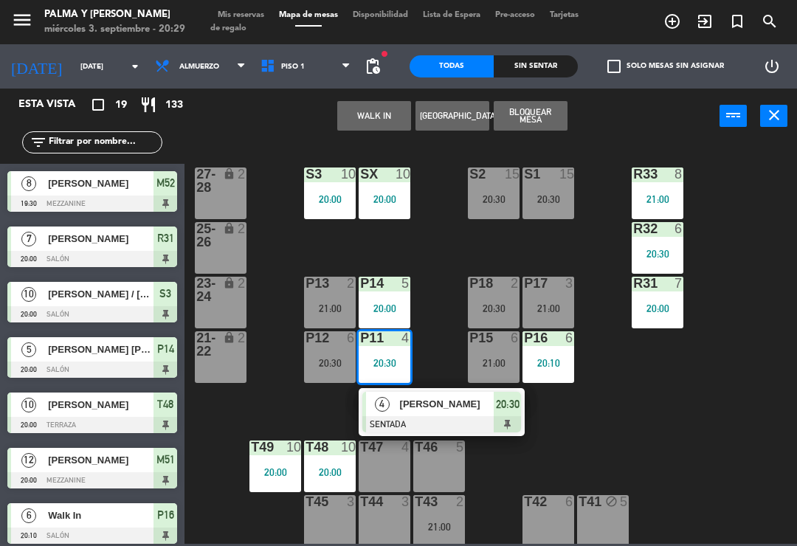
click at [672, 441] on div "R33 8 21:00 S1 15 20:30 S2 15 20:30 S3 10 20:00 SX 10 20:00 27-28 lock 2 R32 6 …" at bounding box center [495, 343] width 605 height 402
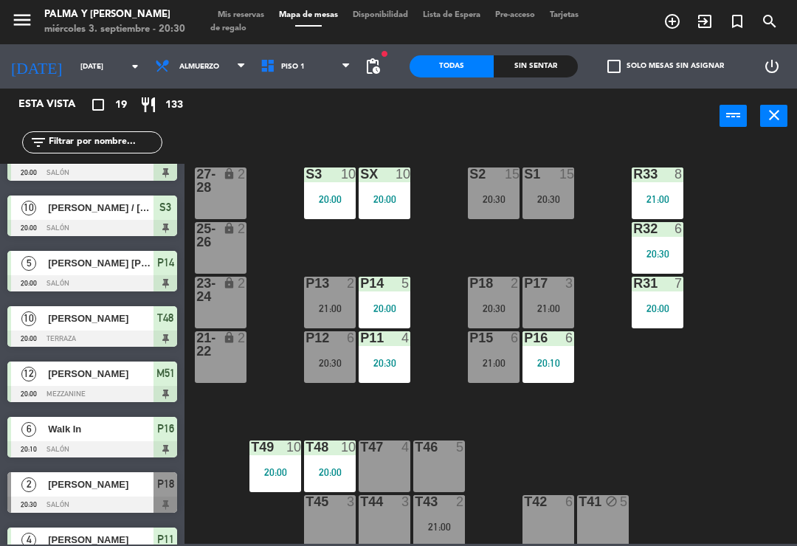
scroll to position [188, 0]
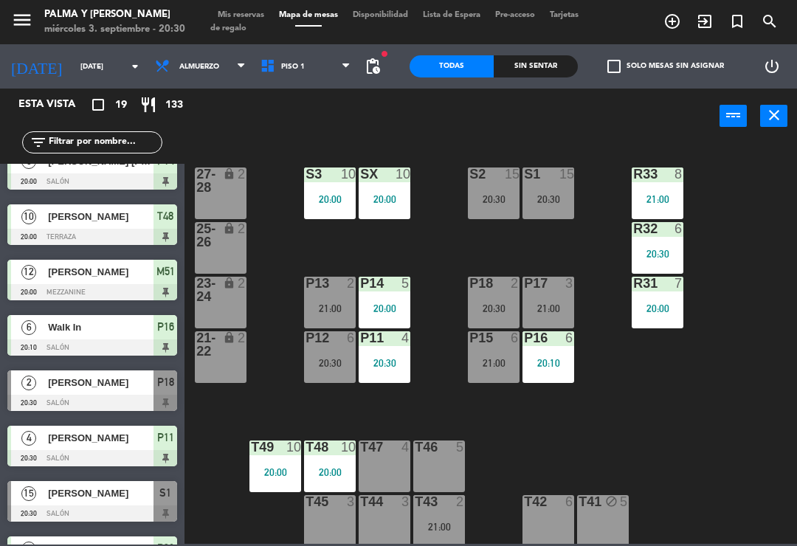
click at [124, 266] on span "[PERSON_NAME]" at bounding box center [101, 272] width 106 height 16
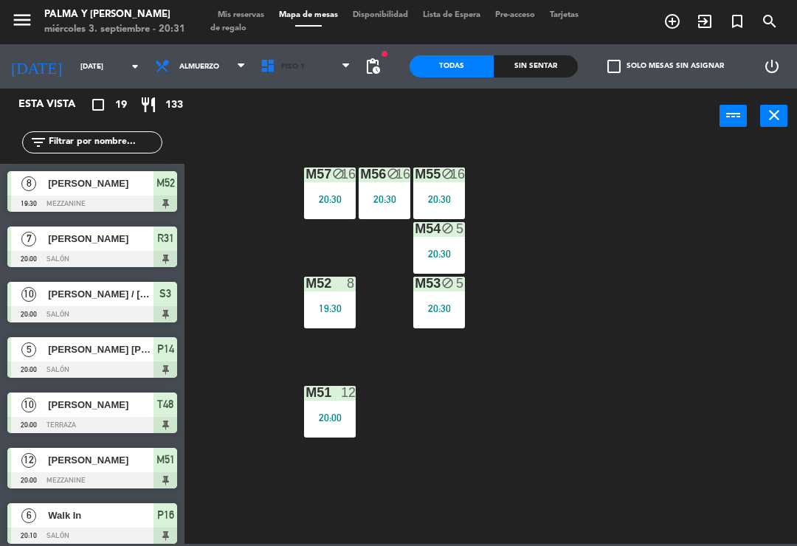
click at [299, 65] on span "Piso 1" at bounding box center [306, 66] width 106 height 32
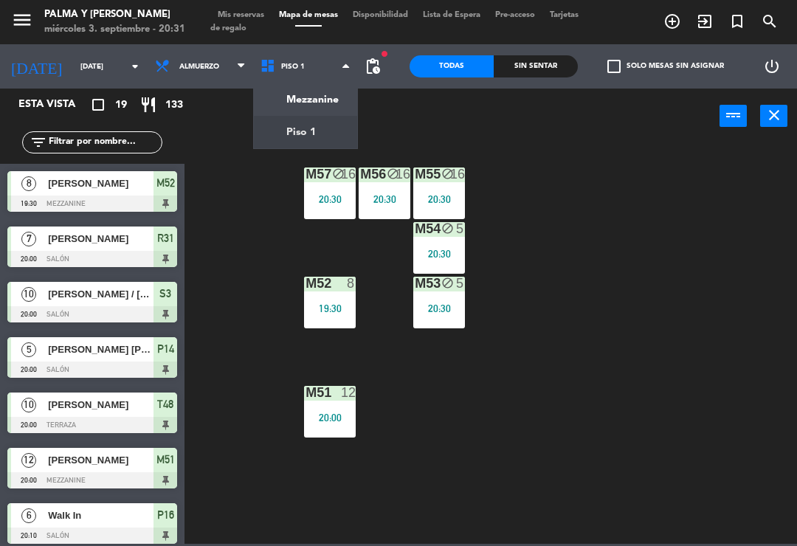
click at [283, 98] on ng-component "menu Palma y [PERSON_NAME][DATE] 3. septiembre - 20:31 Mis reservas Mapa de mes…" at bounding box center [398, 272] width 797 height 544
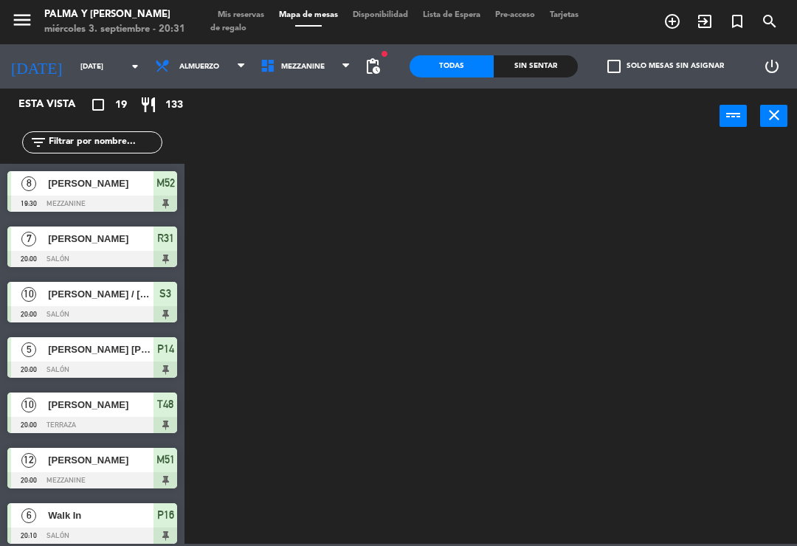
click at [284, 61] on span "Mezzanine" at bounding box center [306, 66] width 106 height 32
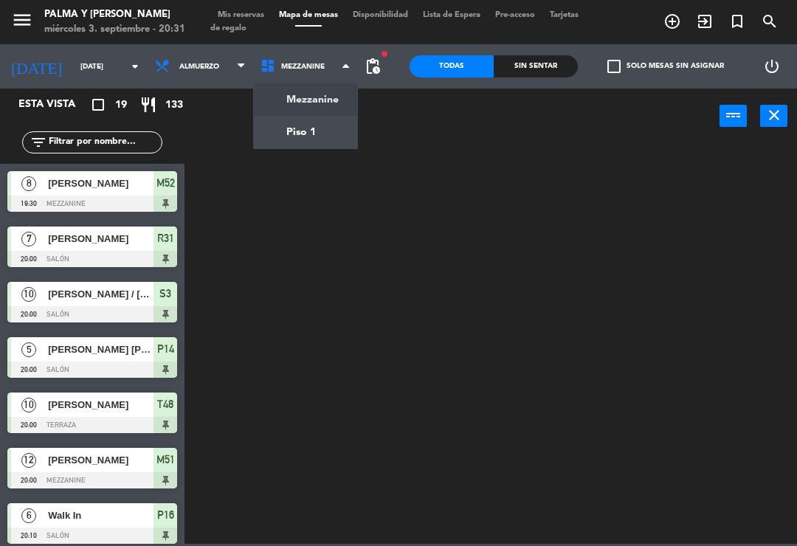
click at [283, 125] on ng-component "menu Palma y [PERSON_NAME][DATE] 3. septiembre - 20:31 Mis reservas Mapa de mes…" at bounding box center [398, 272] width 797 height 544
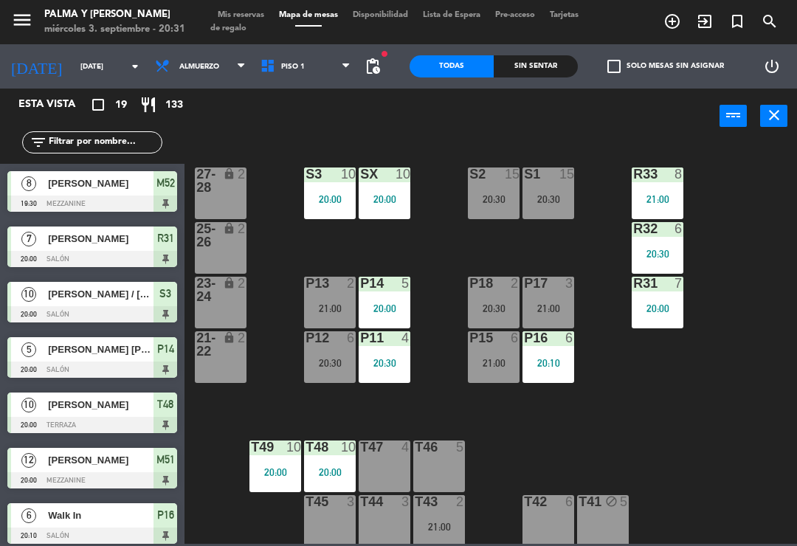
click at [667, 432] on div "R33 8 21:00 S1 15 20:30 S2 15 20:30 S3 10 20:00 SX 10 20:00 27-28 lock 2 R32 6 …" at bounding box center [495, 343] width 605 height 402
click at [496, 358] on div "21:00" at bounding box center [494, 363] width 52 height 10
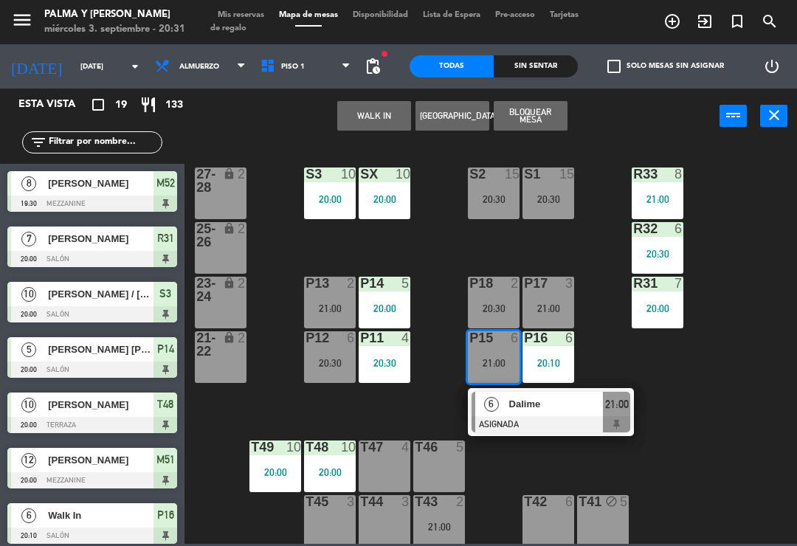
click at [546, 411] on span "Dalime" at bounding box center [556, 404] width 94 height 16
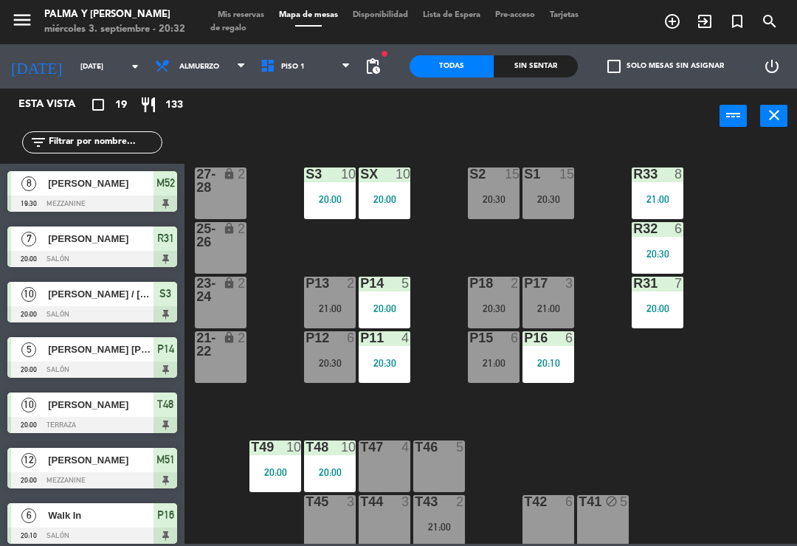
scroll to position [0, 0]
